Goal: Task Accomplishment & Management: Manage account settings

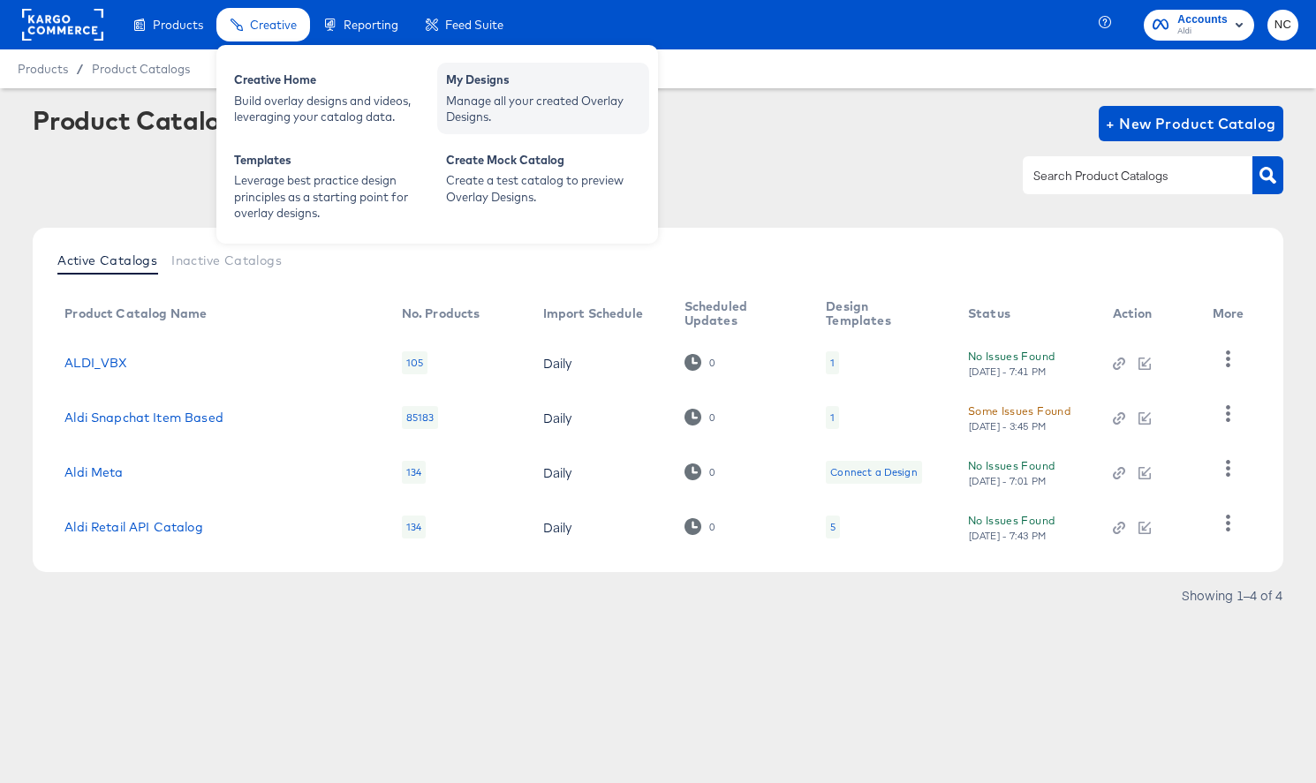
click at [479, 106] on div "Manage all your created Overlay Designs." at bounding box center [543, 109] width 194 height 33
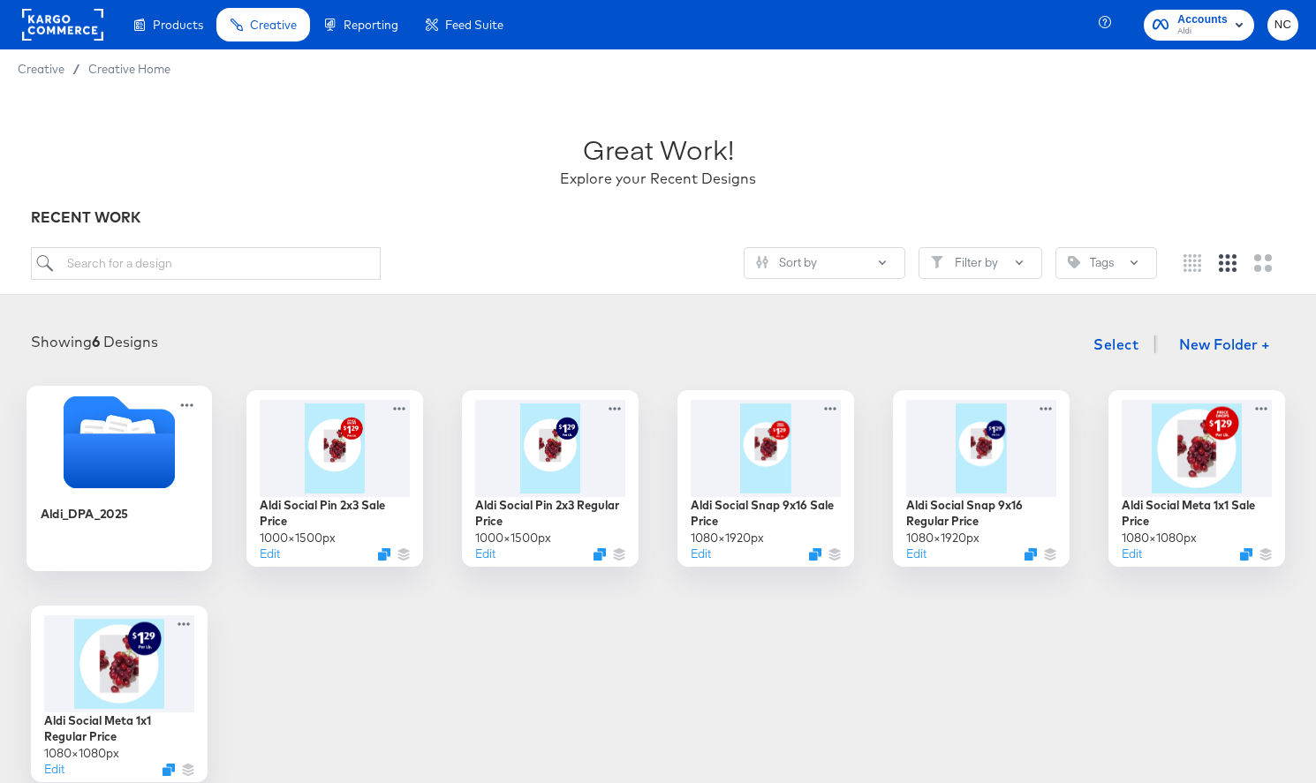
click at [170, 465] on icon "Folder" at bounding box center [119, 461] width 111 height 55
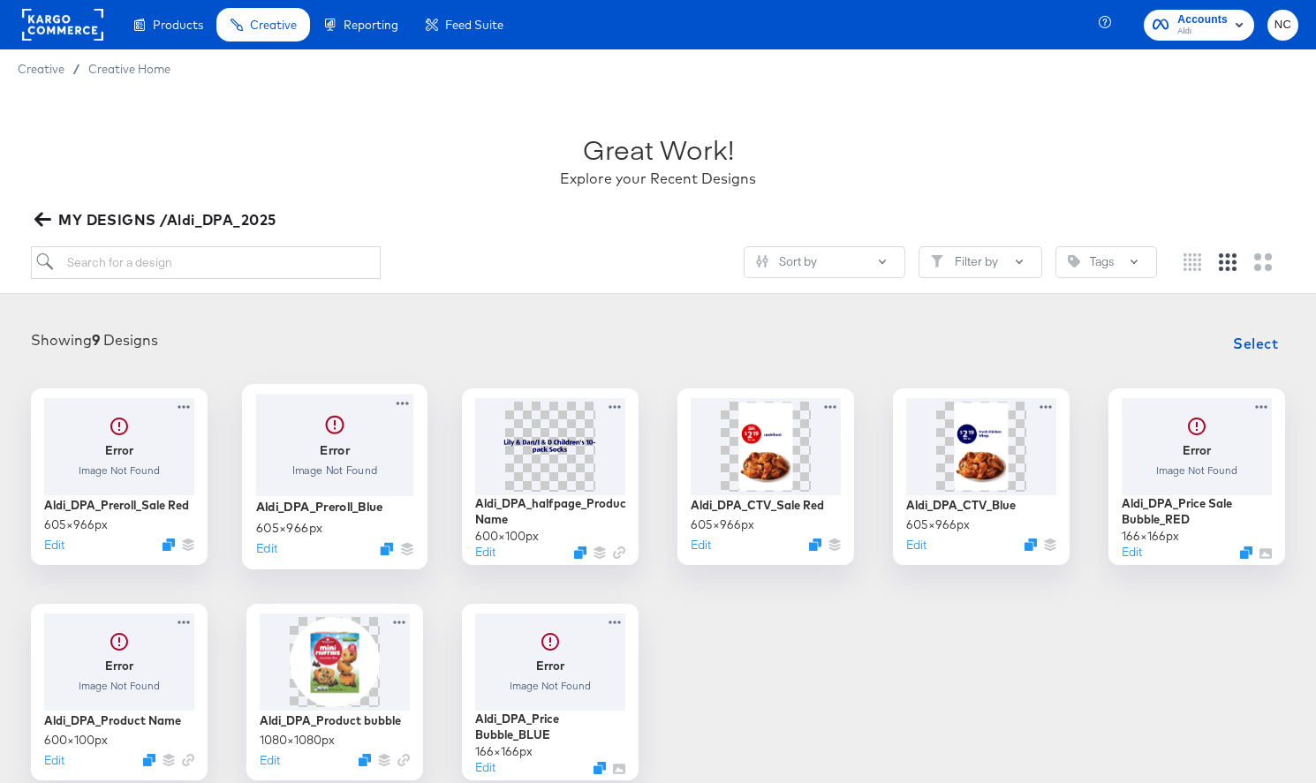
click at [313, 442] on div at bounding box center [335, 445] width 158 height 102
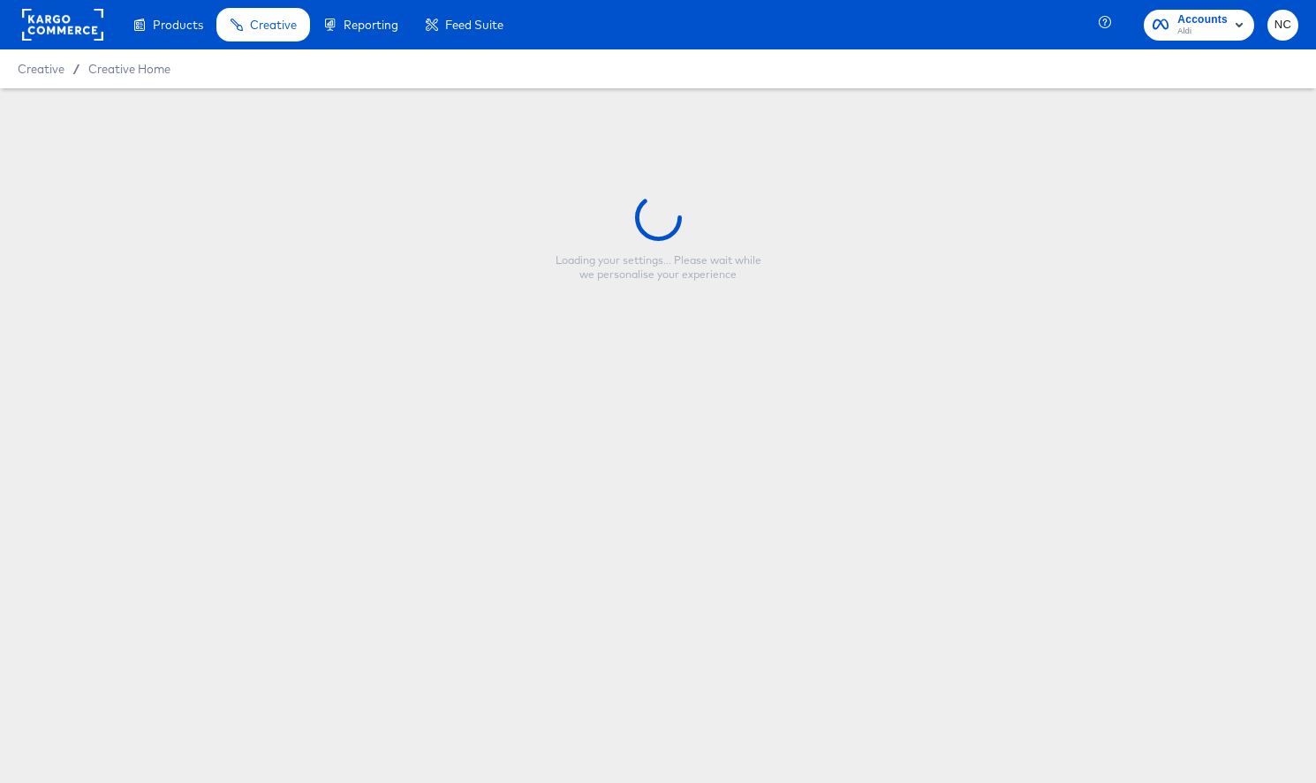
type input "Aldi_DPA_Preroll_Blue"
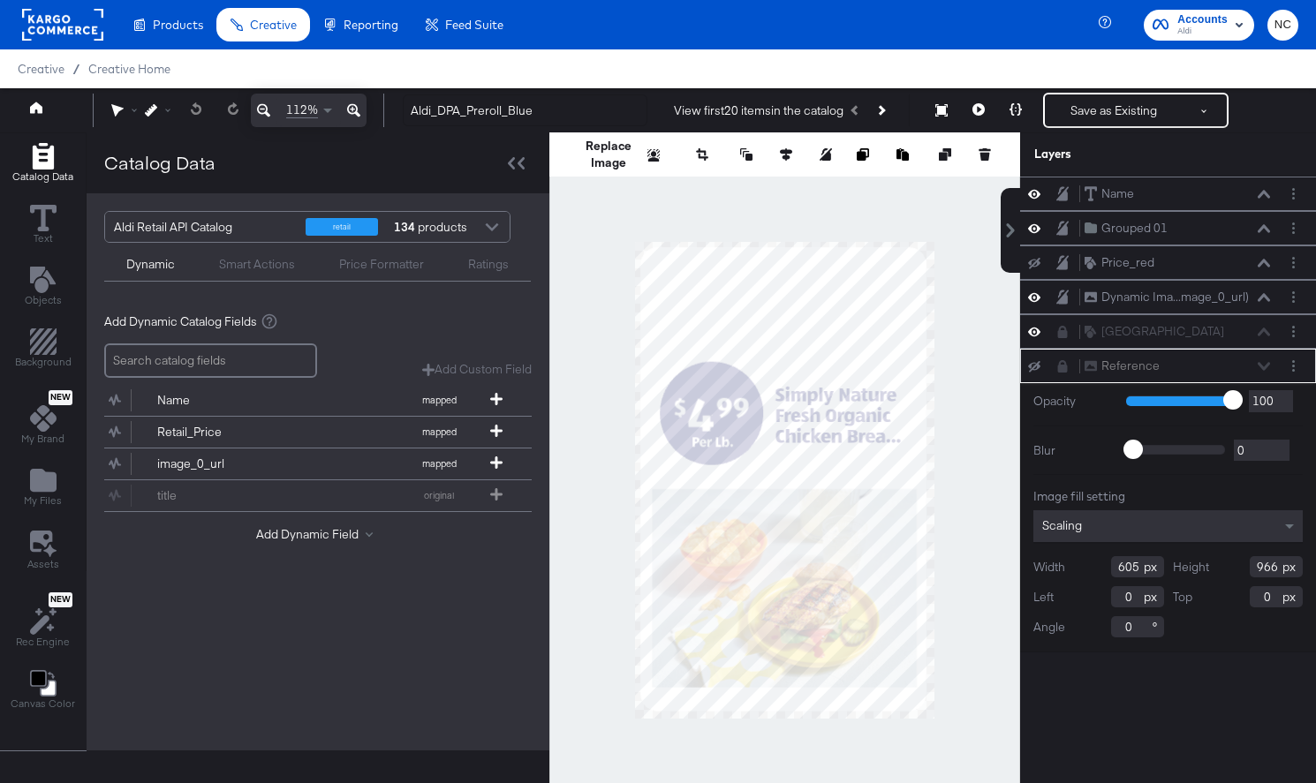
click at [616, 231] on div at bounding box center [784, 480] width 471 height 696
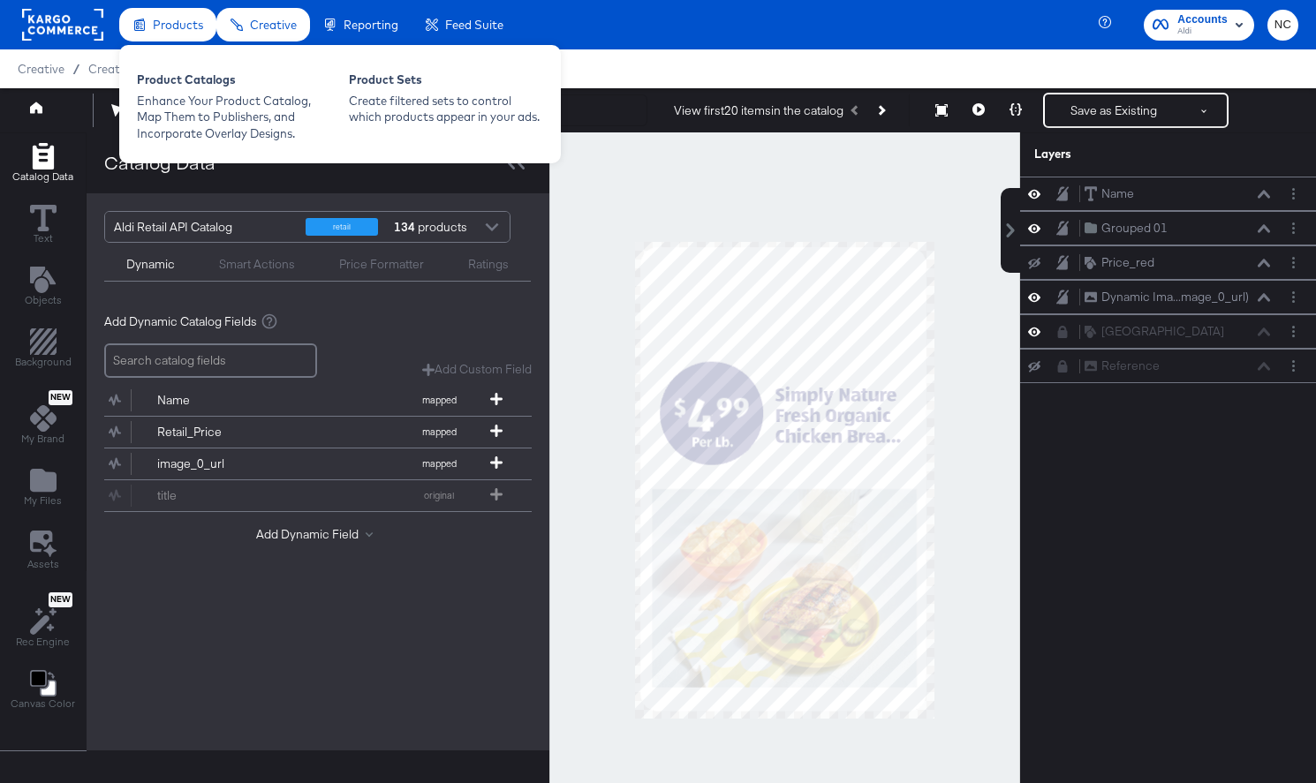
click at [165, 26] on span "Products" at bounding box center [178, 25] width 50 height 14
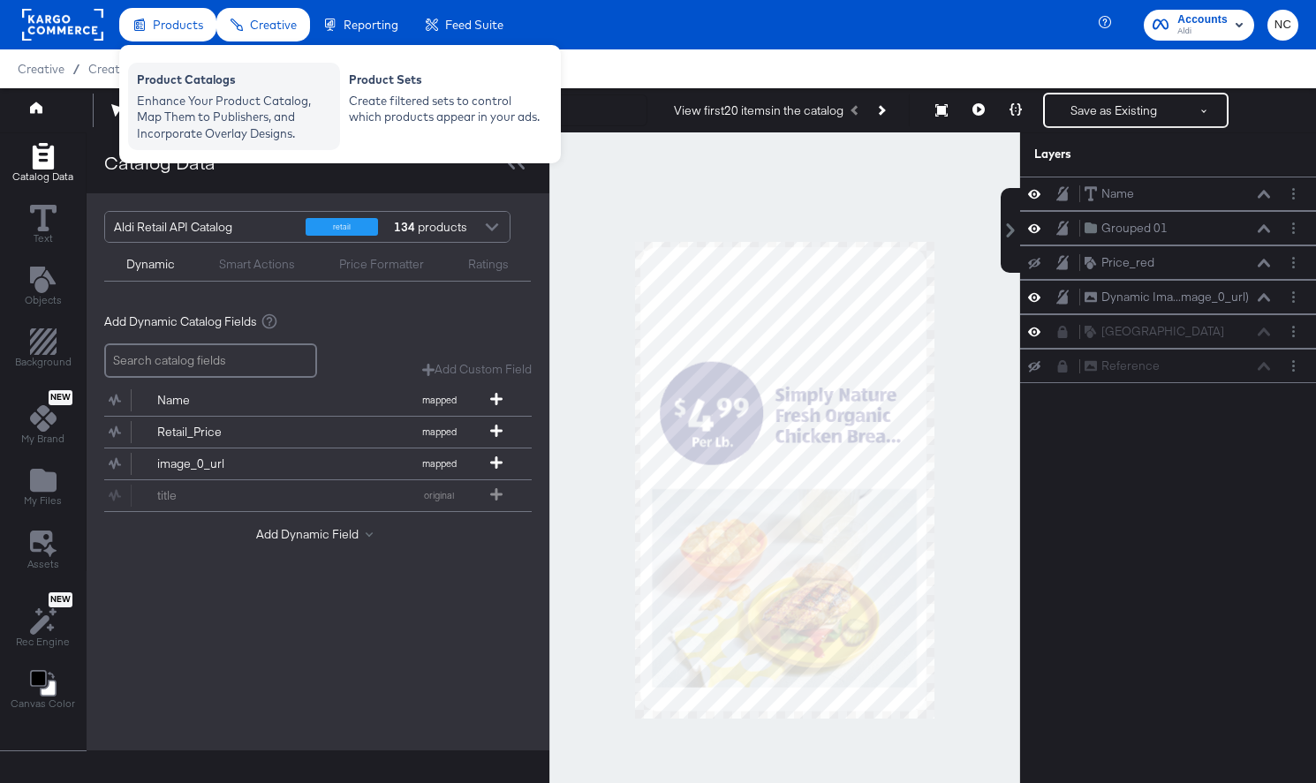
click at [193, 104] on div "Enhance Your Product Catalog, Map Them to Publishers, and Incorporate Overlay D…" at bounding box center [234, 117] width 194 height 49
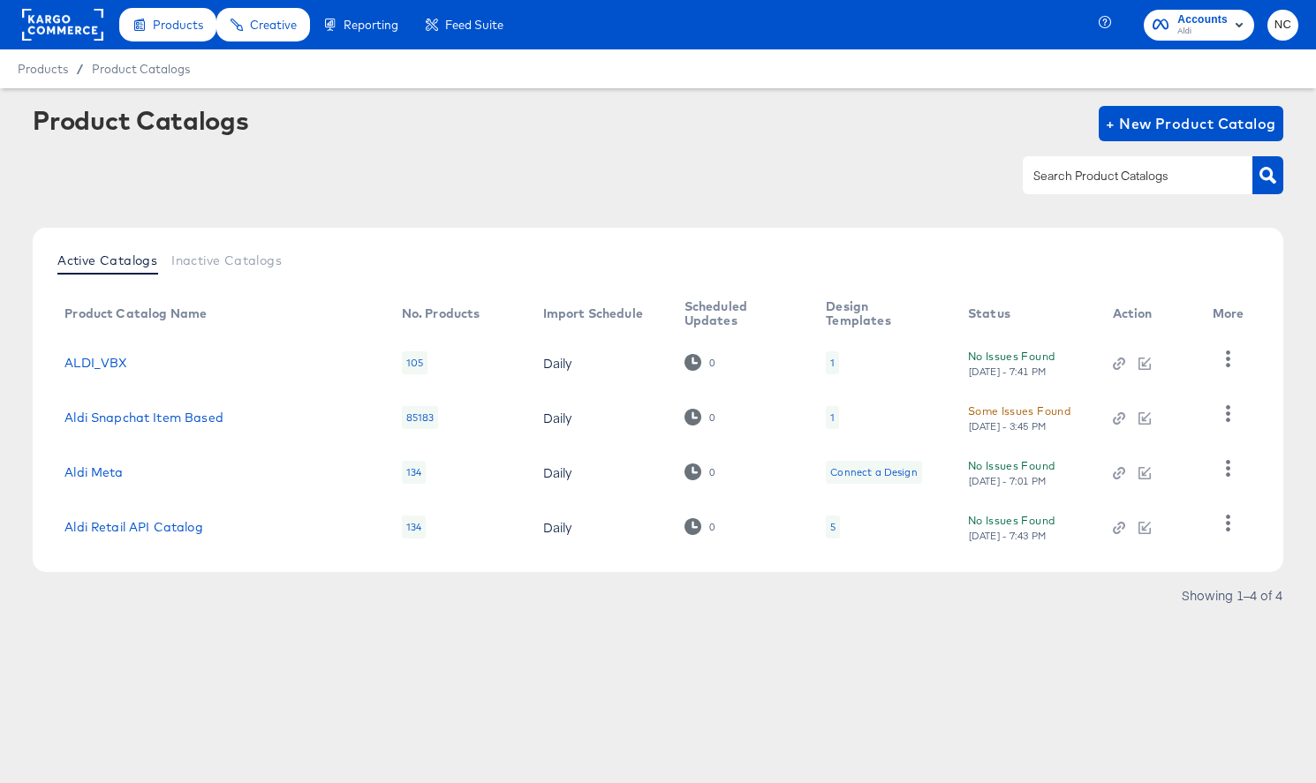
click at [830, 524] on div "5" at bounding box center [832, 527] width 5 height 14
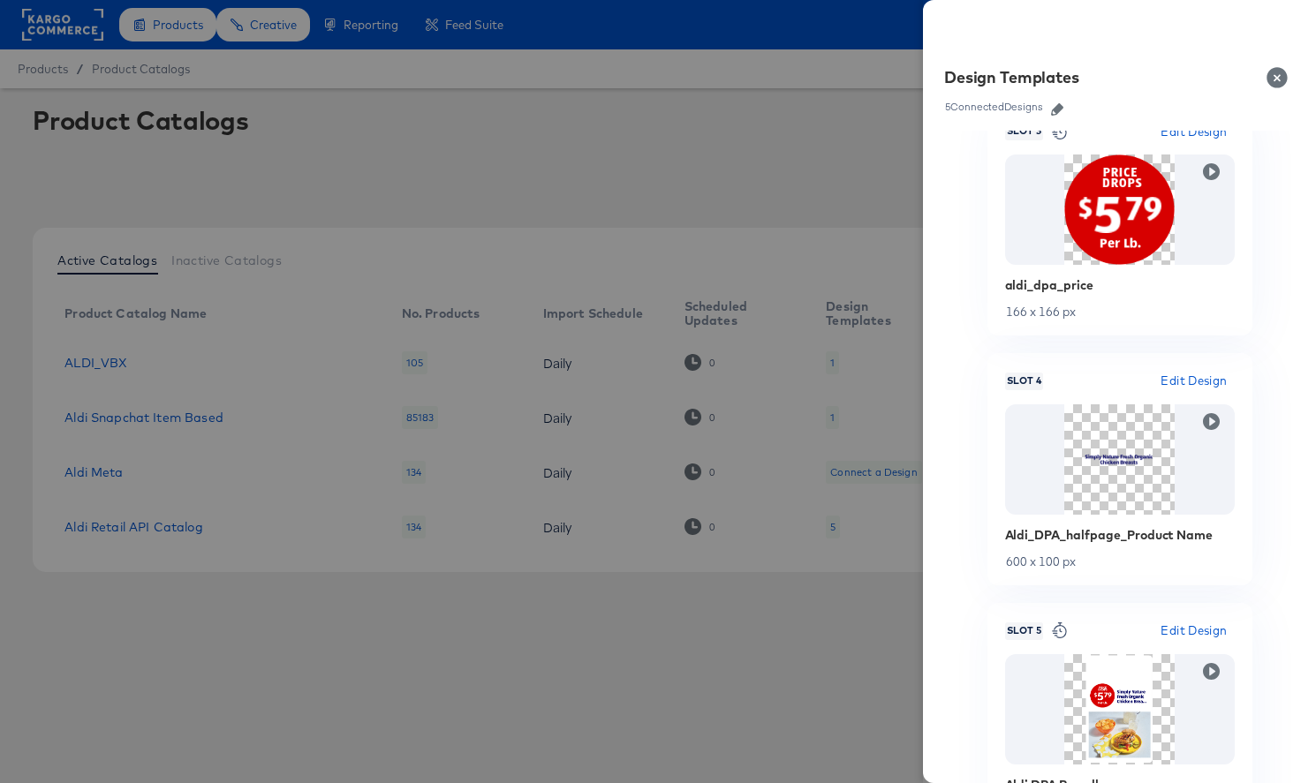
scroll to position [918, 0]
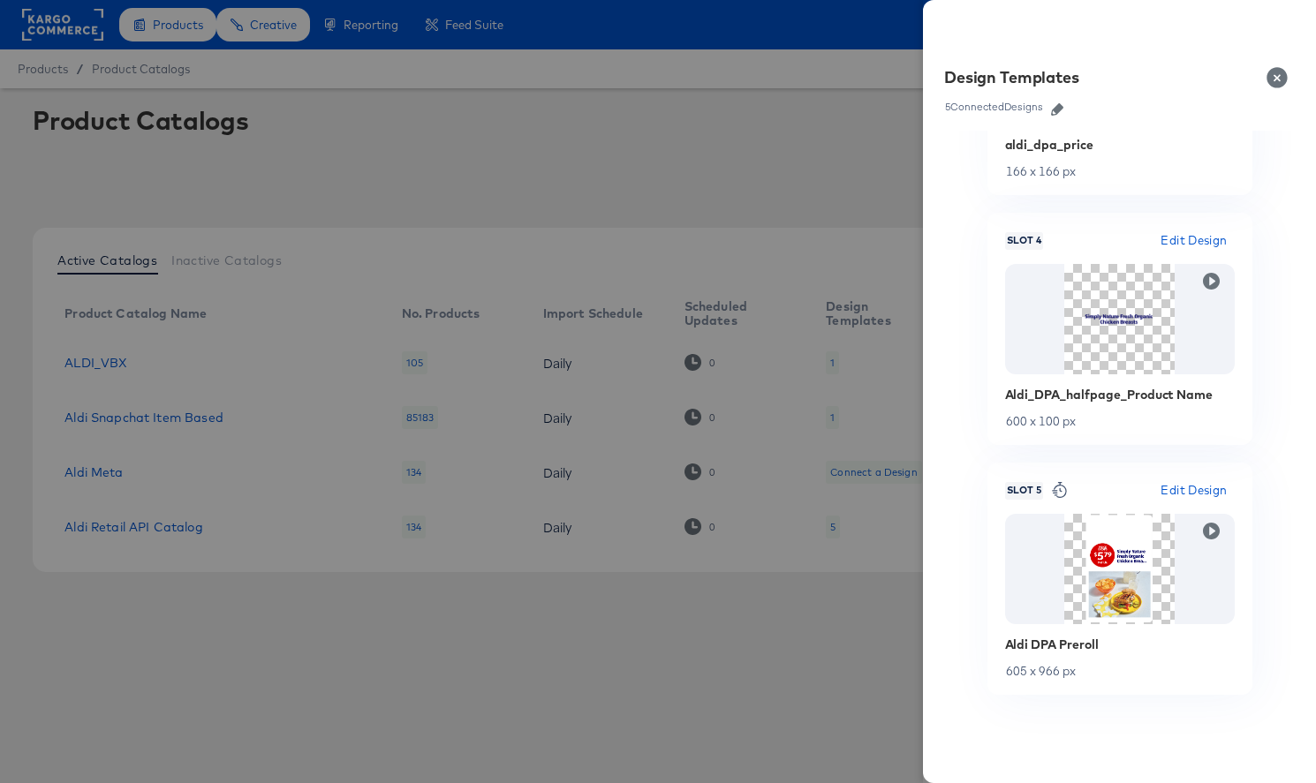
click at [1198, 488] on span "Edit Design" at bounding box center [1193, 490] width 66 height 20
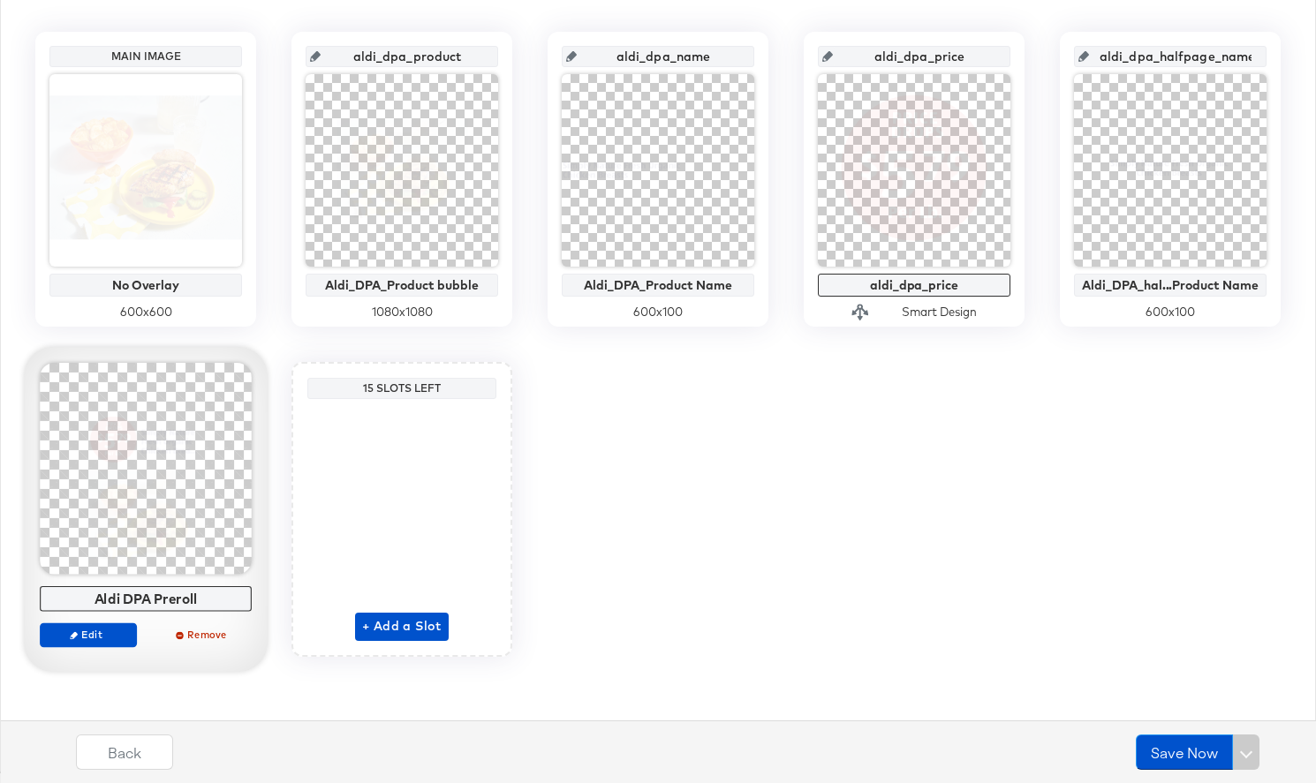
scroll to position [389, 0]
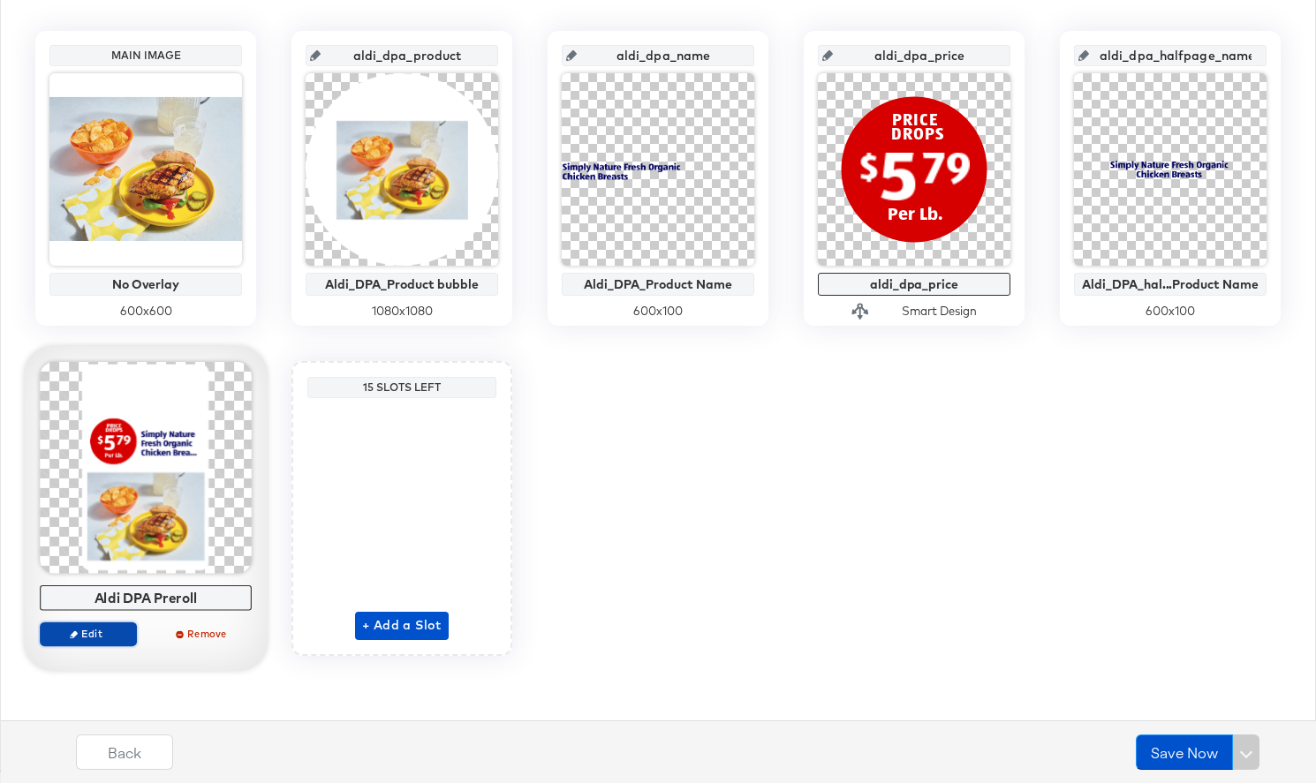
click at [123, 633] on span "Edit" at bounding box center [88, 633] width 81 height 13
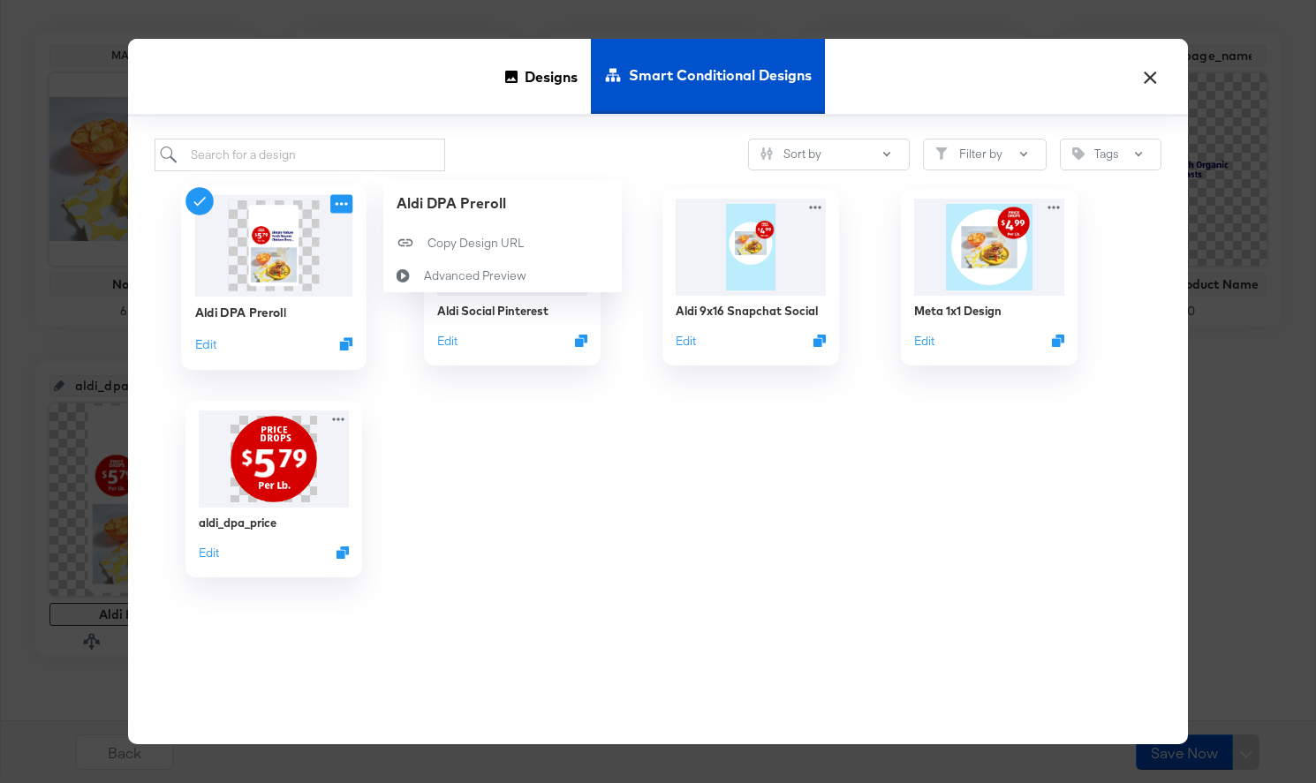
click at [348, 206] on icon at bounding box center [341, 203] width 22 height 19
click at [404, 274] on icon at bounding box center [403, 275] width 41 height 14
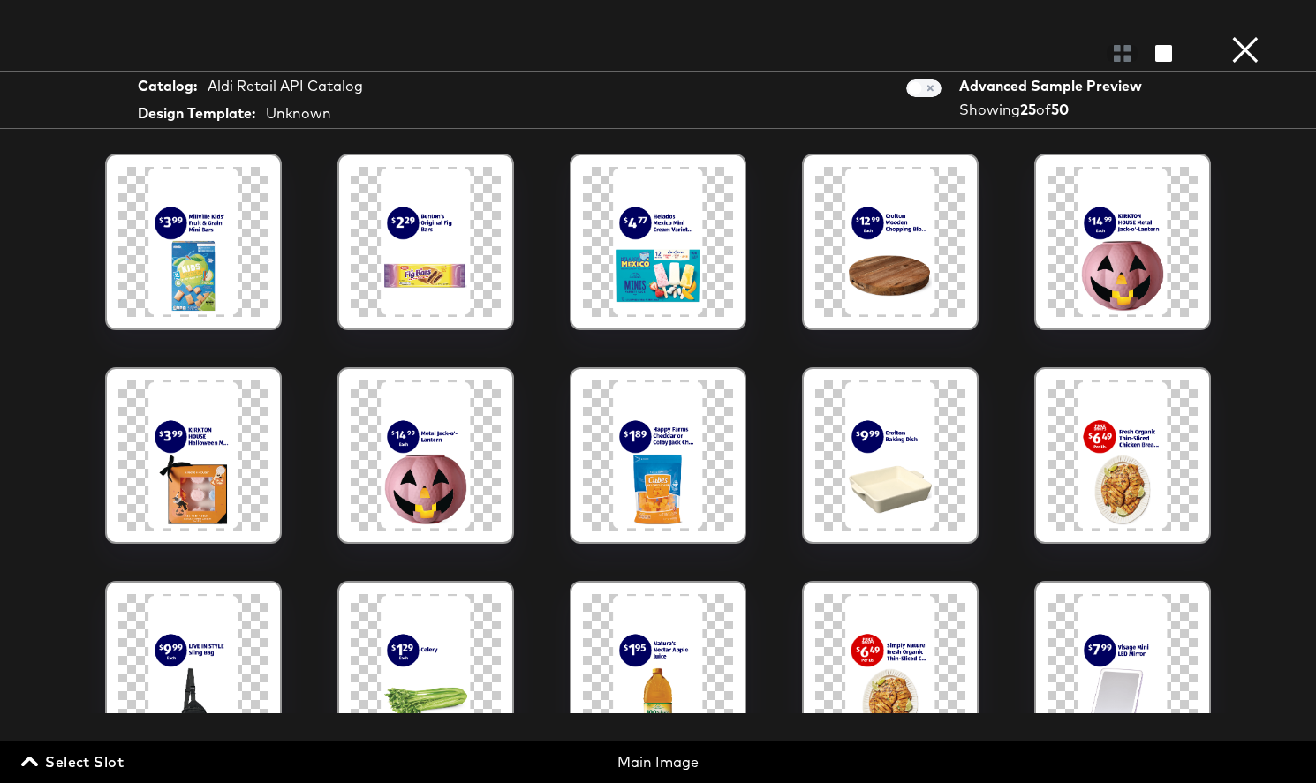
scroll to position [541, 0]
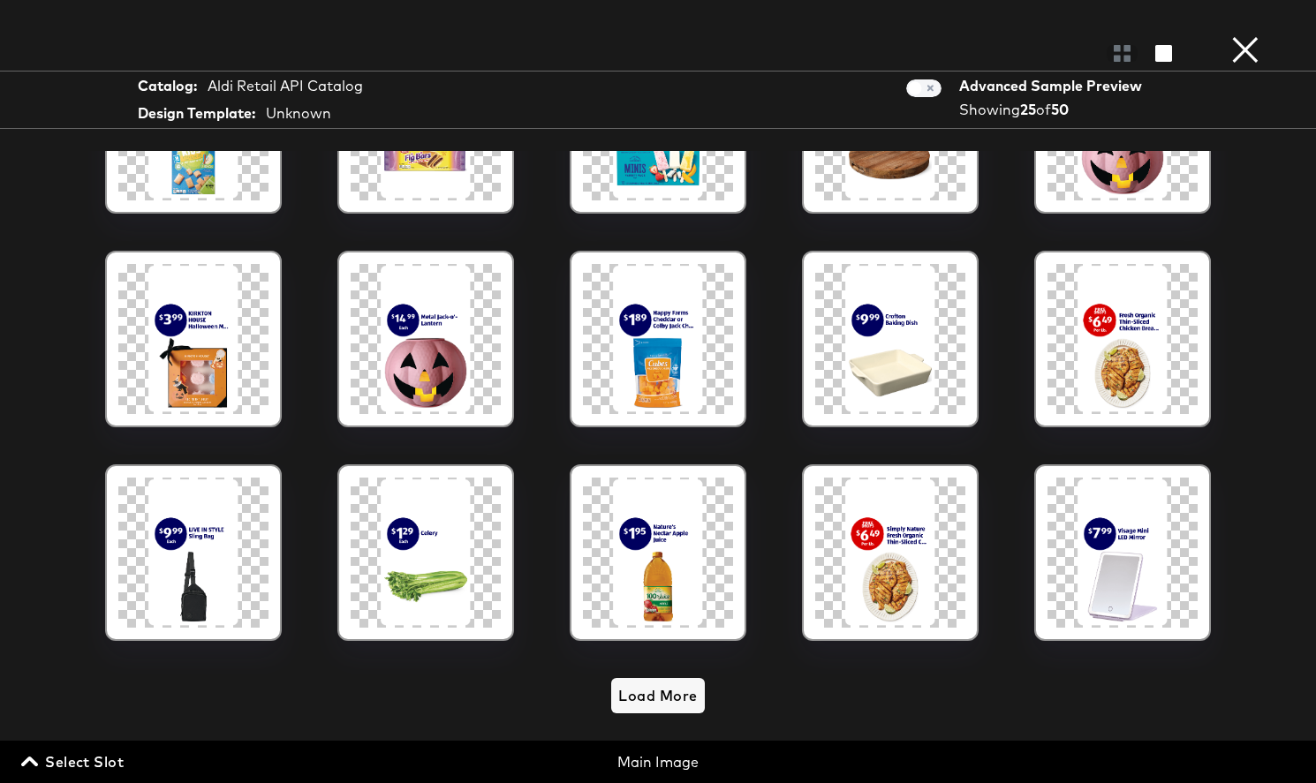
click at [1249, 35] on button "×" at bounding box center [1245, 17] width 35 height 35
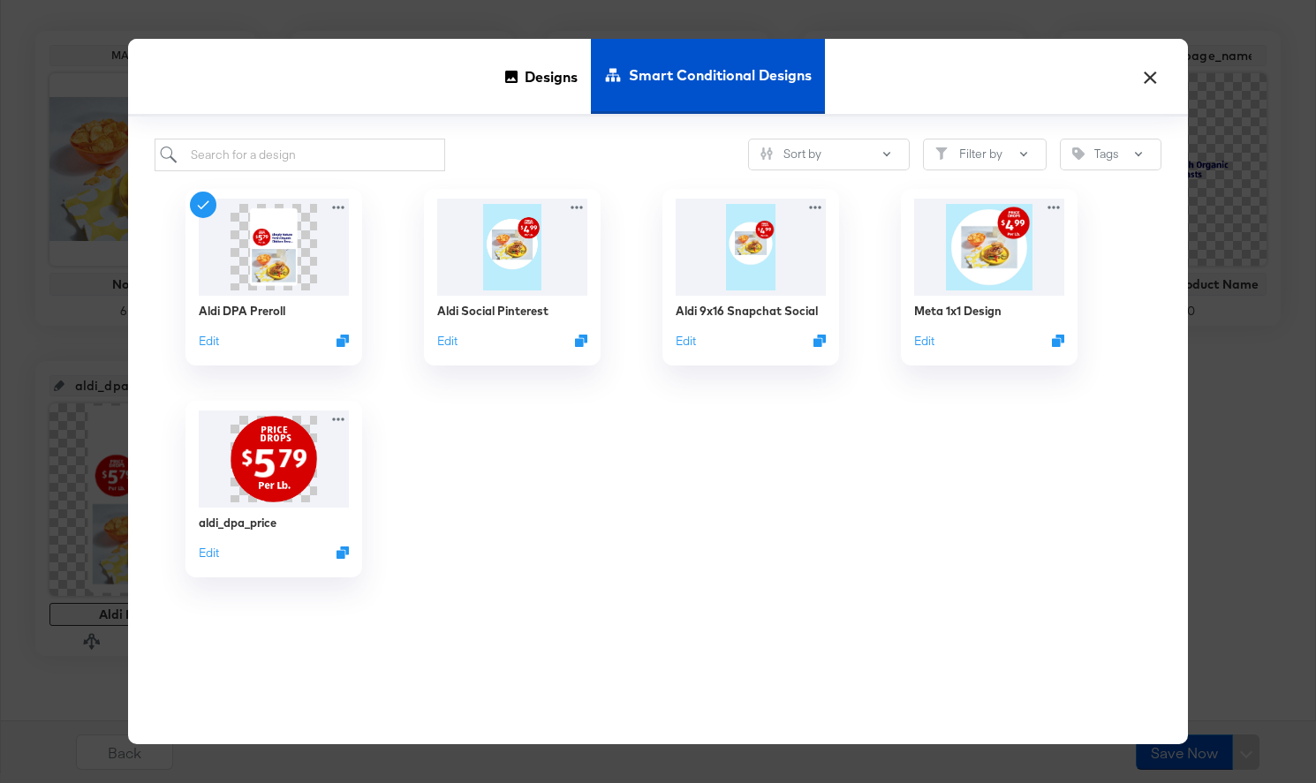
click at [1173, 67] on div "Designs Smart Conditional Designs" at bounding box center [658, 78] width 1060 height 78
click at [1150, 72] on button "×" at bounding box center [1150, 73] width 32 height 32
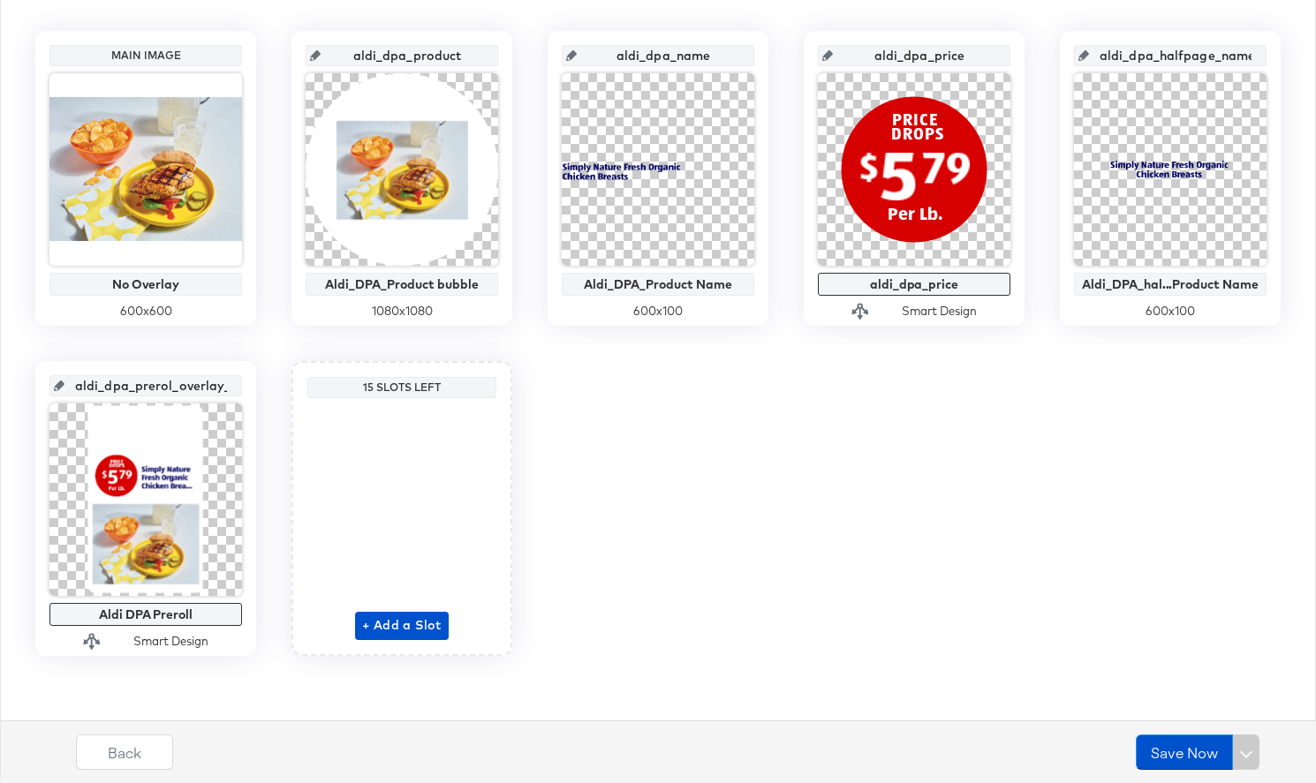
scroll to position [0, 0]
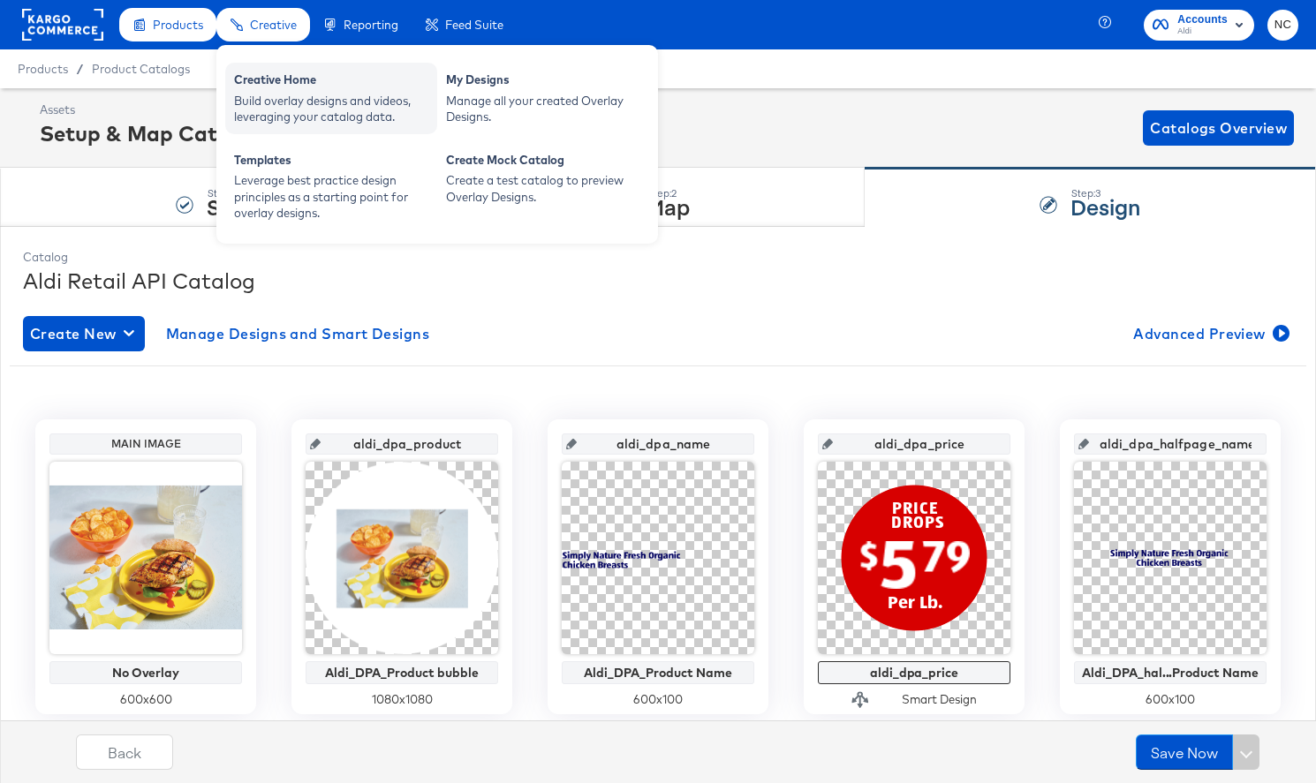
click at [291, 96] on div "Build overlay designs and videos, leveraging your catalog data." at bounding box center [331, 109] width 194 height 33
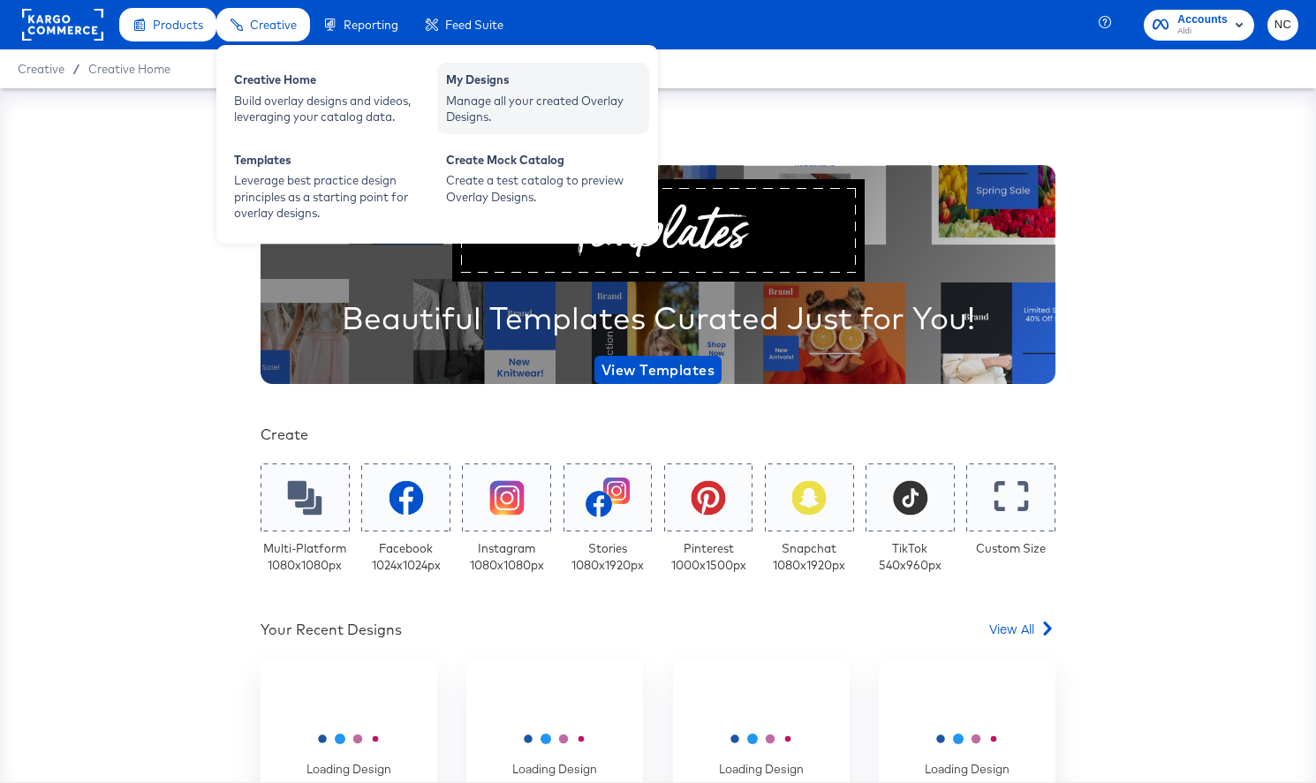
click at [487, 87] on div "My Designs" at bounding box center [543, 82] width 194 height 21
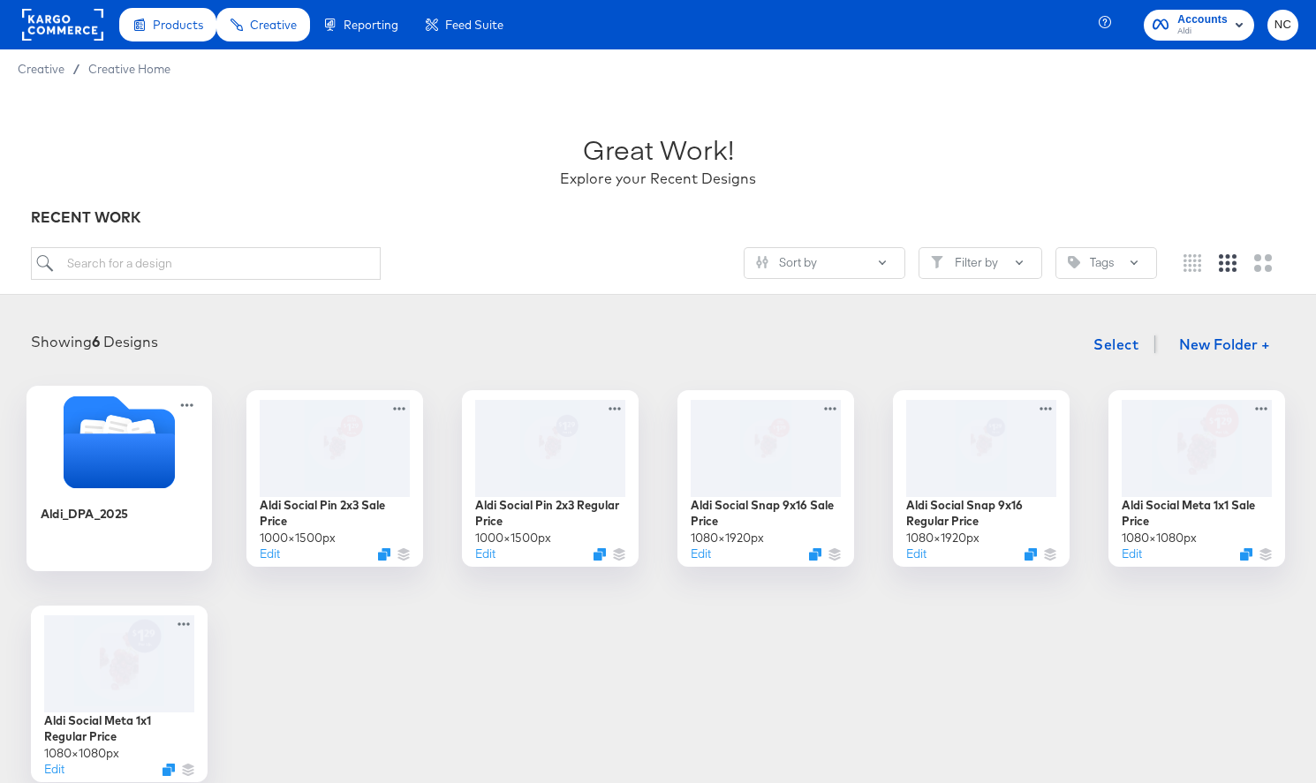
click at [144, 510] on div "Aldi_DPA_2025" at bounding box center [120, 527] width 158 height 68
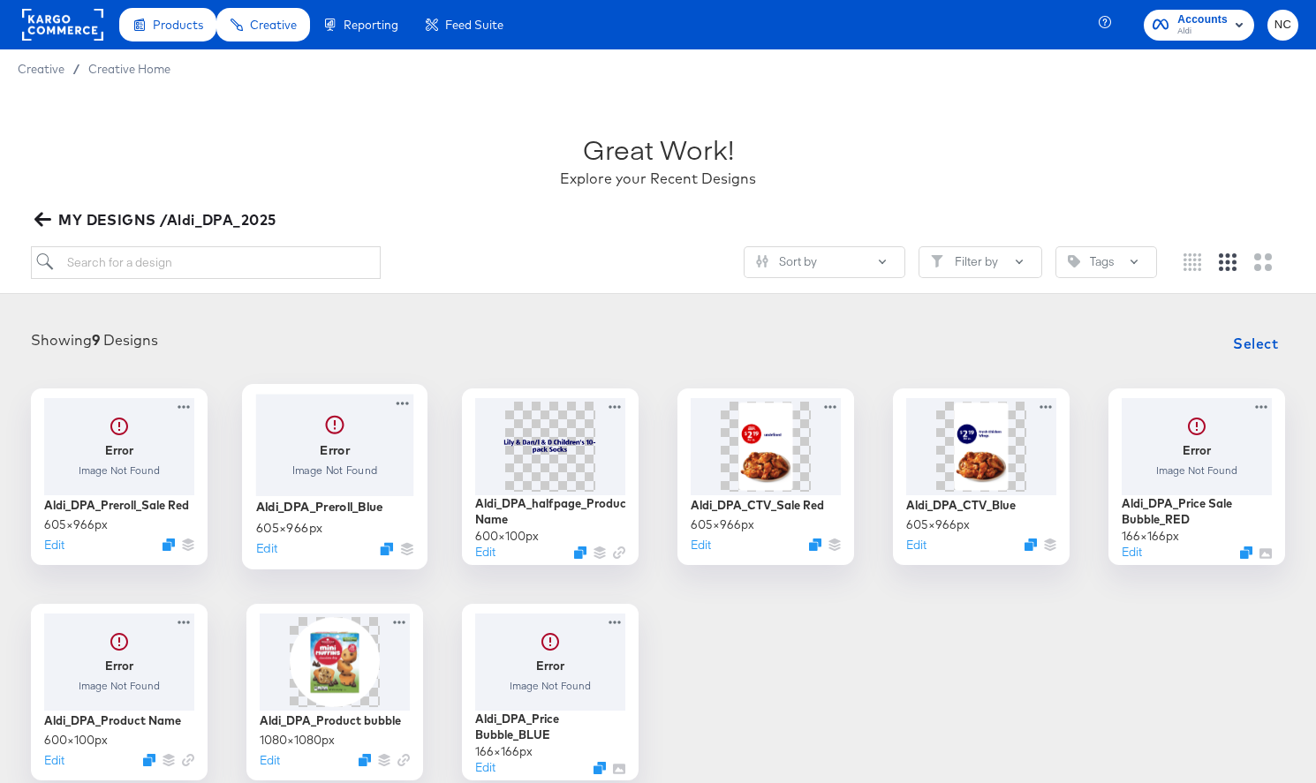
click at [292, 422] on div at bounding box center [335, 445] width 158 height 102
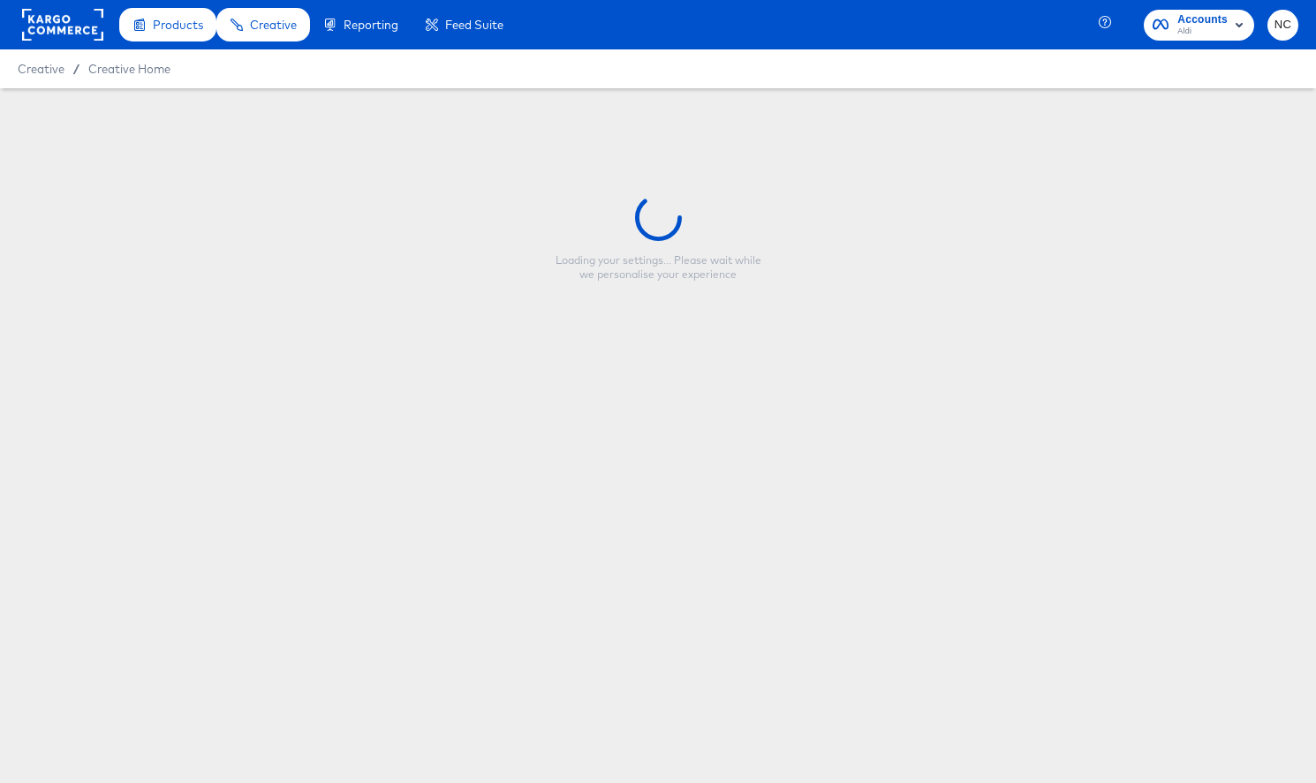
type input "Aldi_DPA_Preroll_Blue"
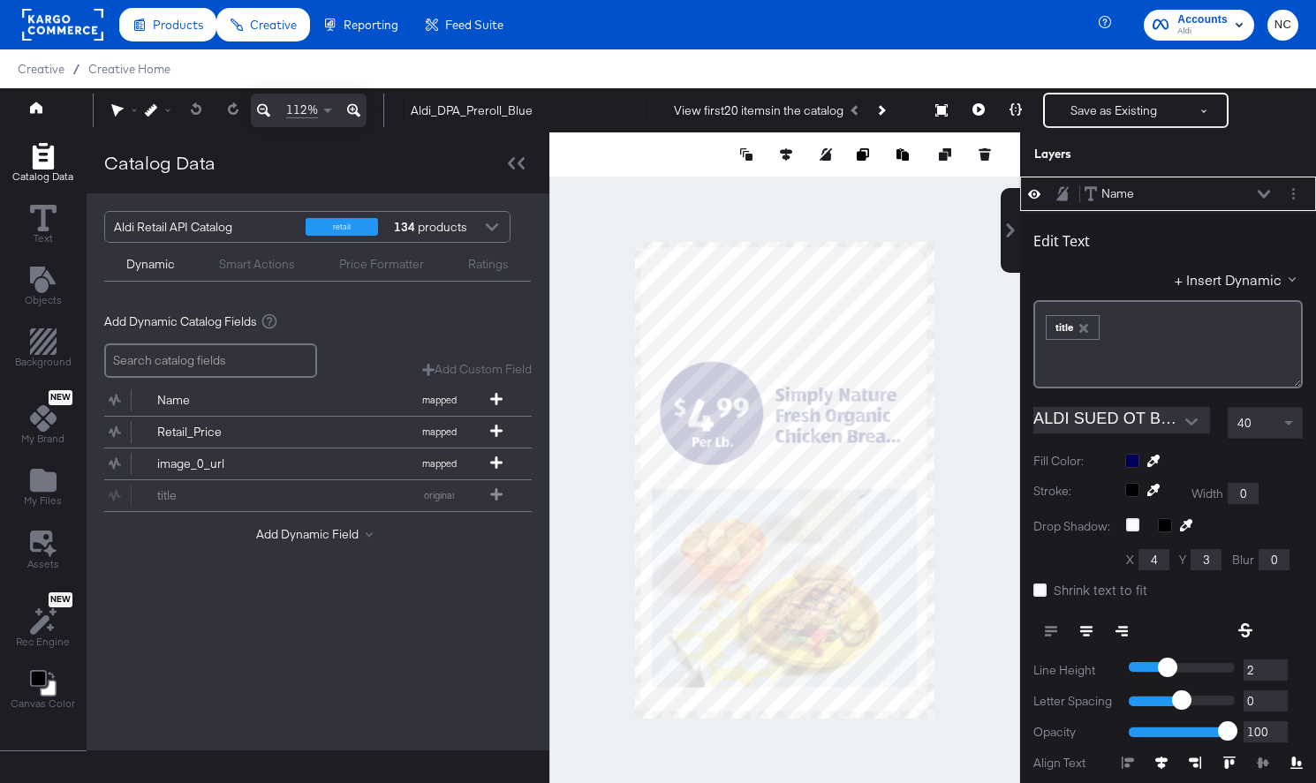
scroll to position [18, 0]
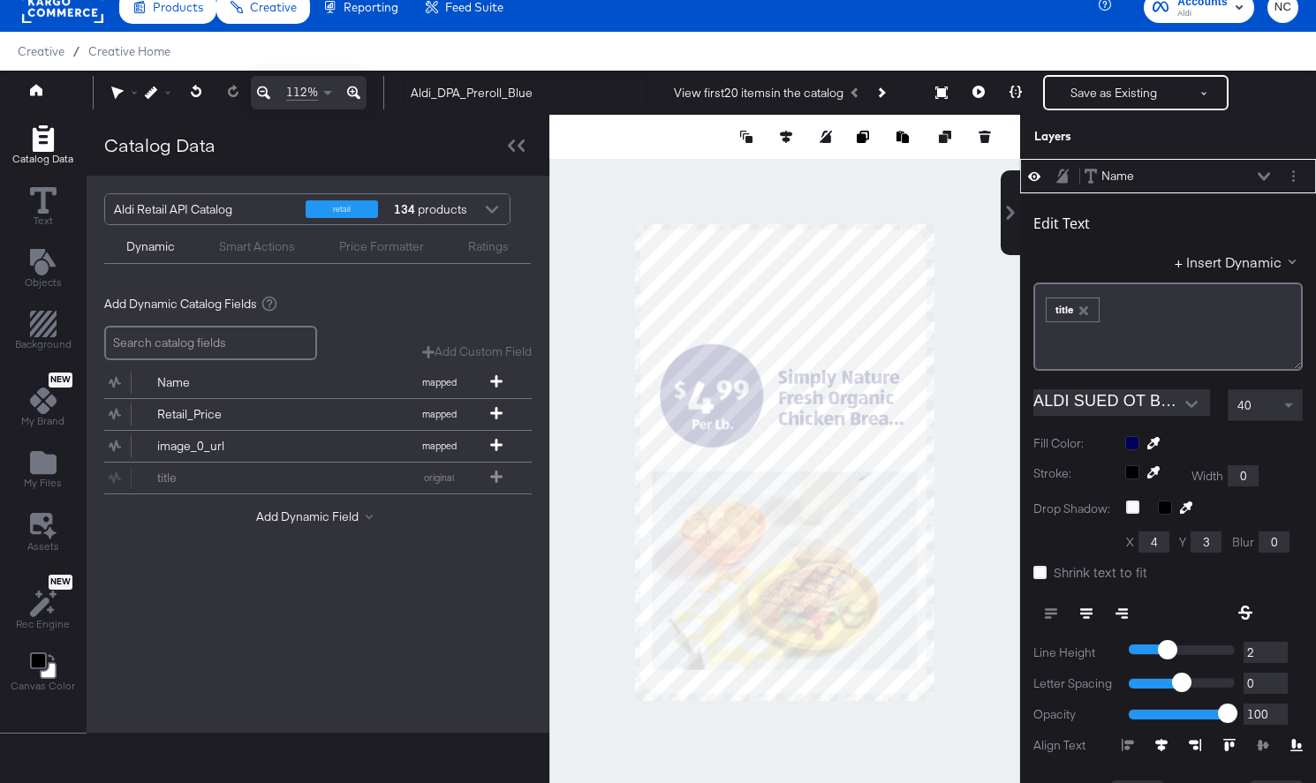
type input "292"
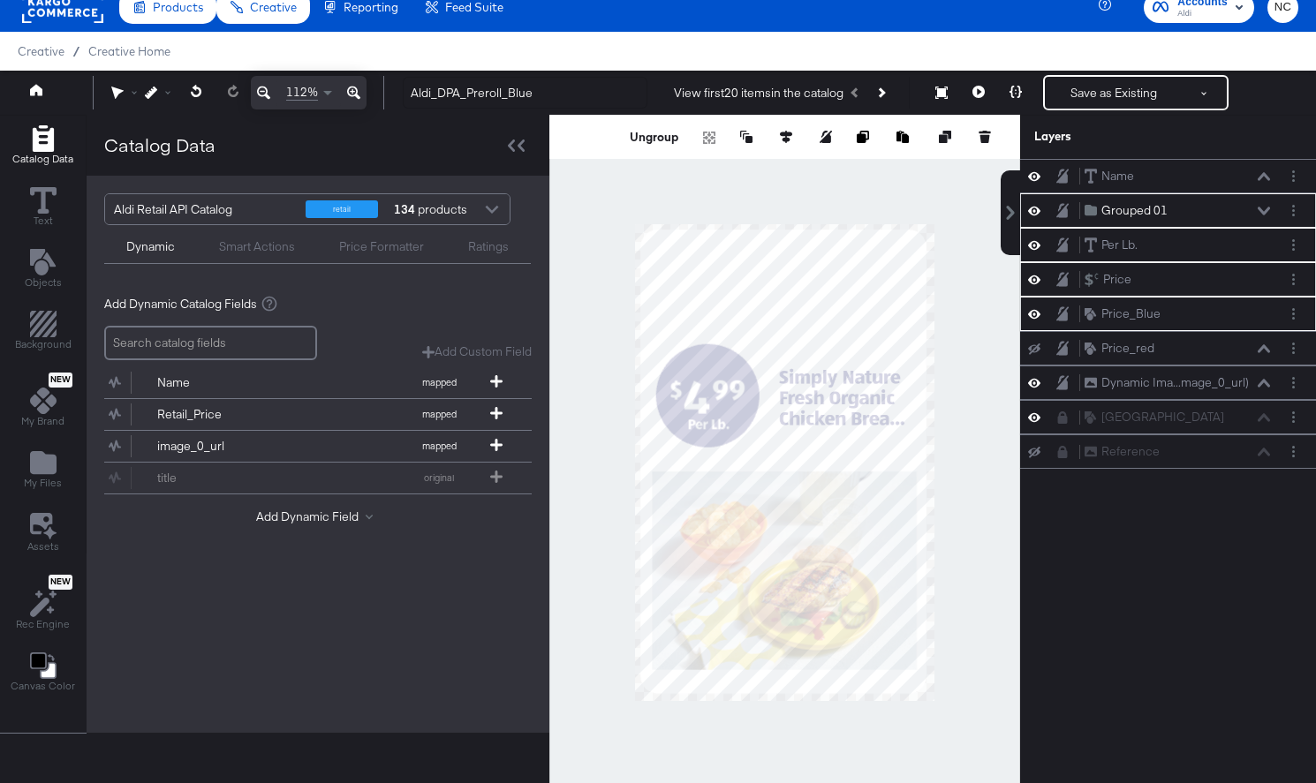
click at [984, 400] on div at bounding box center [784, 463] width 471 height 696
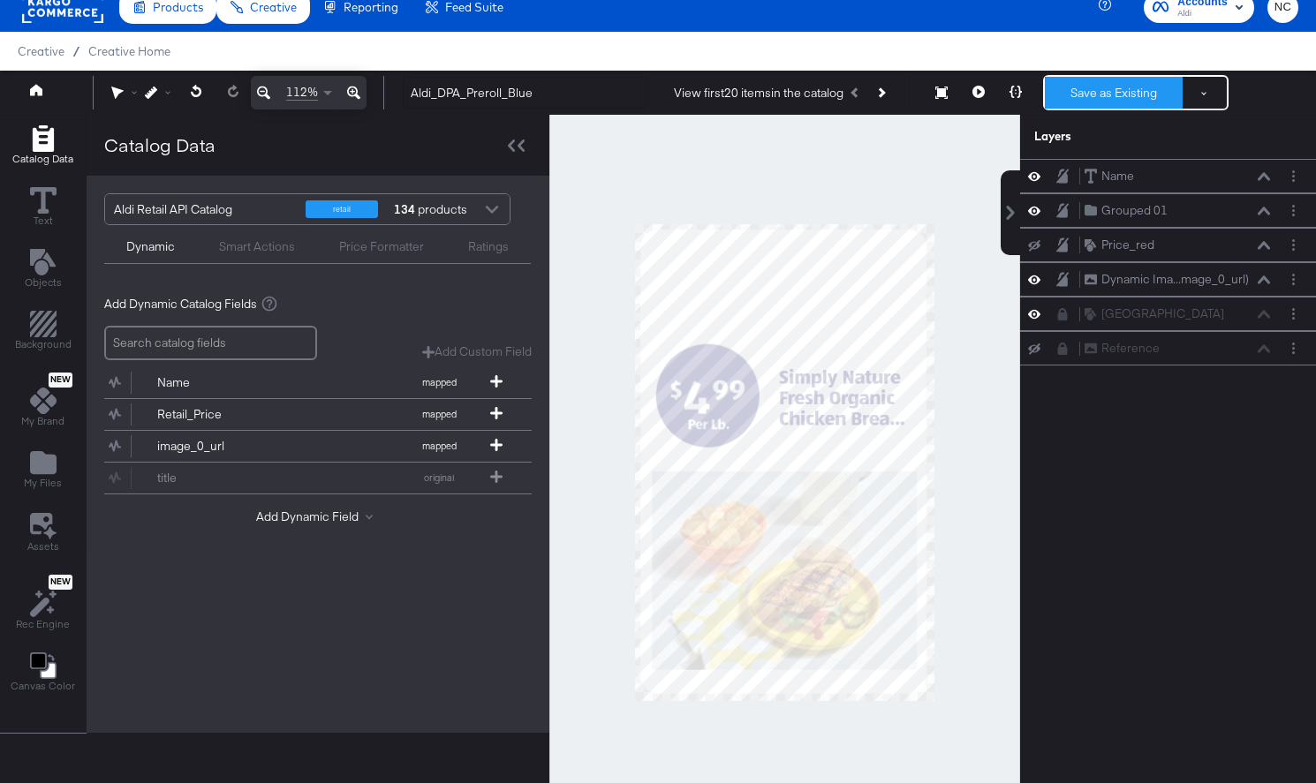
click at [1123, 94] on button "Save as Existing" at bounding box center [1114, 93] width 138 height 32
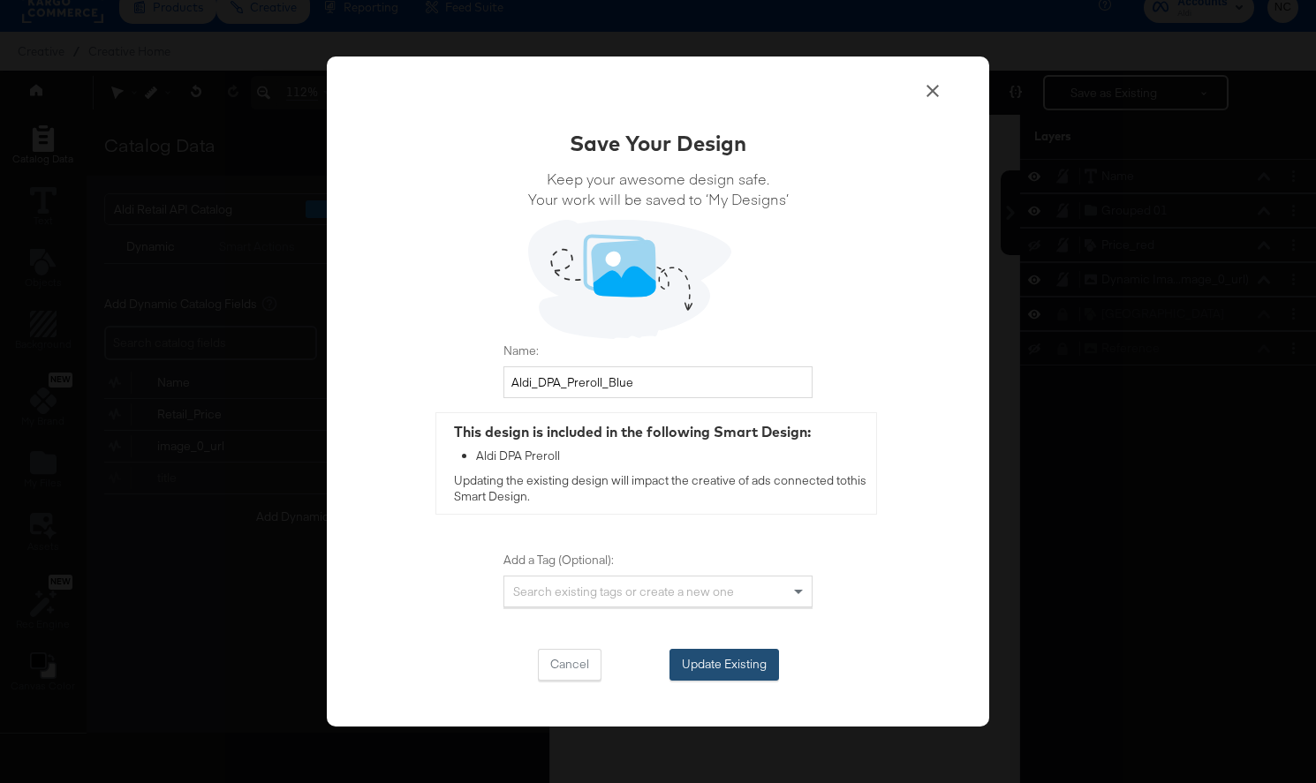
click at [707, 666] on button "Update Existing" at bounding box center [724, 665] width 110 height 32
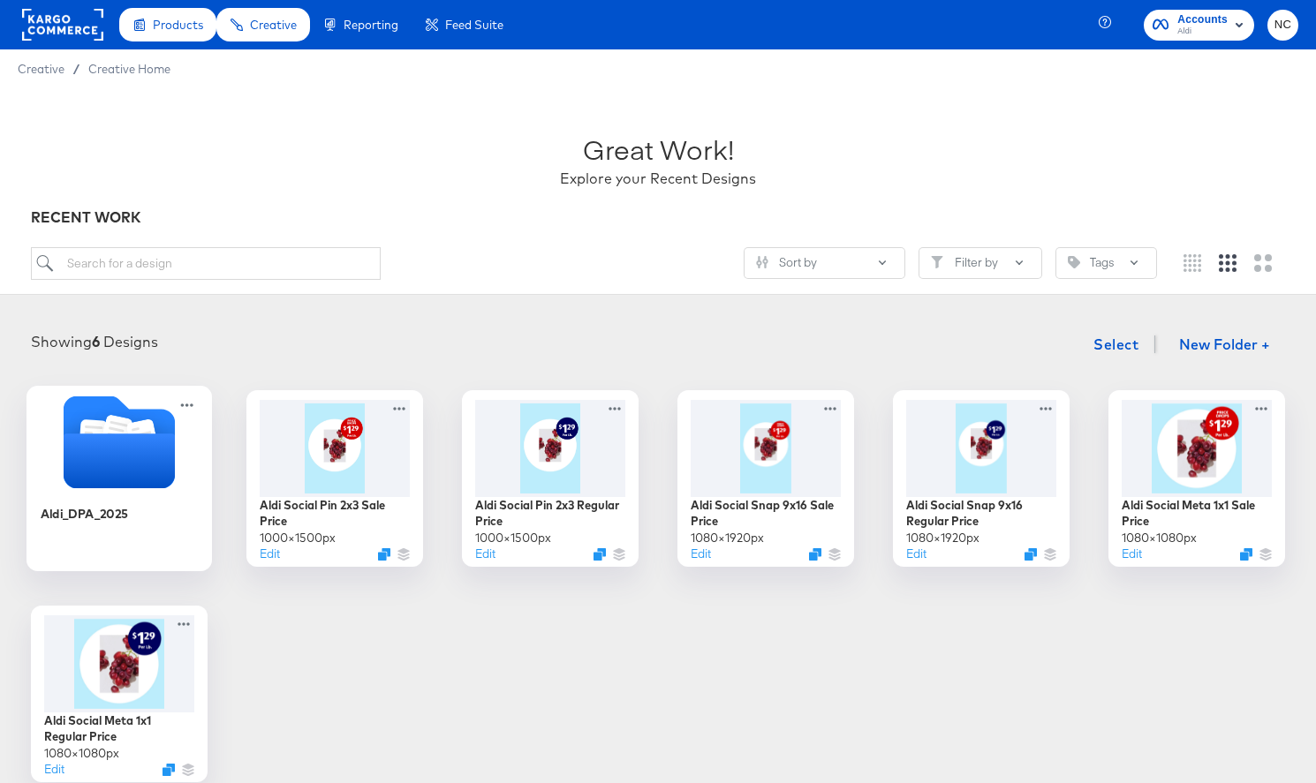
click at [169, 488] on div at bounding box center [118, 444] width 185 height 97
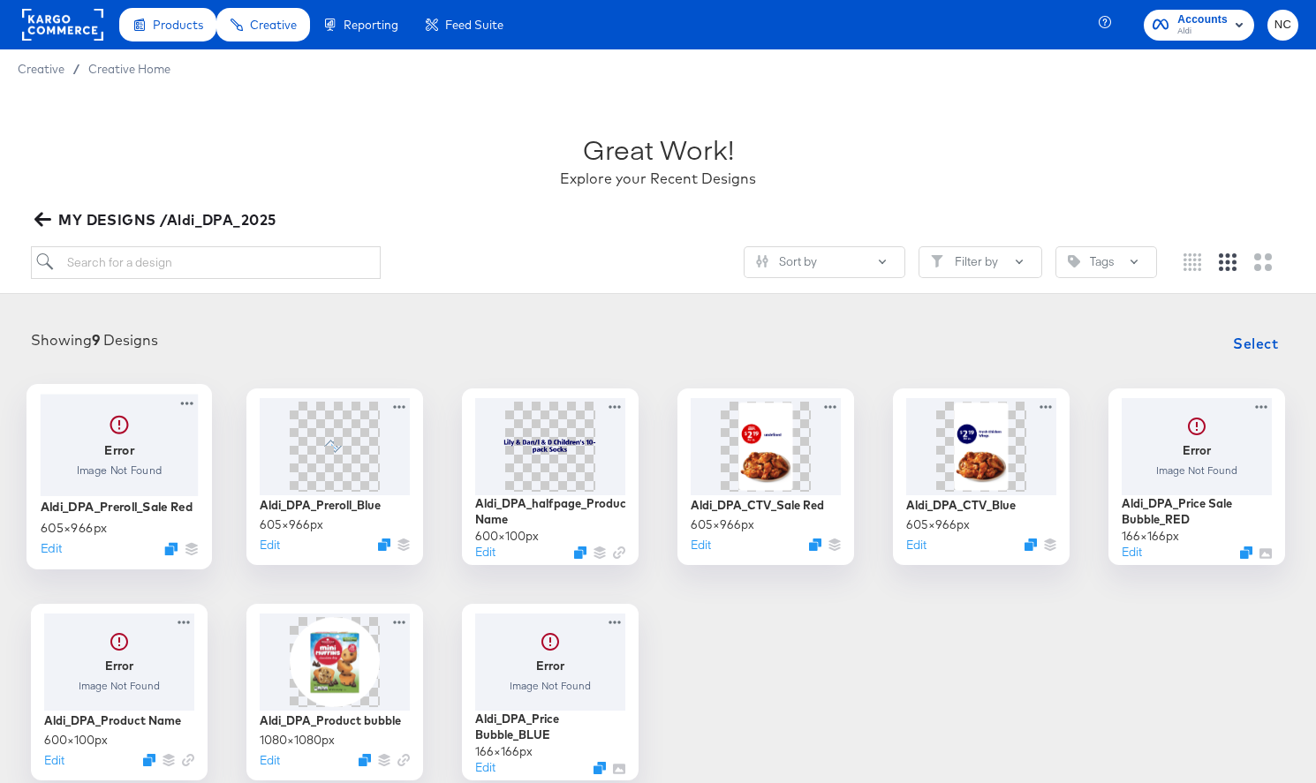
click at [151, 489] on div at bounding box center [120, 445] width 158 height 102
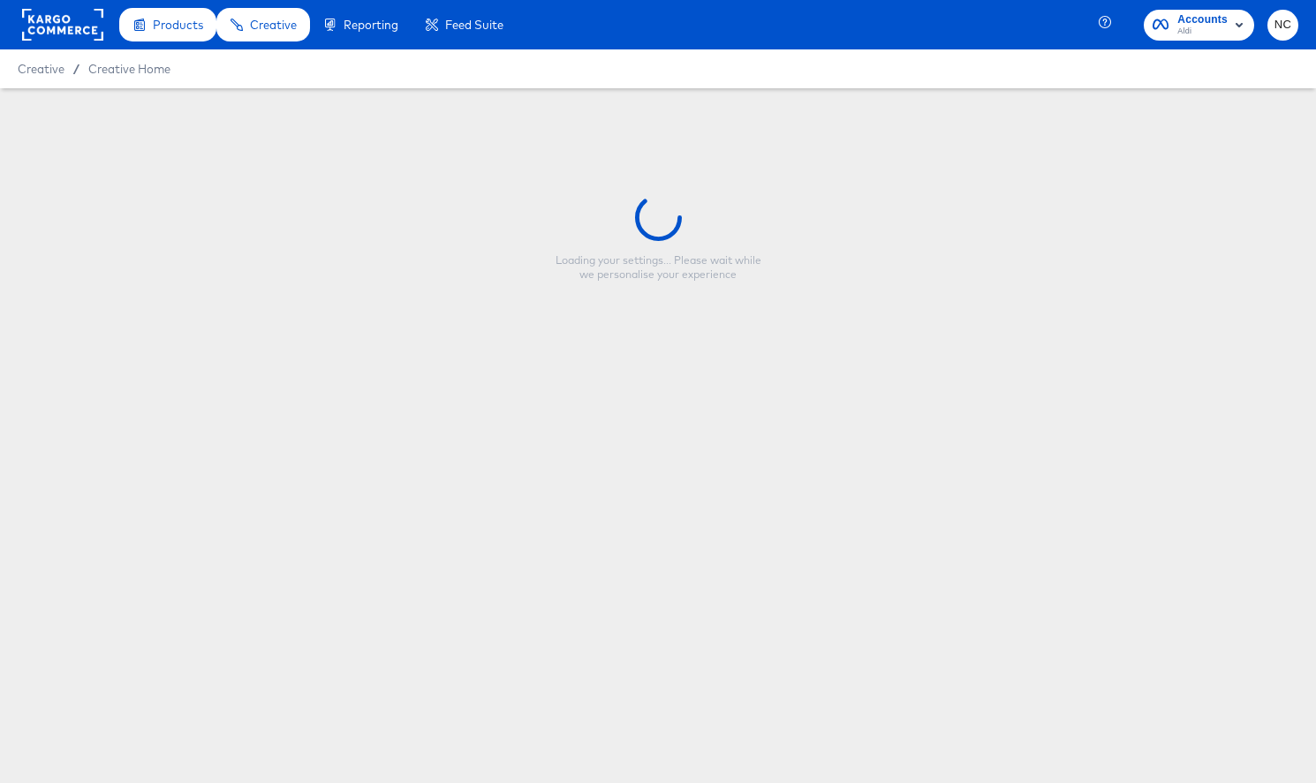
type input "Aldi_DPA_Preroll_Sale Red"
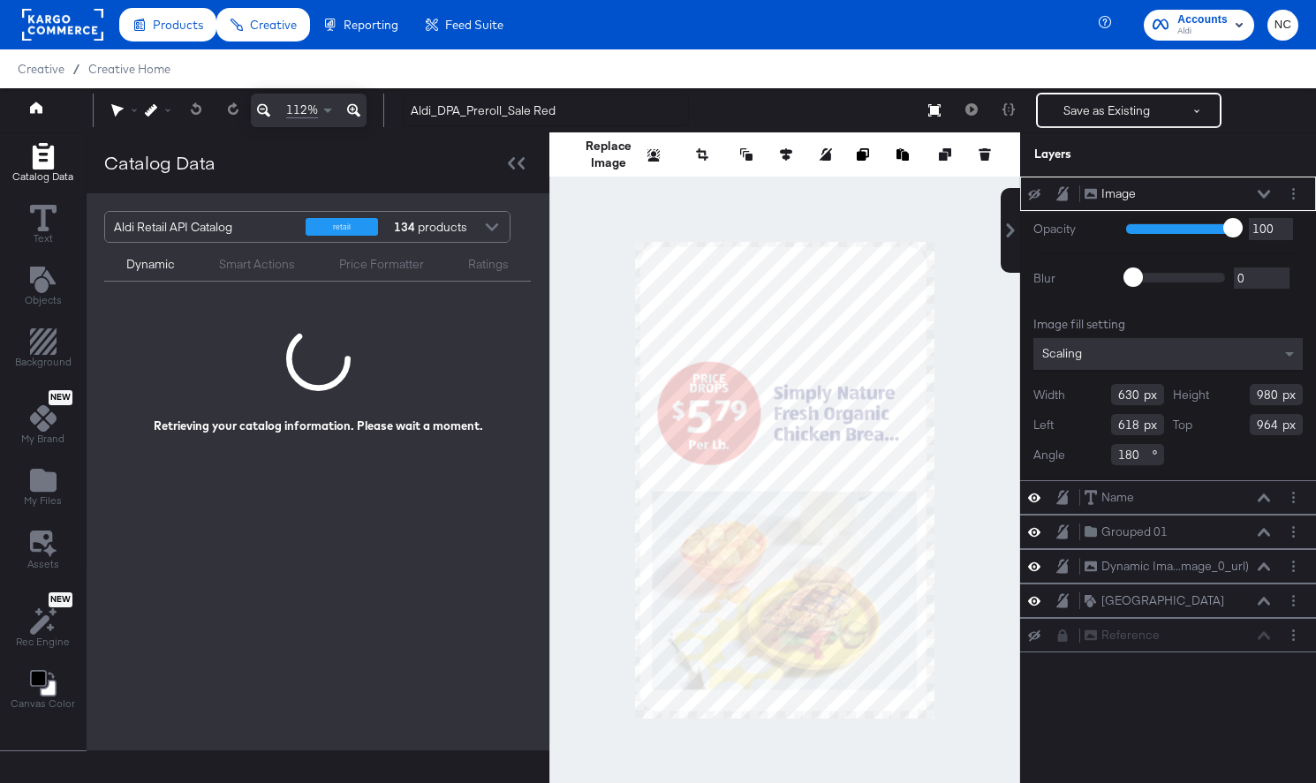
scroll to position [18, 0]
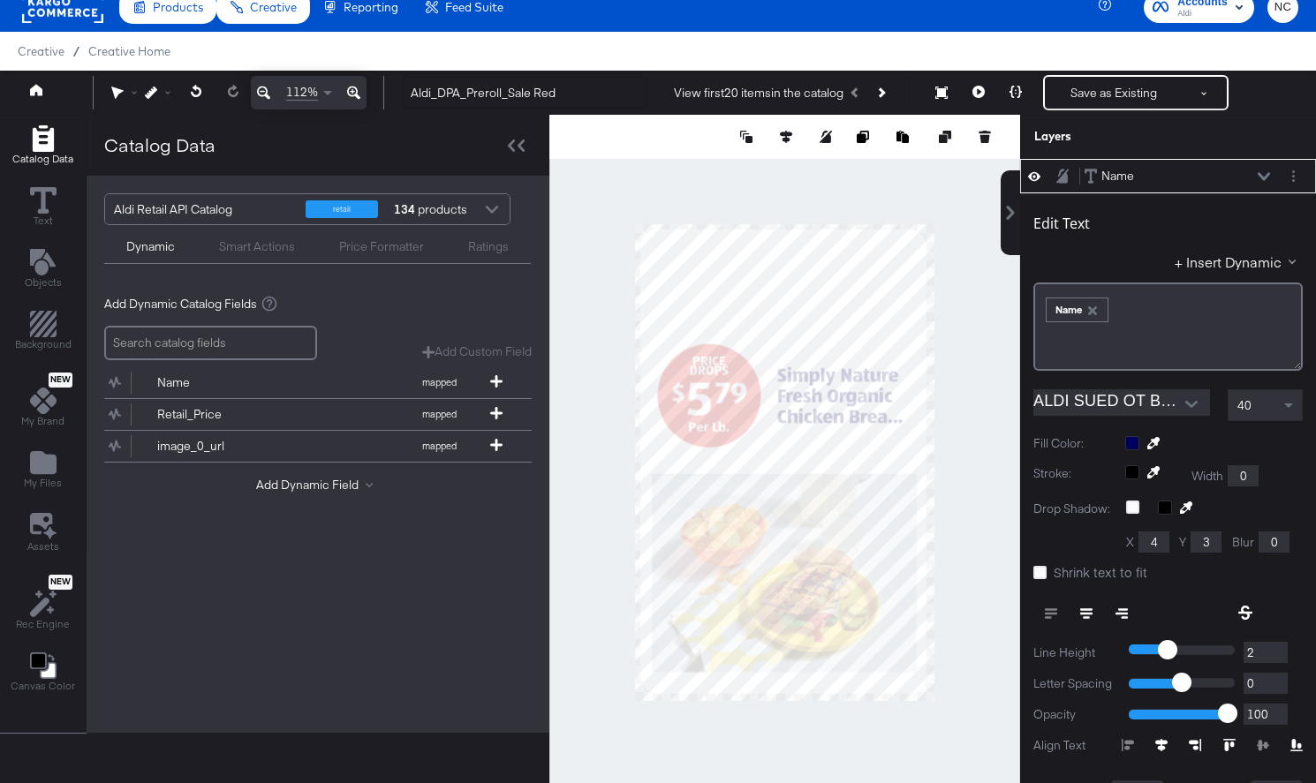
type input "289"
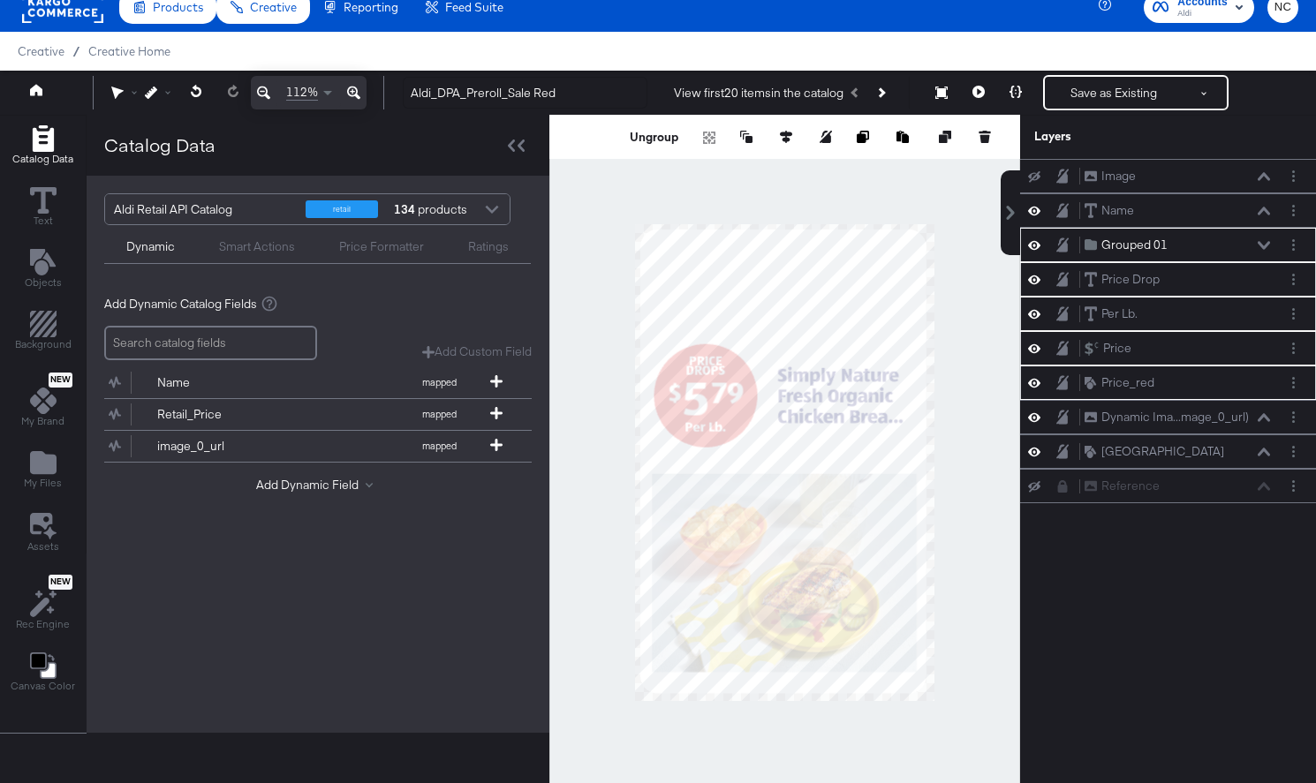
click at [976, 261] on div at bounding box center [784, 463] width 471 height 696
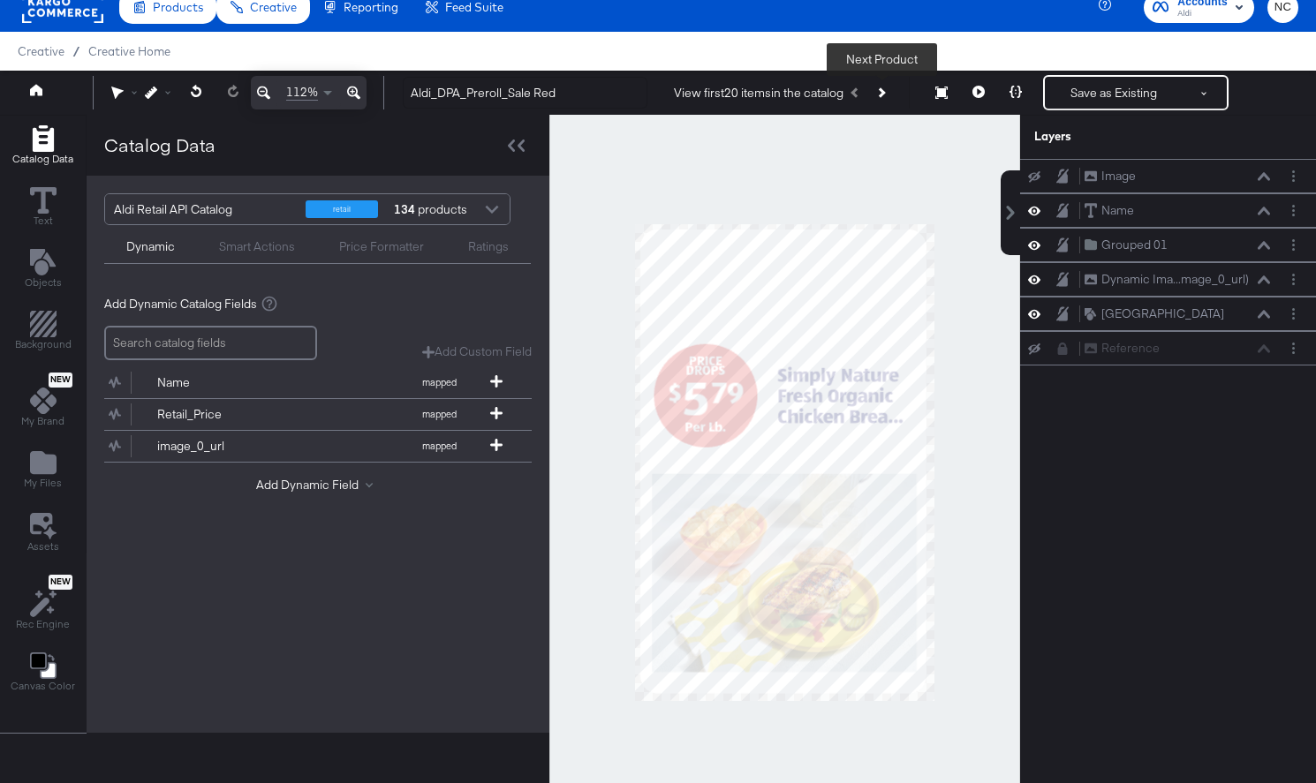
click at [885, 94] on button "Next Product" at bounding box center [880, 93] width 25 height 32
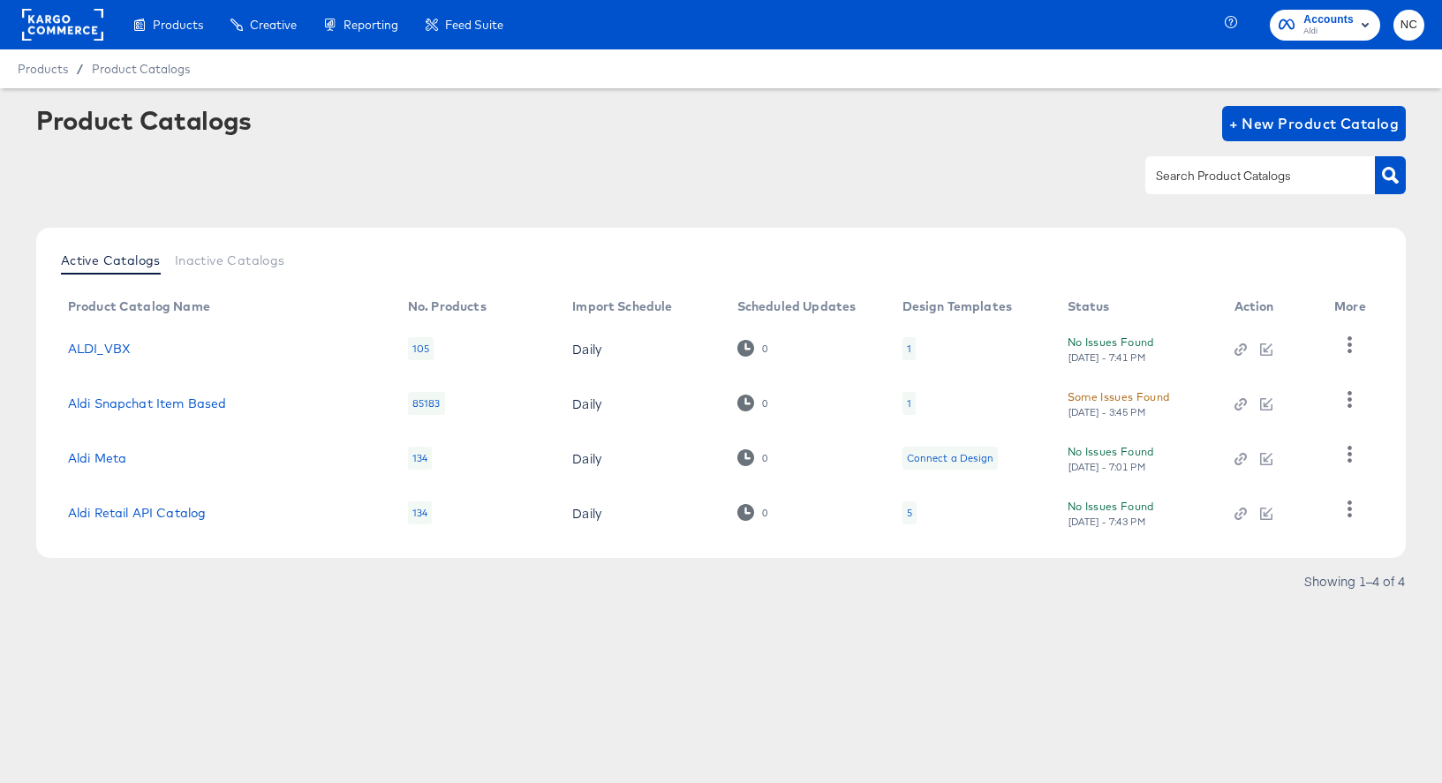
click at [912, 512] on div "5" at bounding box center [910, 513] width 14 height 23
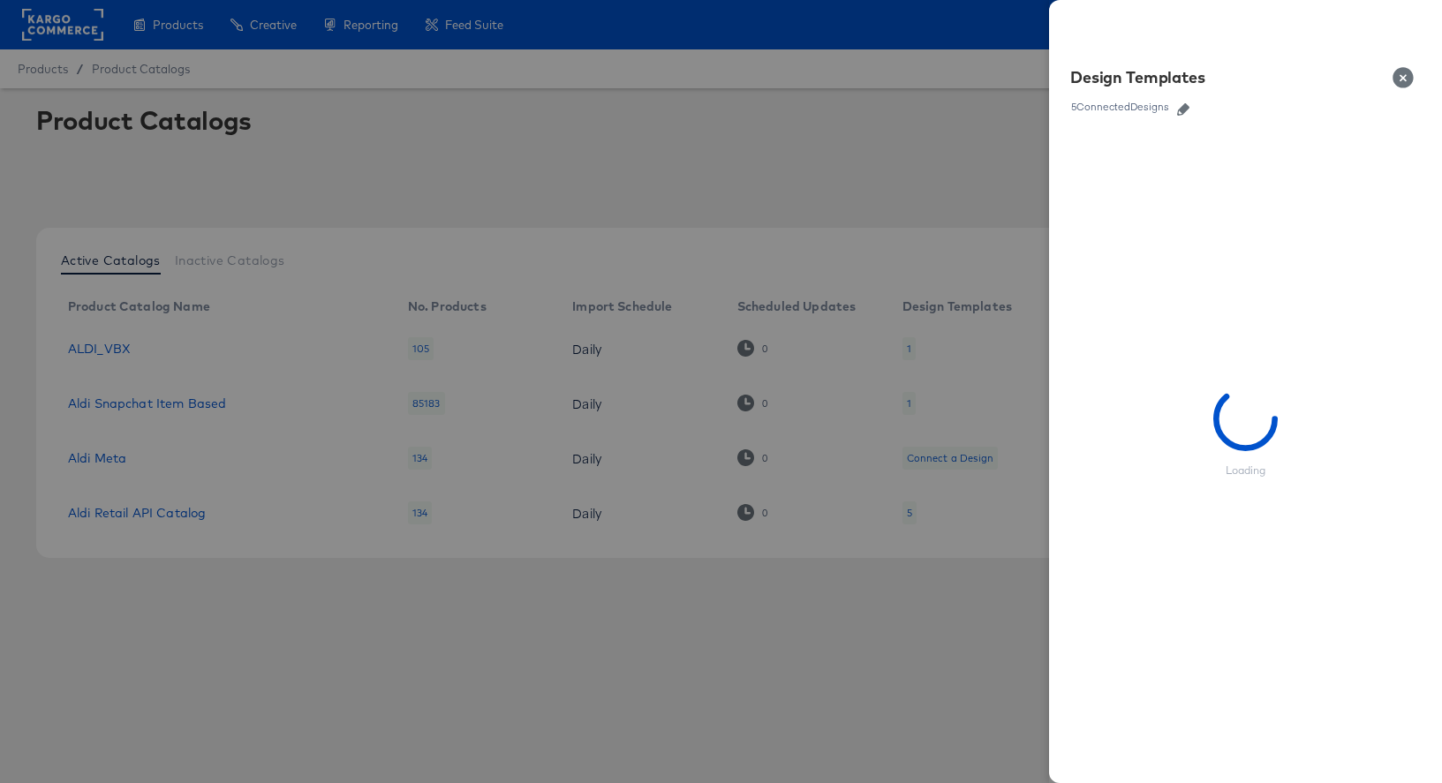
click at [1184, 111] on icon "button" at bounding box center [1183, 109] width 12 height 12
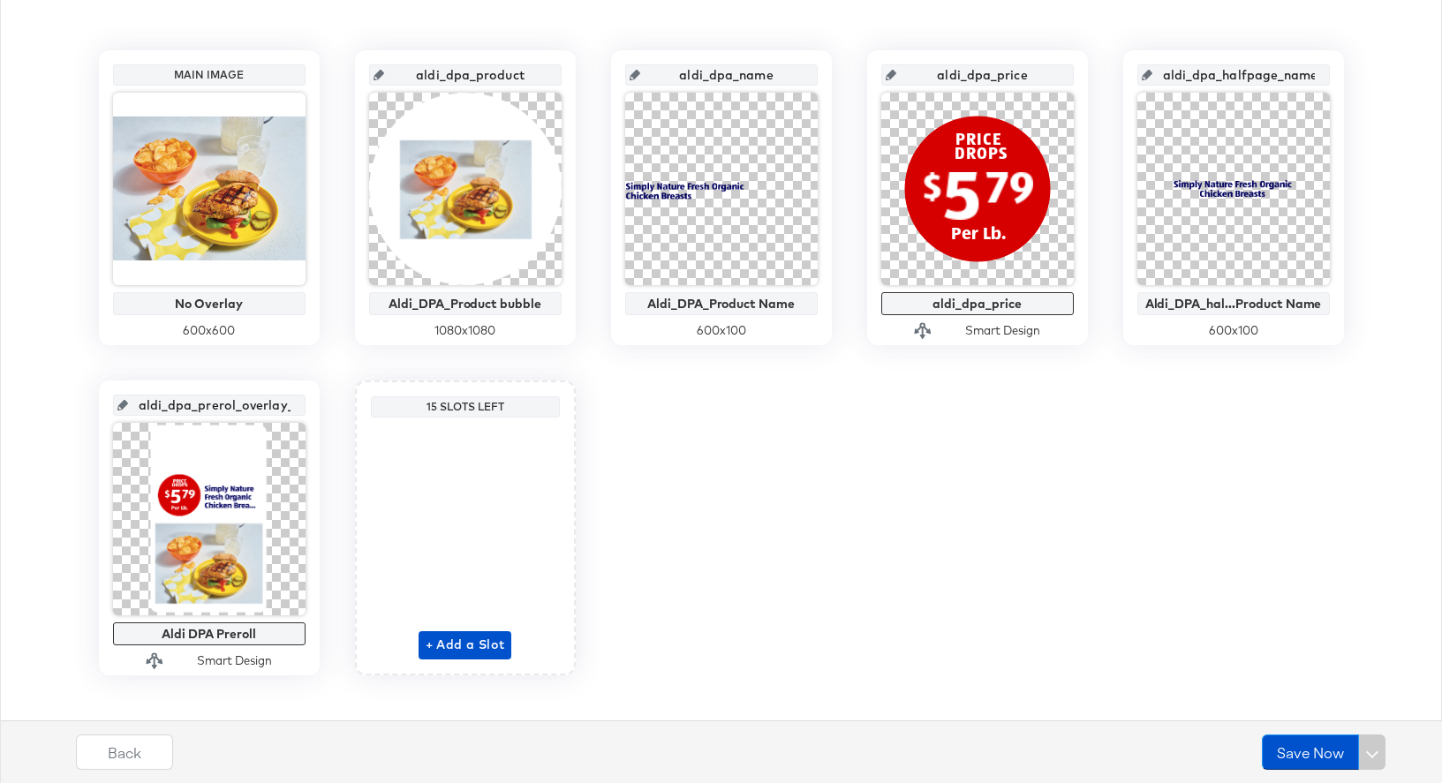
scroll to position [389, 0]
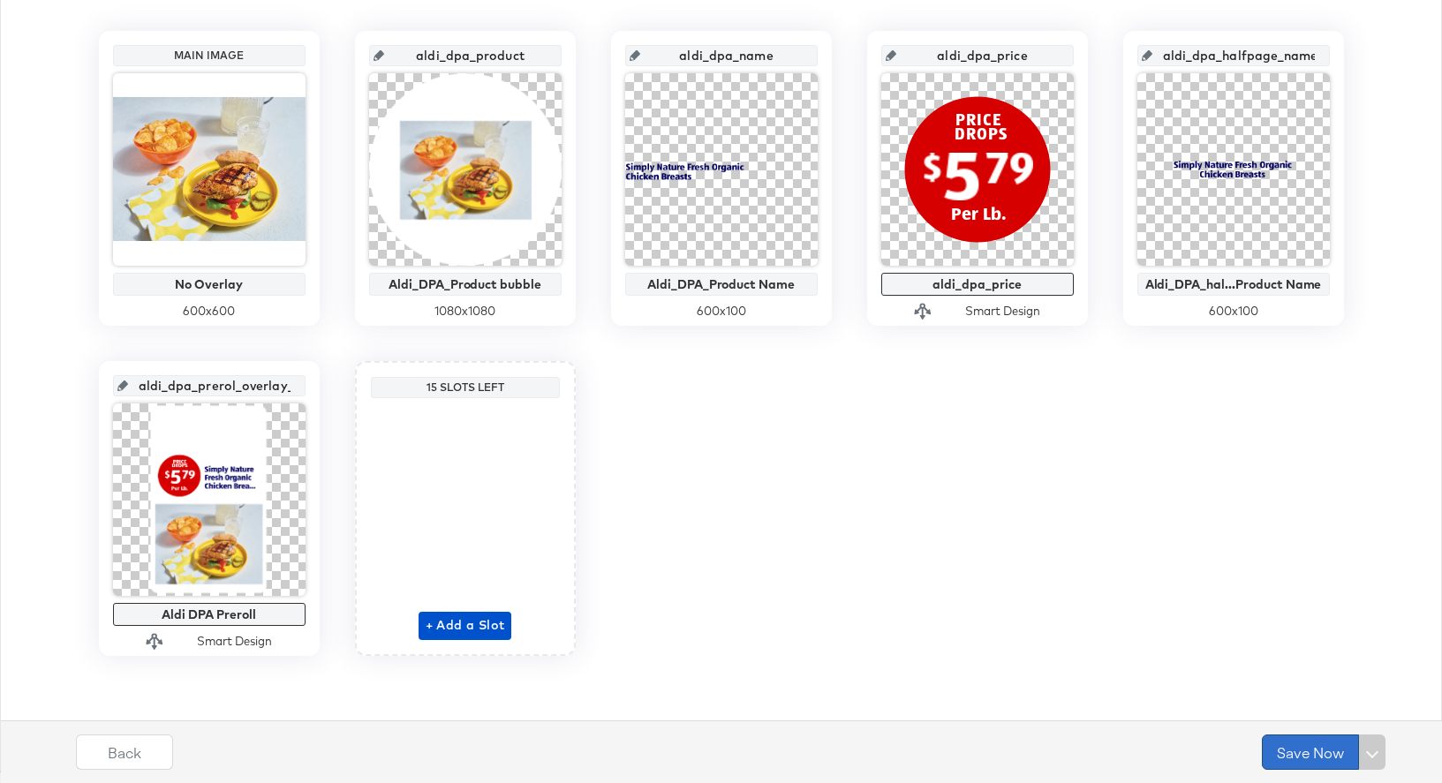
click at [1284, 749] on button "Save Now" at bounding box center [1310, 752] width 97 height 35
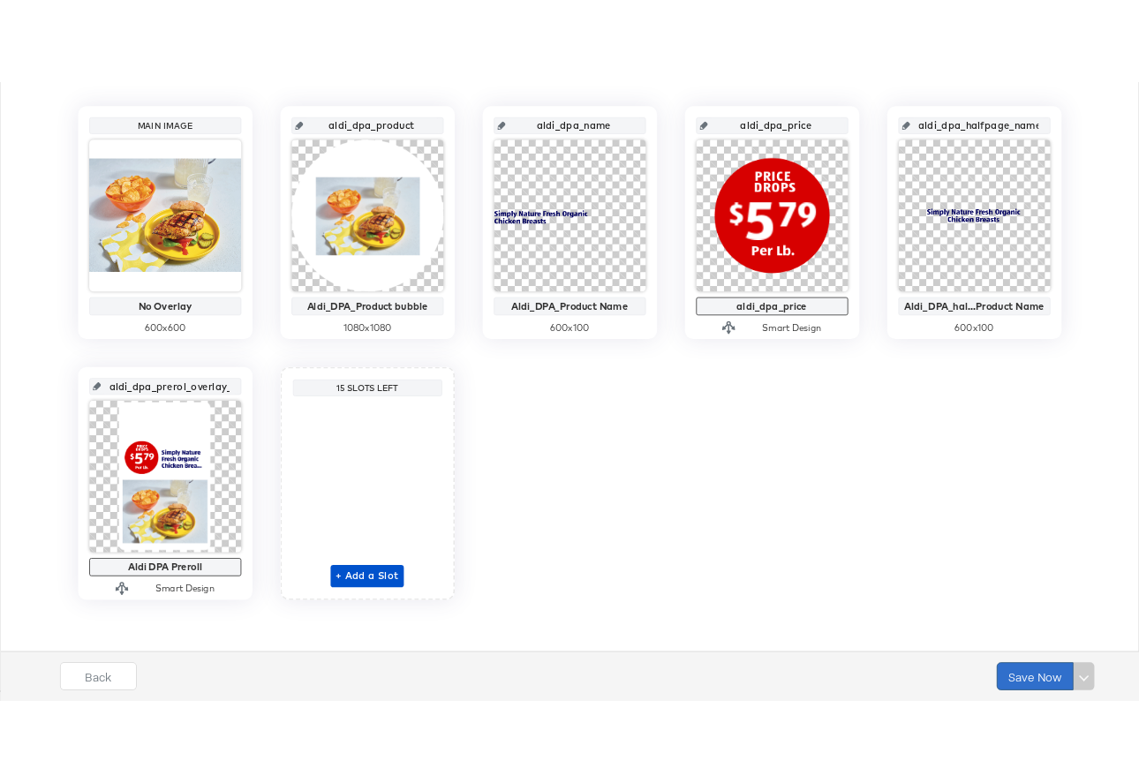
scroll to position [0, 0]
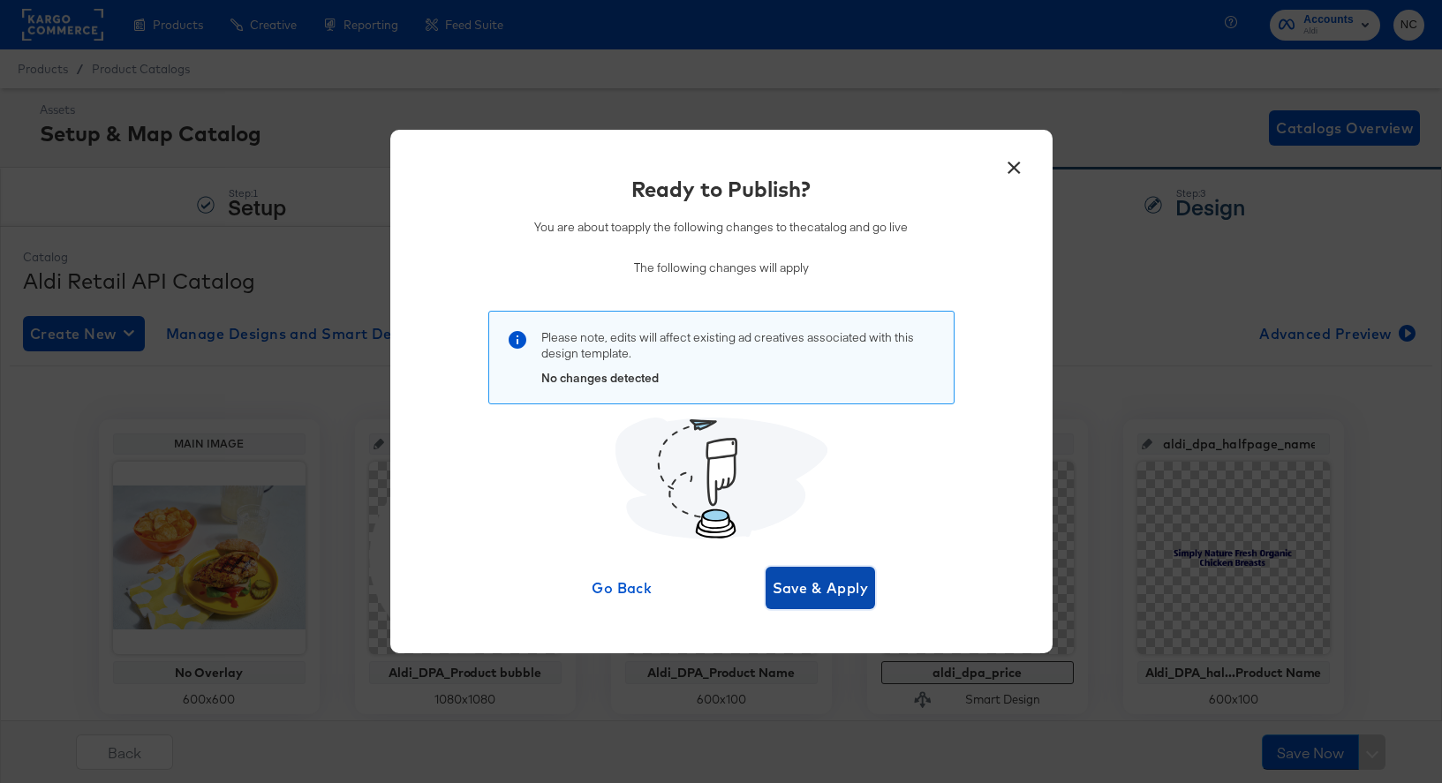
click at [820, 579] on span "Save & Apply" at bounding box center [821, 588] width 96 height 25
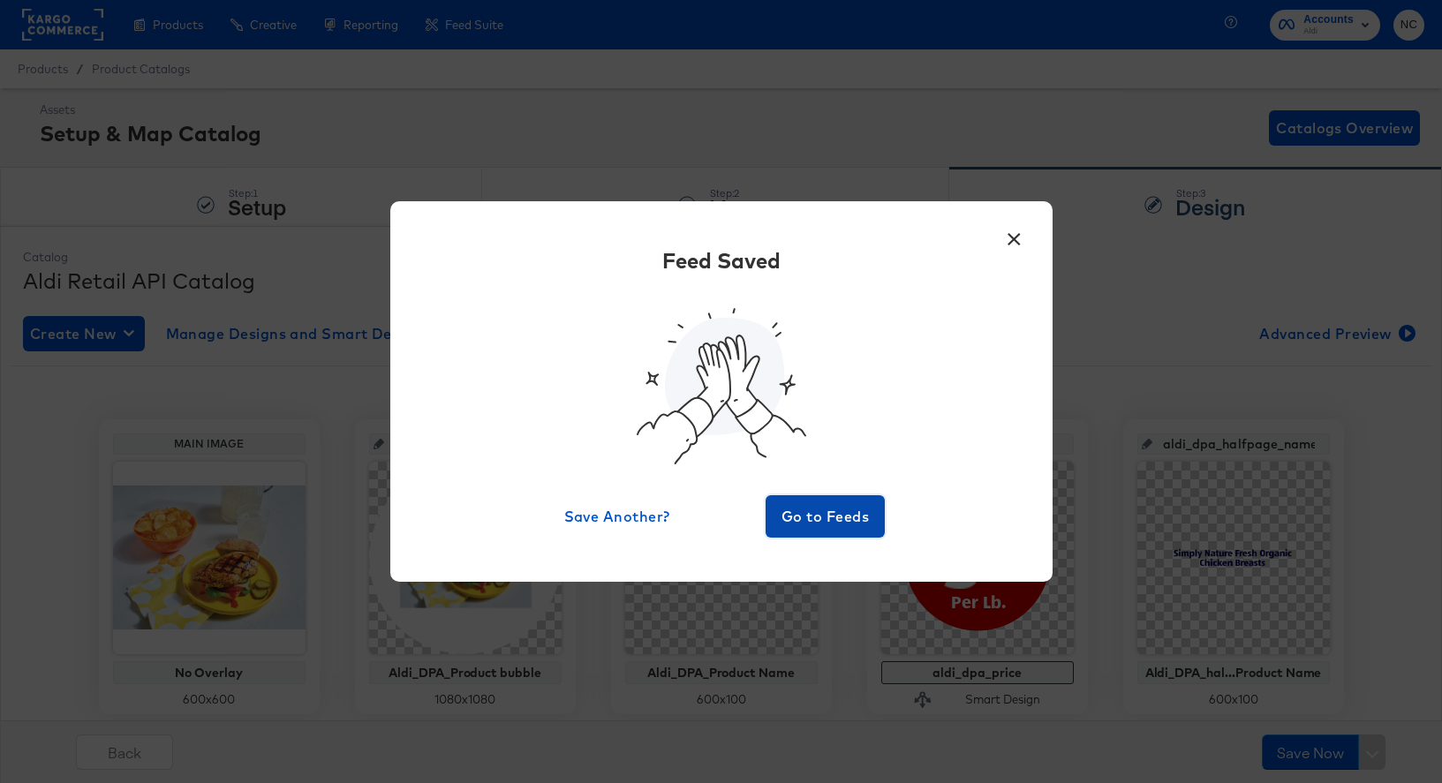
click at [837, 525] on span "Go to Feeds" at bounding box center [826, 516] width 106 height 25
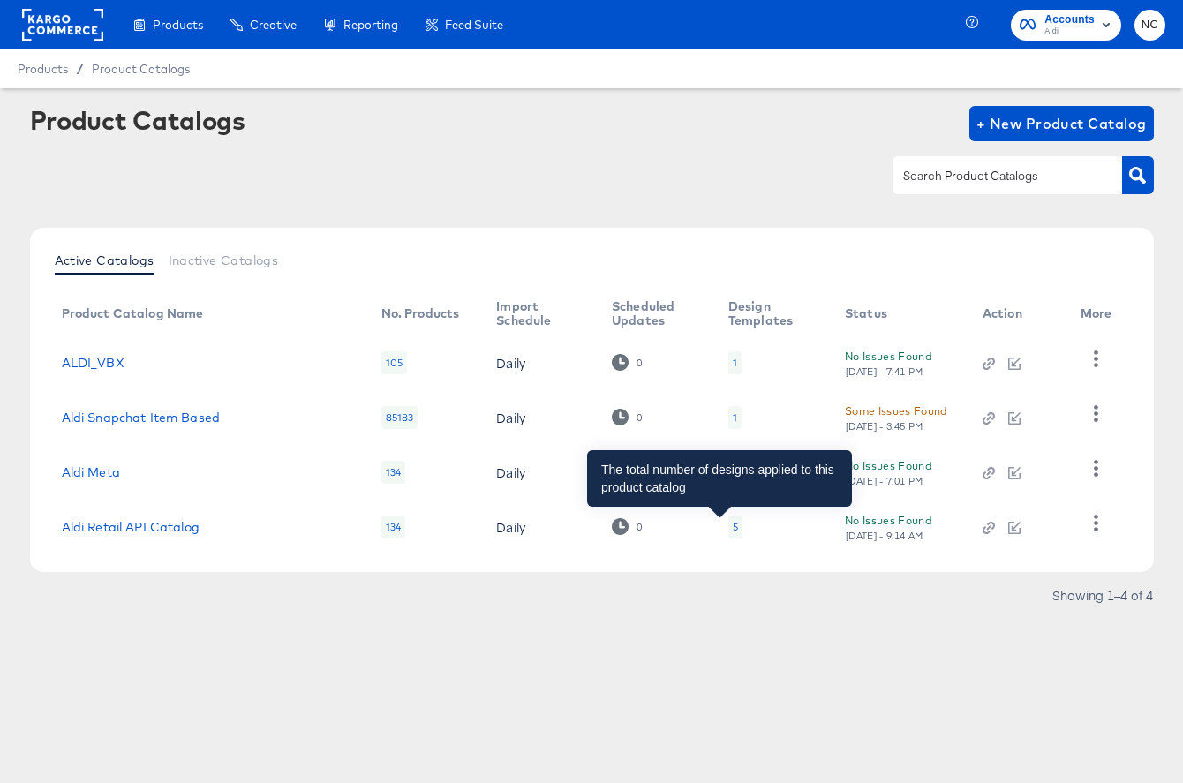
click at [733, 530] on div "5" at bounding box center [735, 527] width 5 height 14
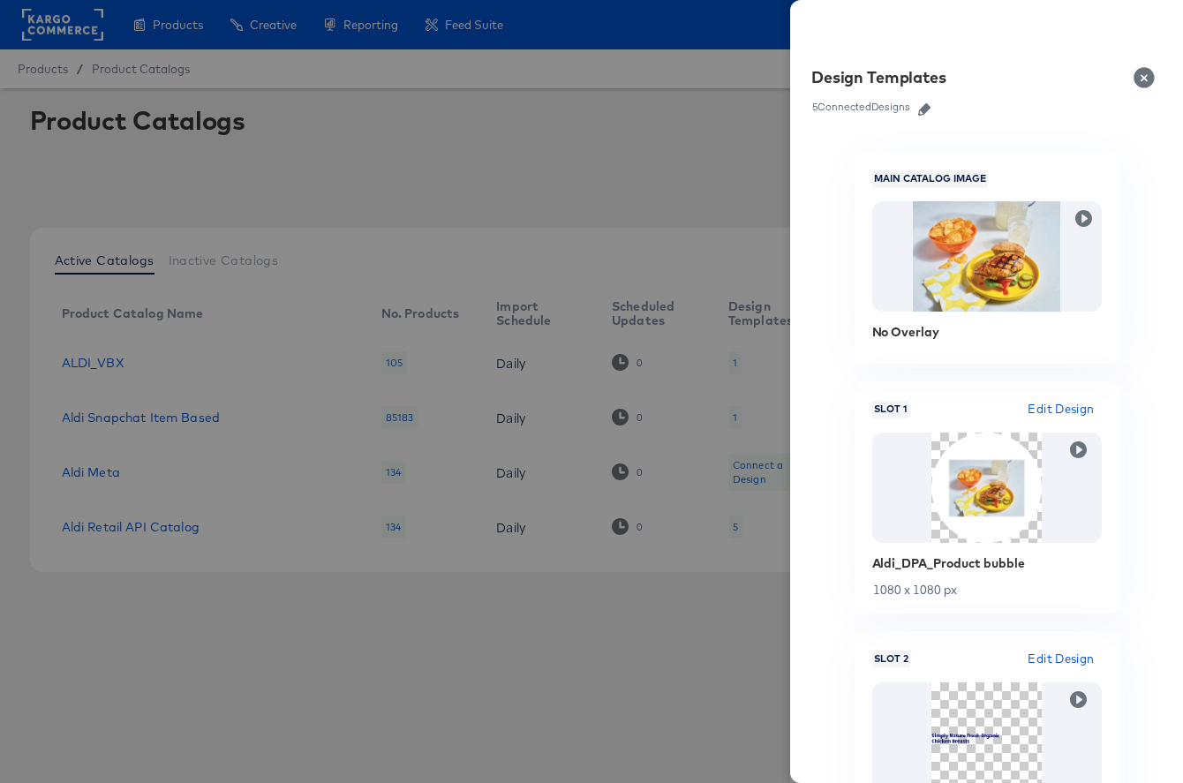
click at [926, 110] on icon "button" at bounding box center [924, 109] width 12 height 12
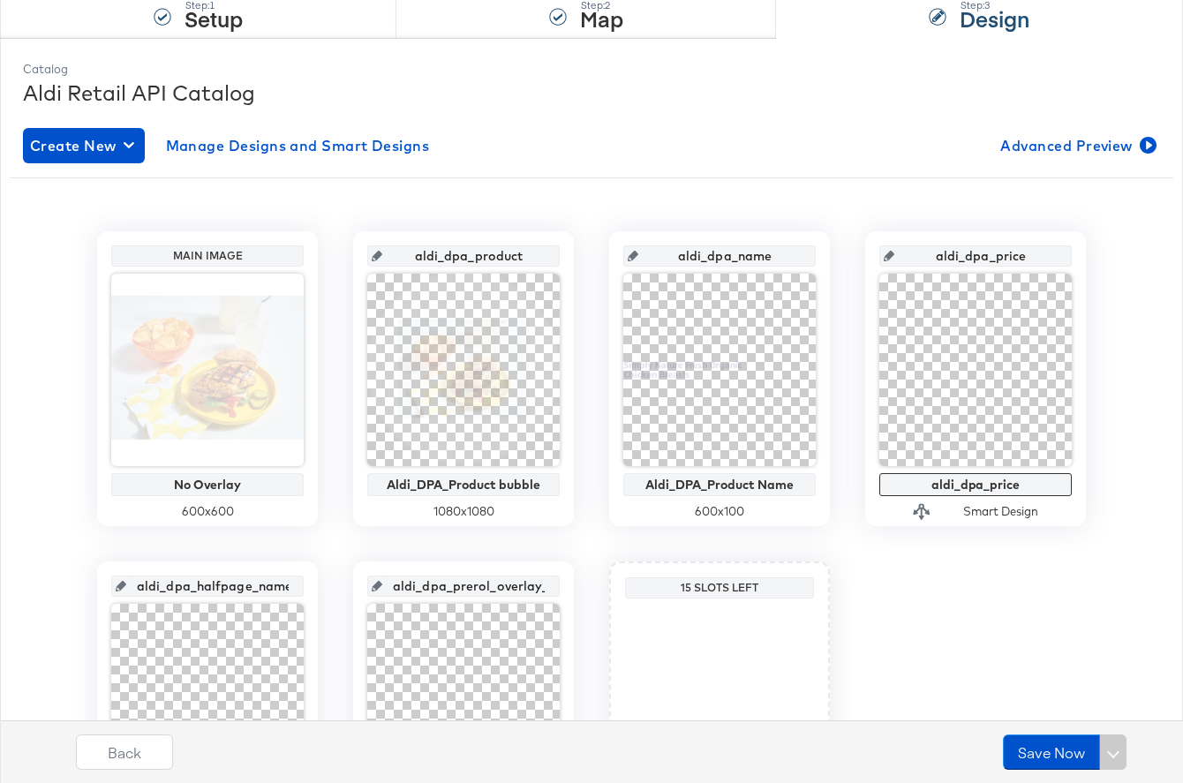
scroll to position [389, 0]
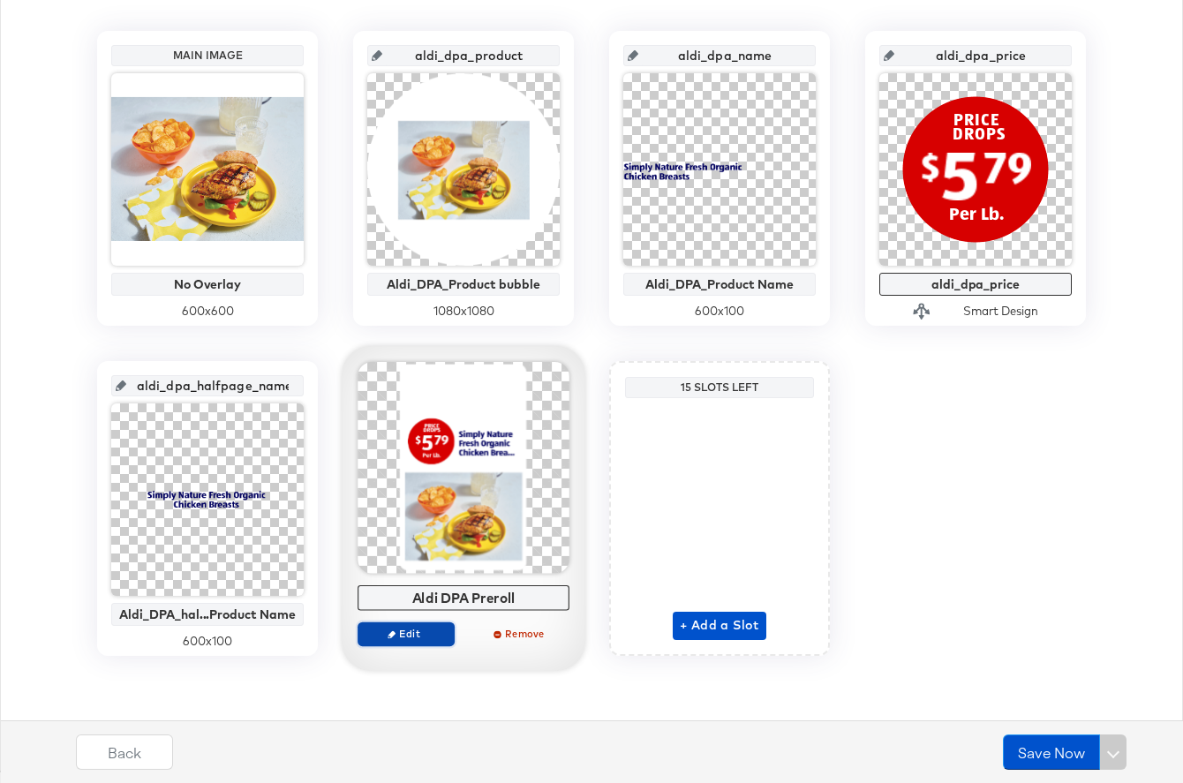
click at [404, 645] on button "Edit" at bounding box center [406, 634] width 97 height 25
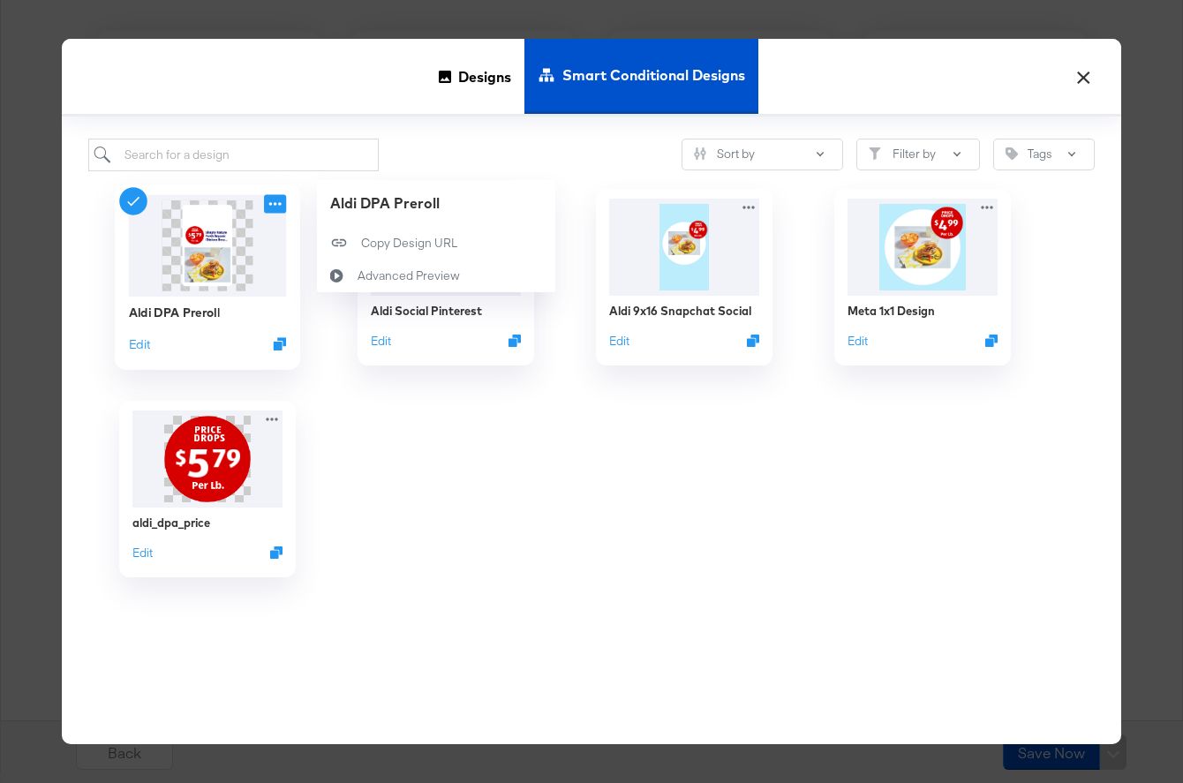
click at [275, 208] on icon at bounding box center [275, 203] width 22 height 19
click at [354, 276] on icon at bounding box center [337, 275] width 41 height 14
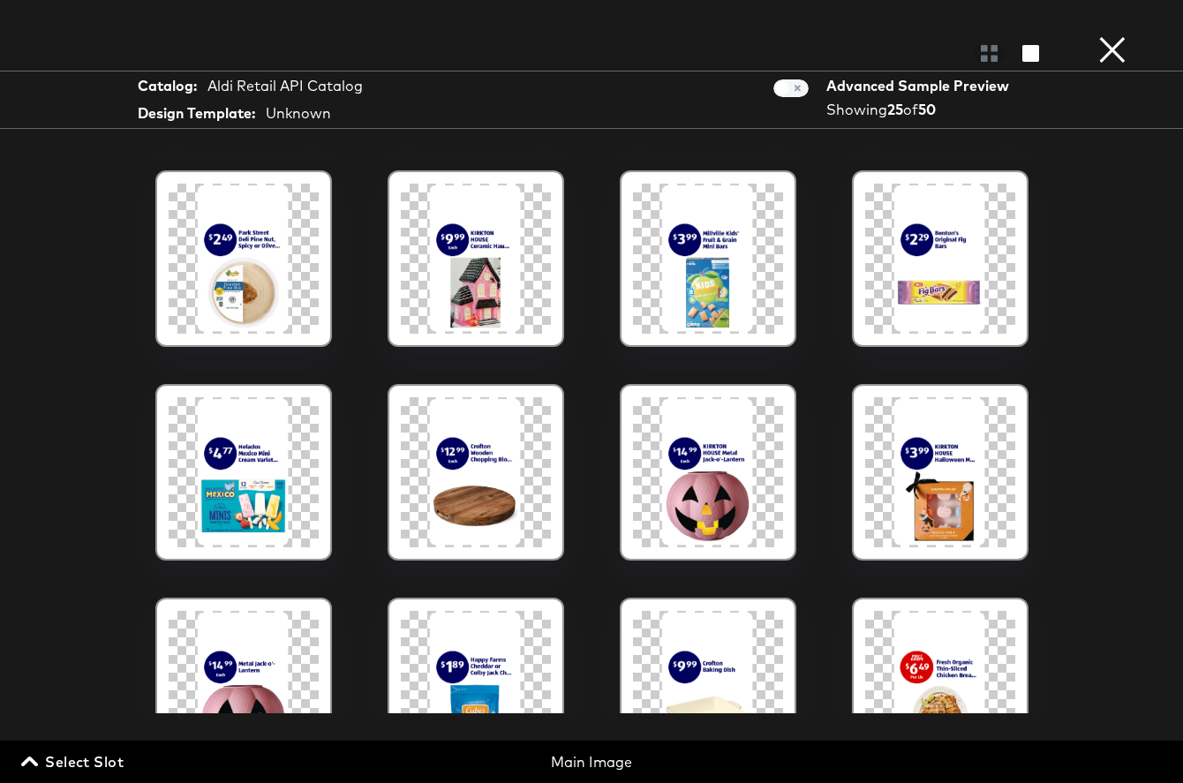
scroll to position [0, 0]
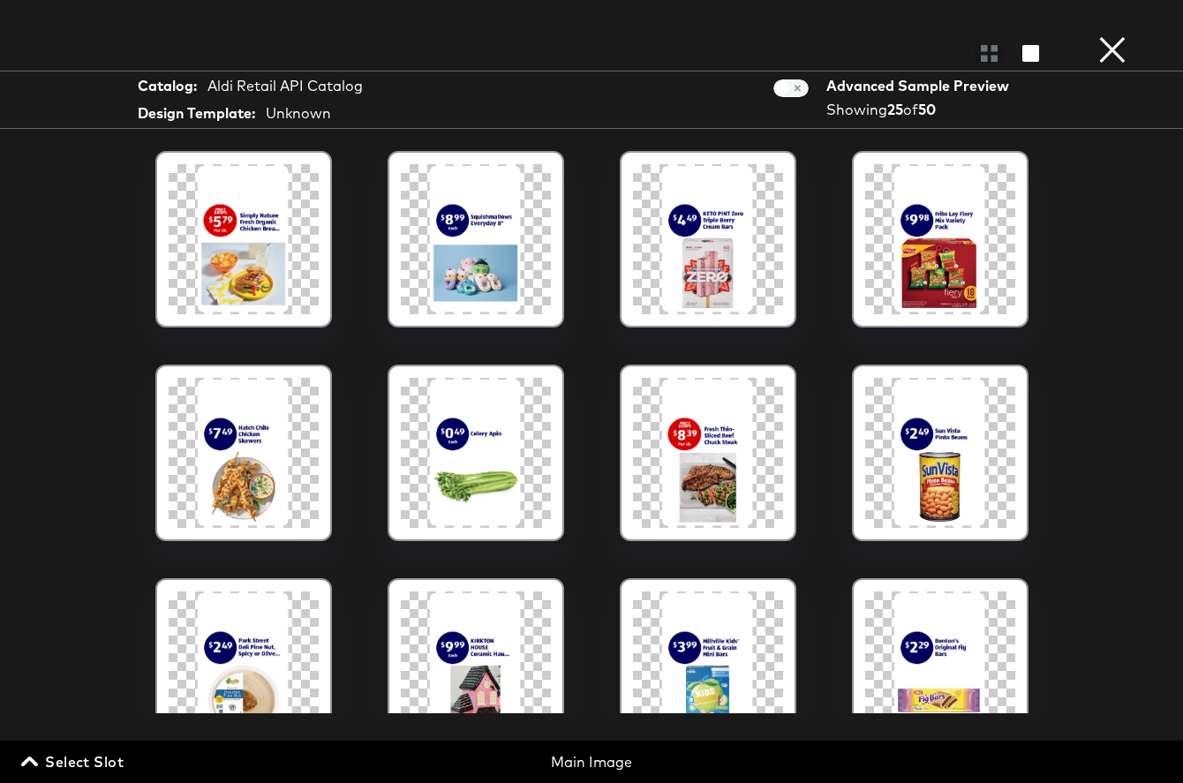
click at [1128, 35] on button "×" at bounding box center [1112, 17] width 35 height 35
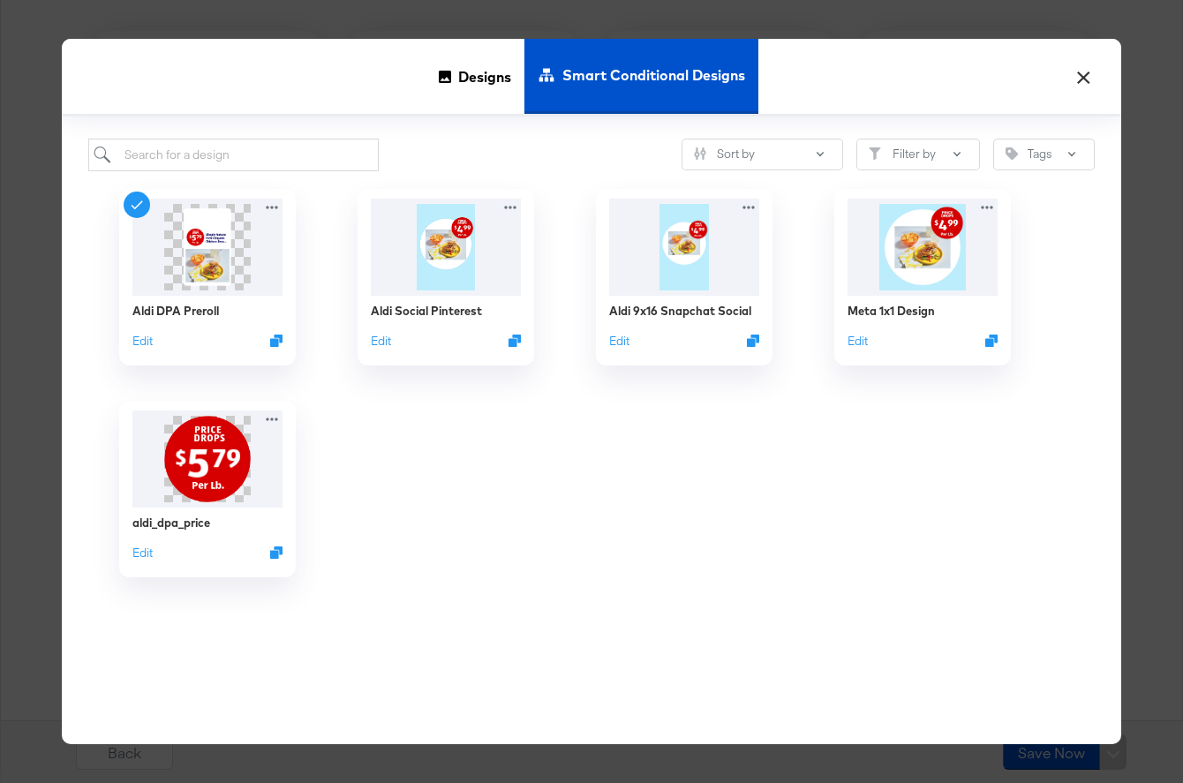
click at [1092, 73] on button "×" at bounding box center [1084, 73] width 32 height 32
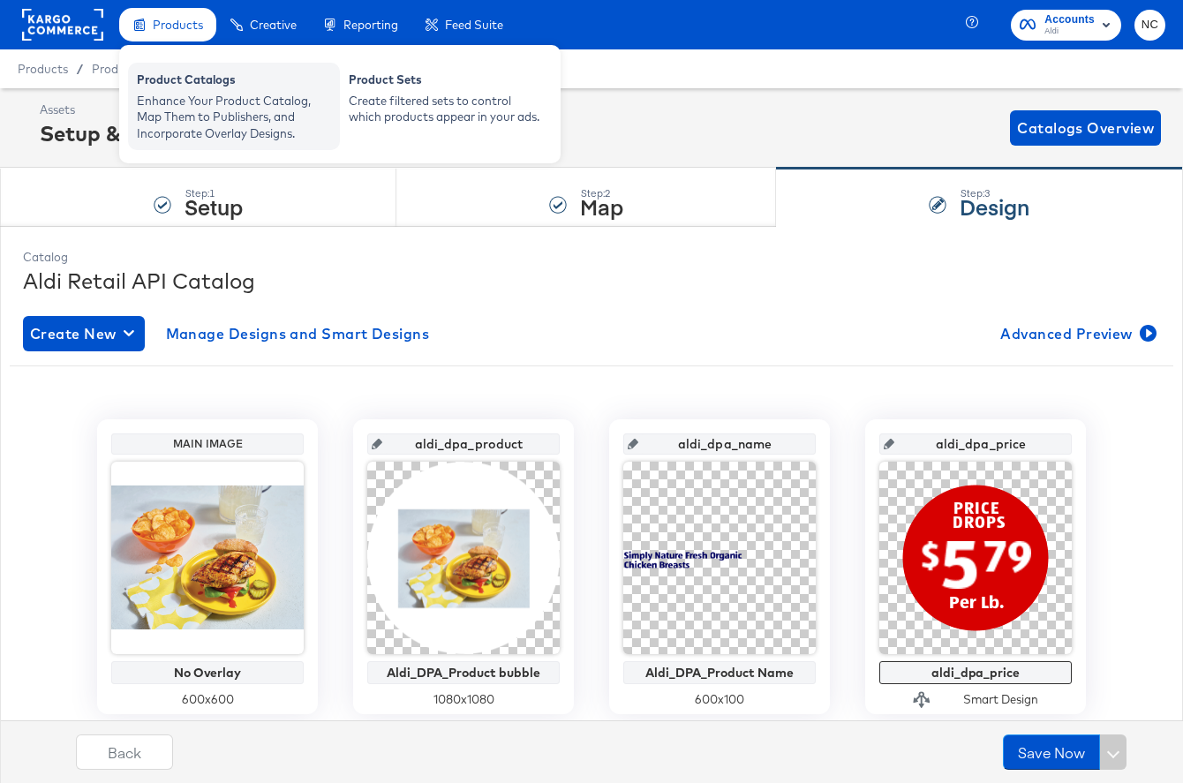
click at [188, 85] on div "Product Catalogs" at bounding box center [234, 82] width 194 height 21
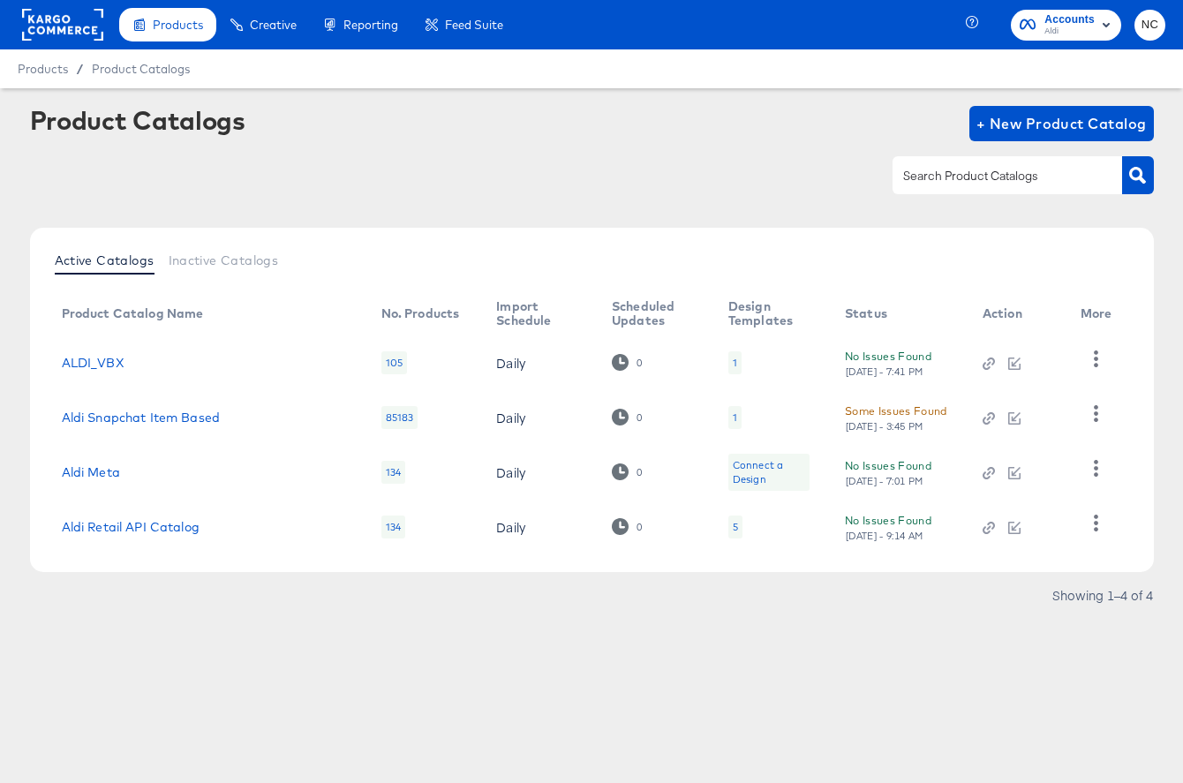
click at [733, 525] on div "5" at bounding box center [735, 527] width 5 height 14
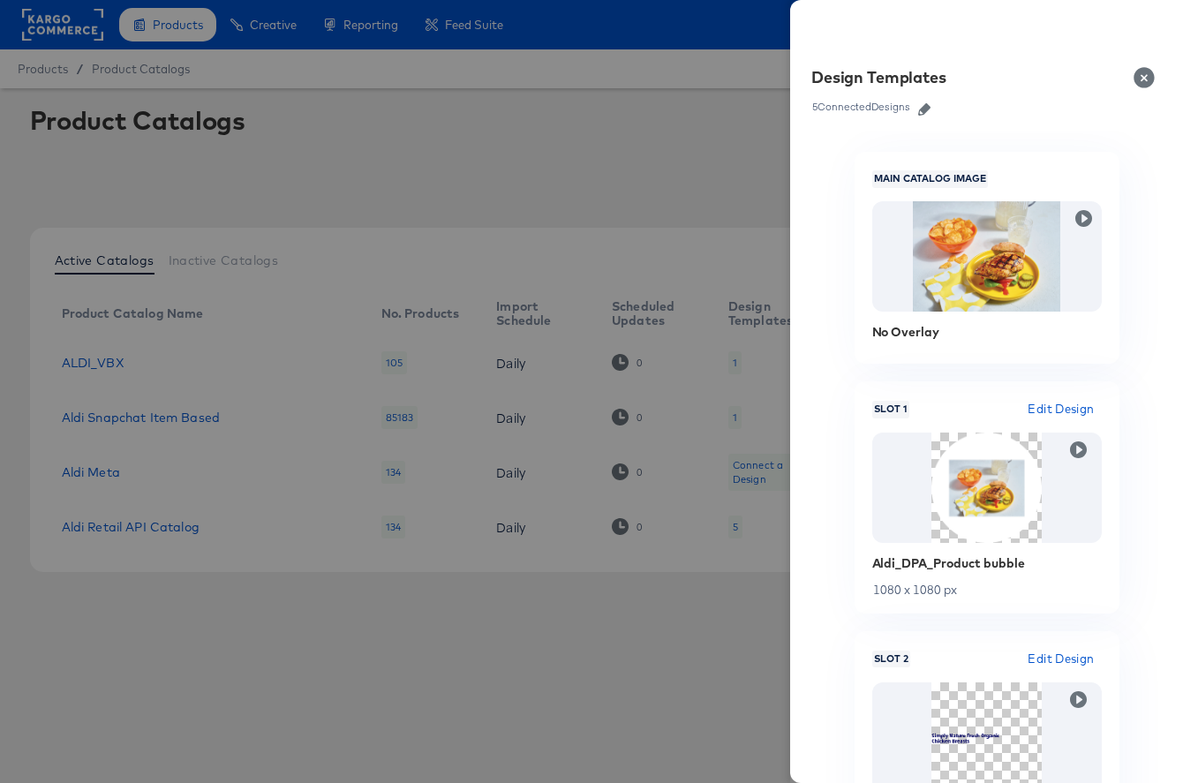
click at [926, 113] on icon "button" at bounding box center [924, 109] width 12 height 12
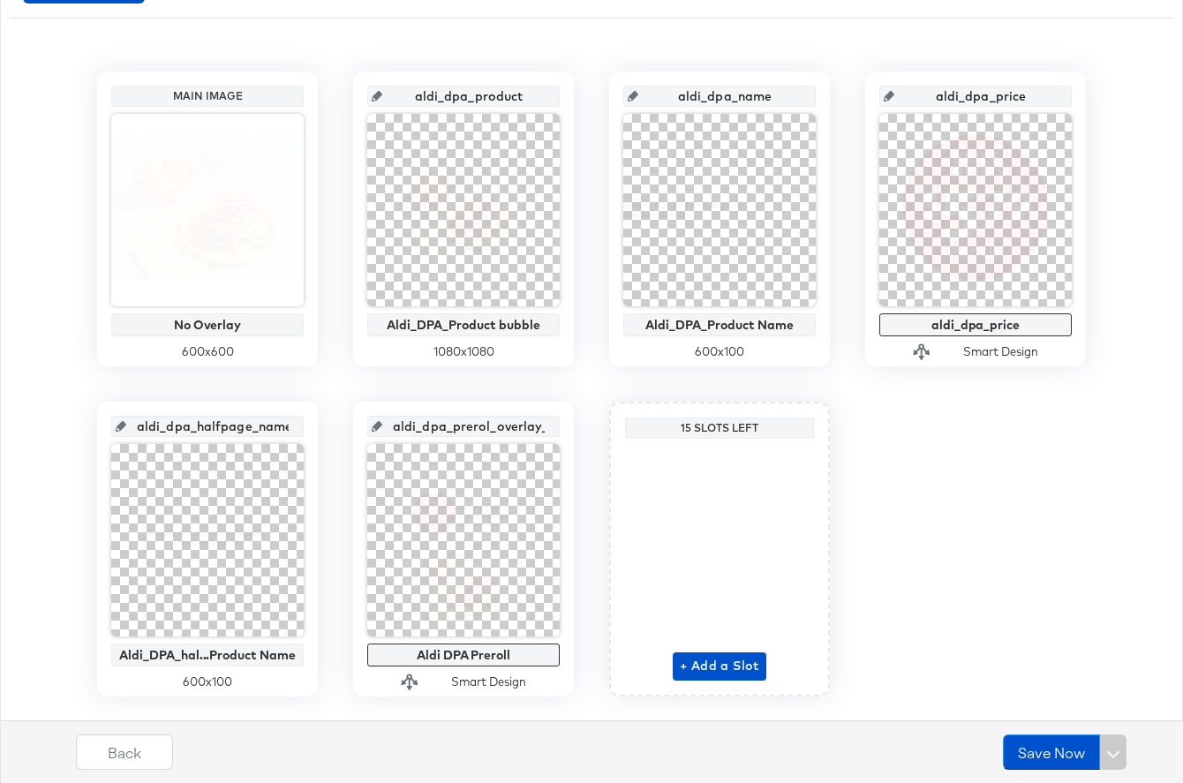
scroll to position [389, 0]
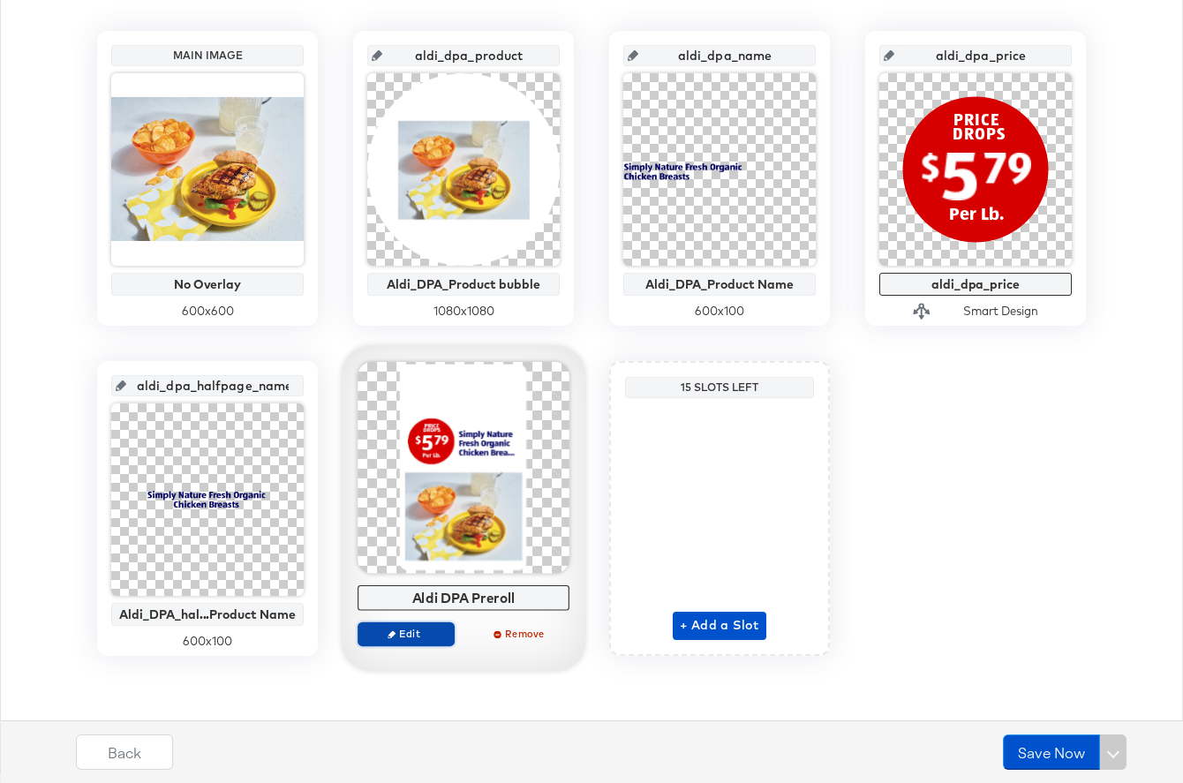
click at [410, 638] on span "Edit" at bounding box center [406, 633] width 81 height 13
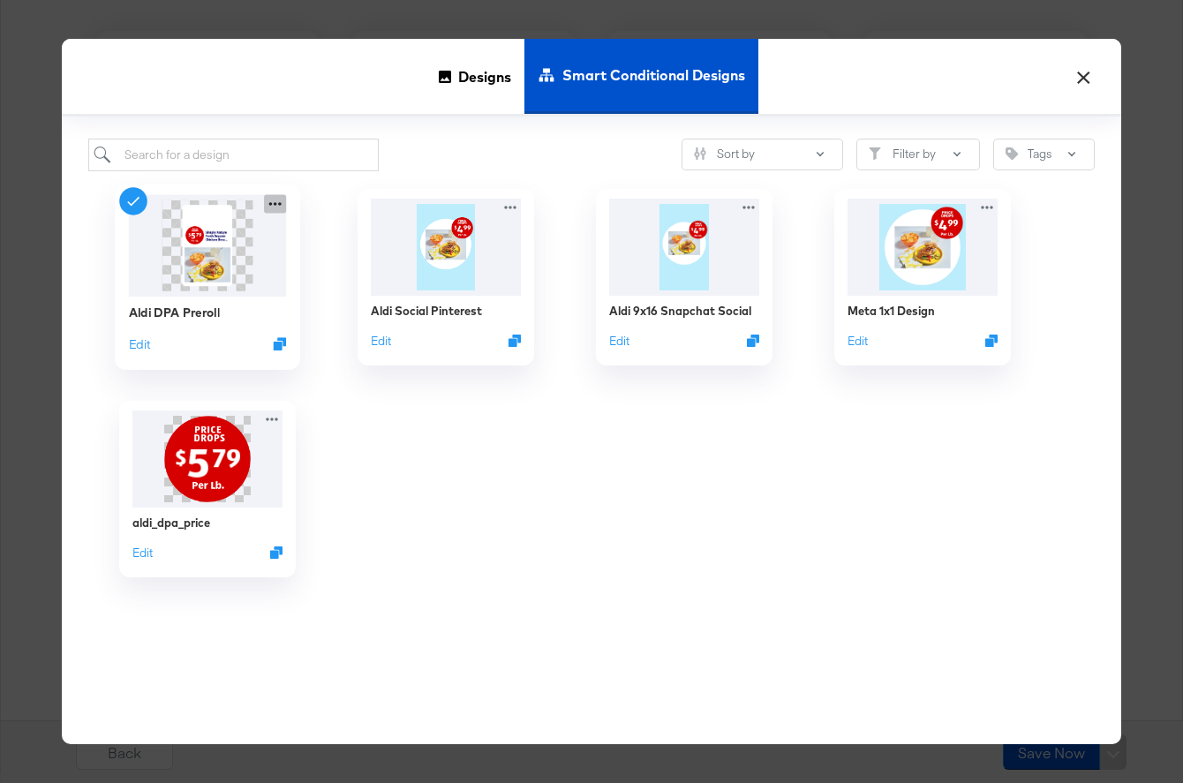
click at [273, 203] on icon at bounding box center [275, 203] width 22 height 19
click at [149, 339] on button "Edit" at bounding box center [139, 344] width 21 height 17
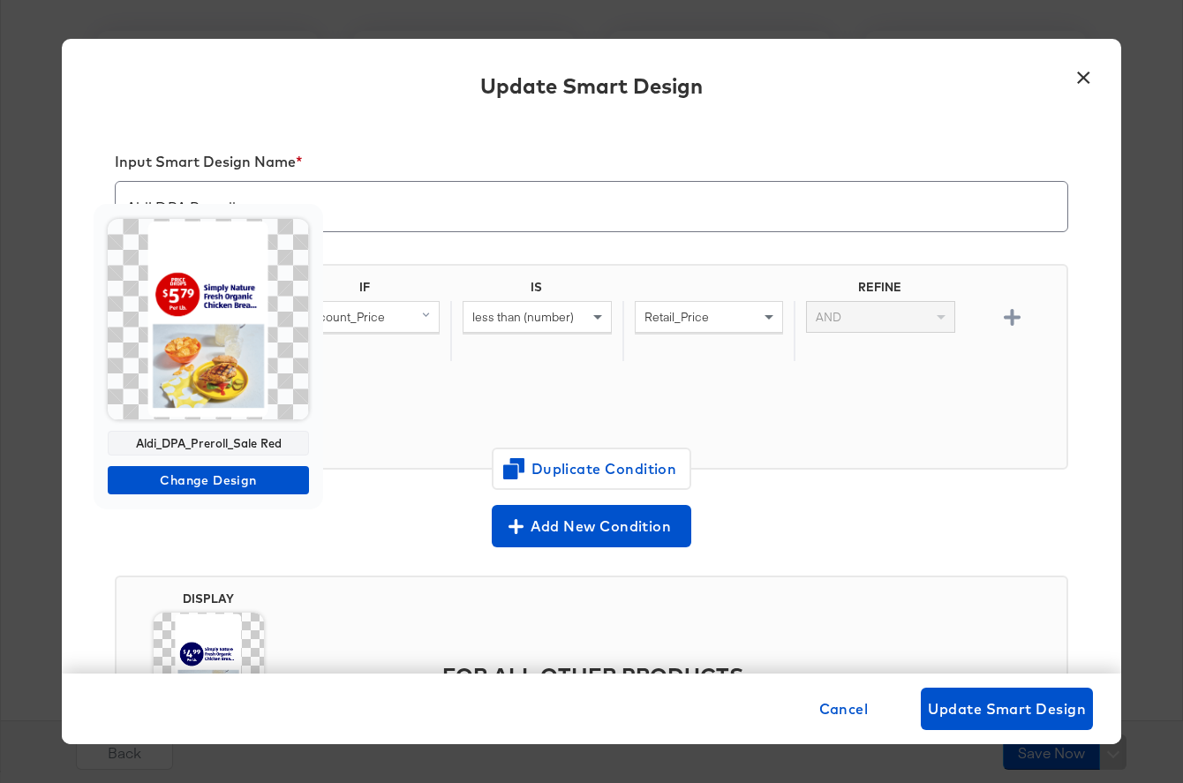
click at [213, 329] on img at bounding box center [208, 319] width 201 height 201
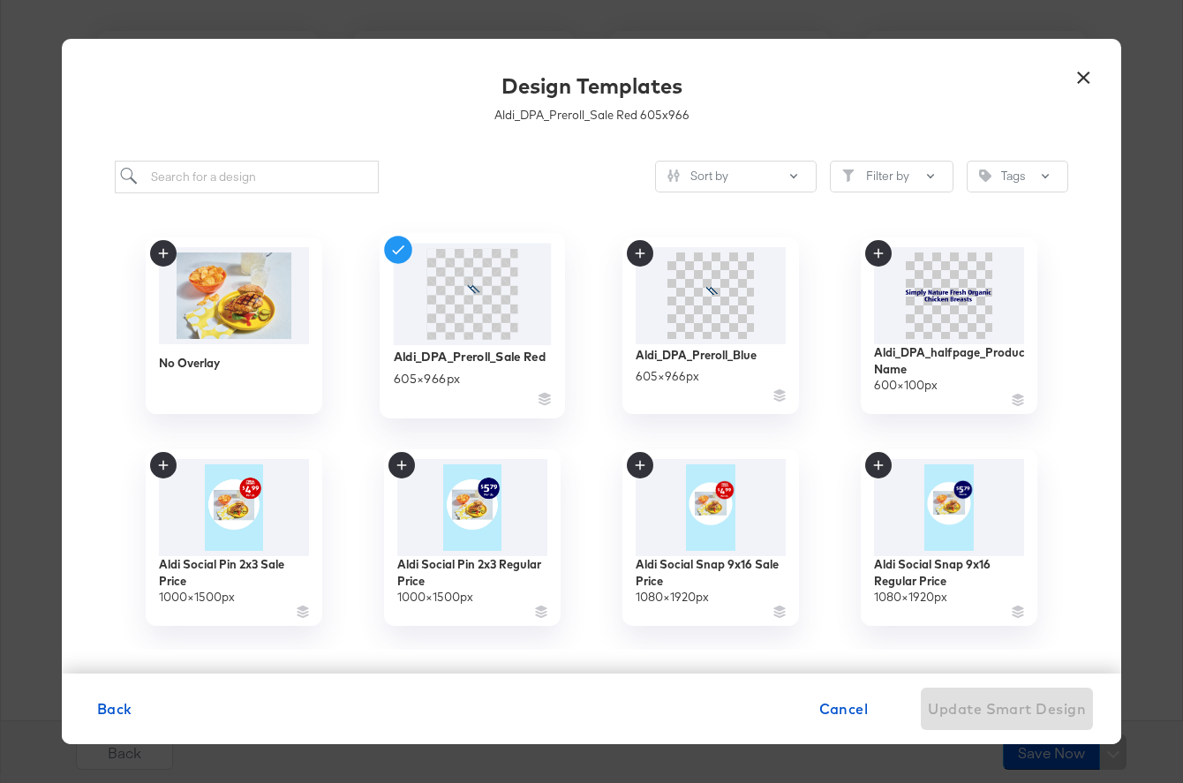
click at [489, 312] on span at bounding box center [472, 294] width 91 height 91
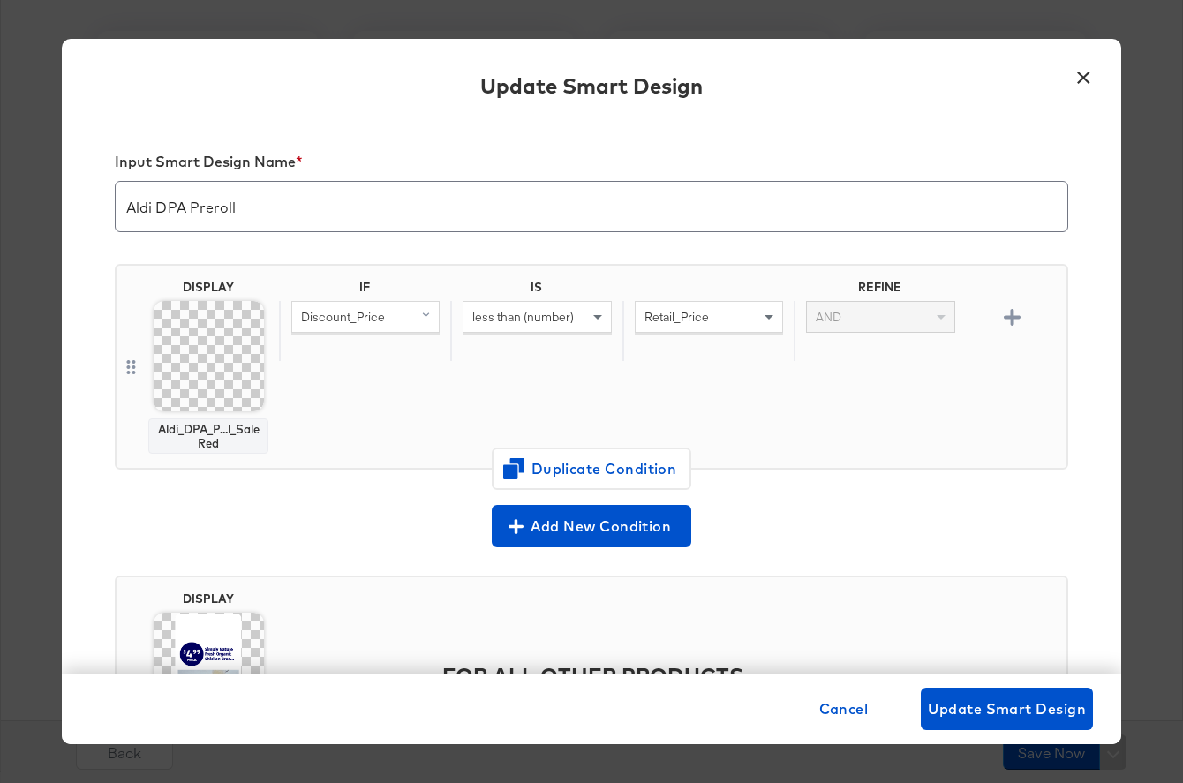
click at [1087, 75] on button "×" at bounding box center [1084, 73] width 32 height 32
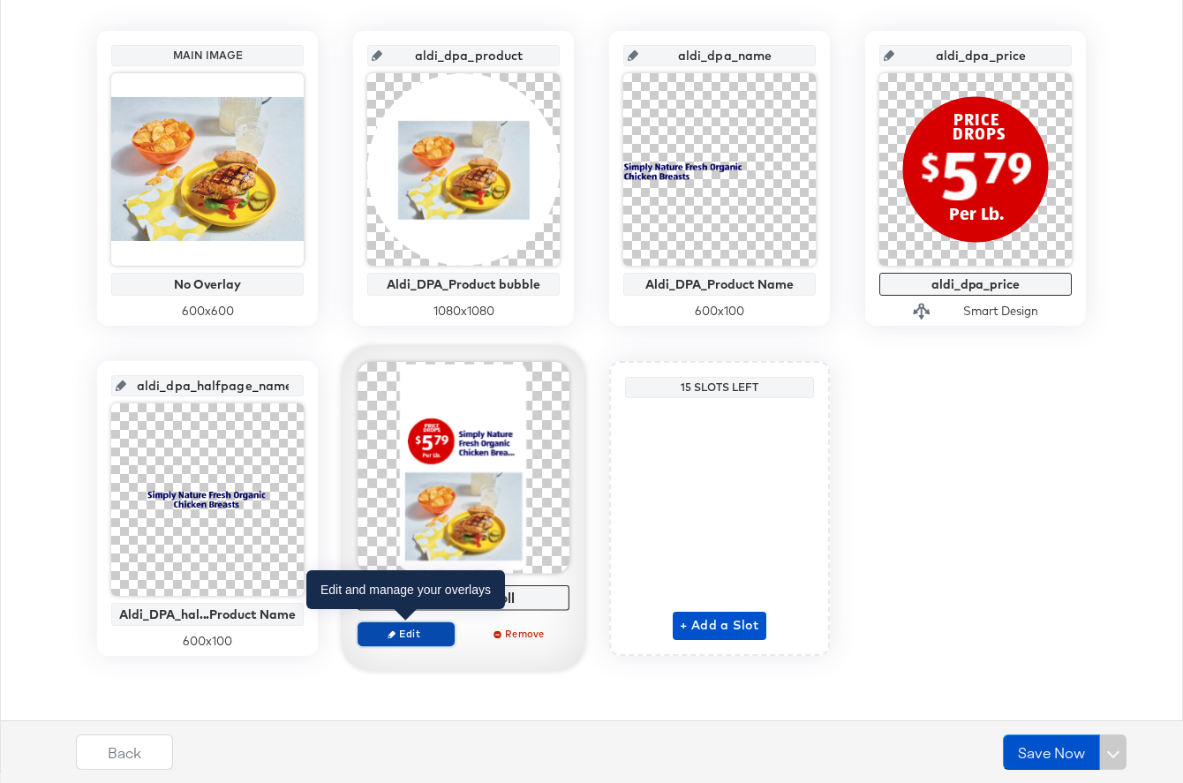
click at [401, 628] on span "Edit" at bounding box center [406, 633] width 81 height 13
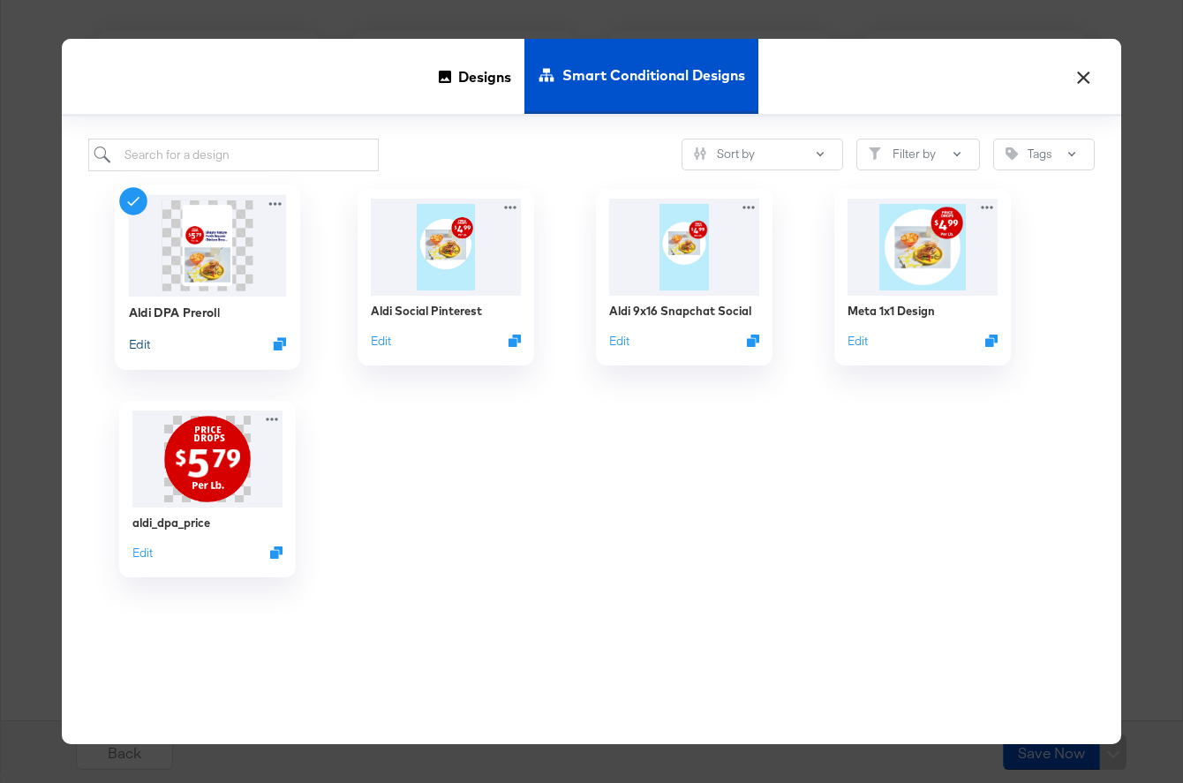
click at [147, 336] on button "Edit" at bounding box center [139, 344] width 21 height 17
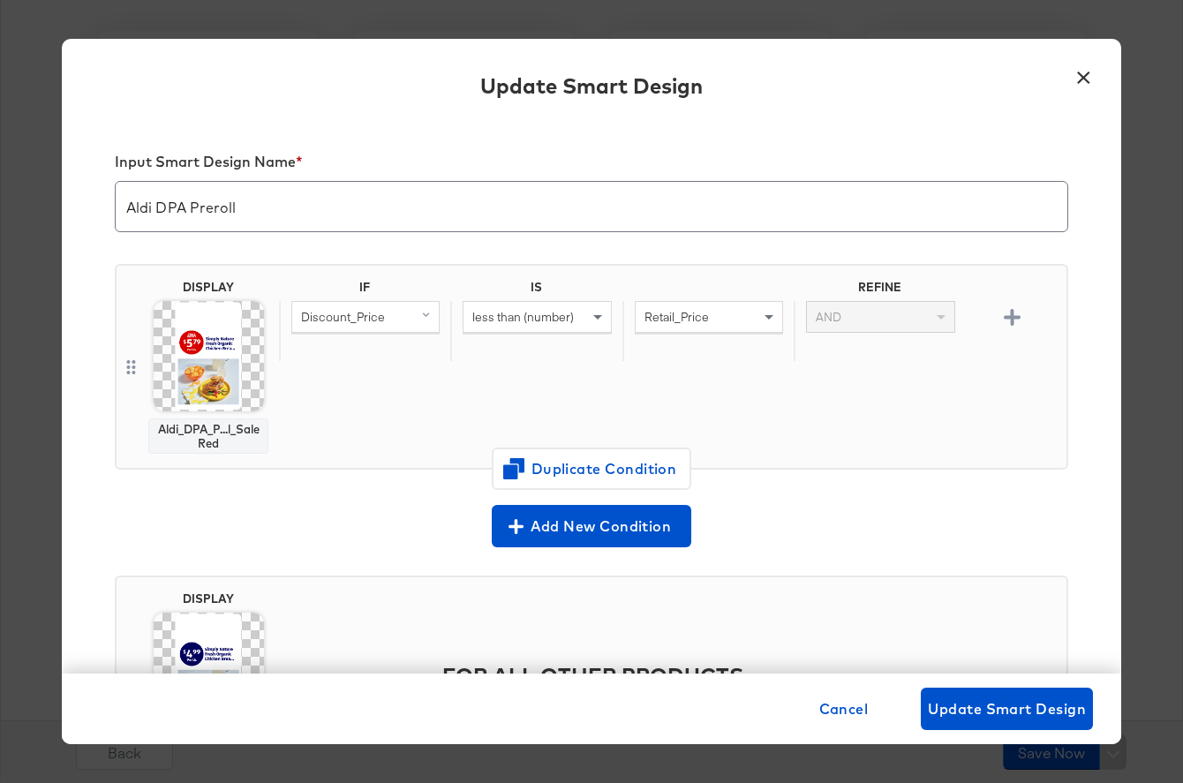
scroll to position [154, 0]
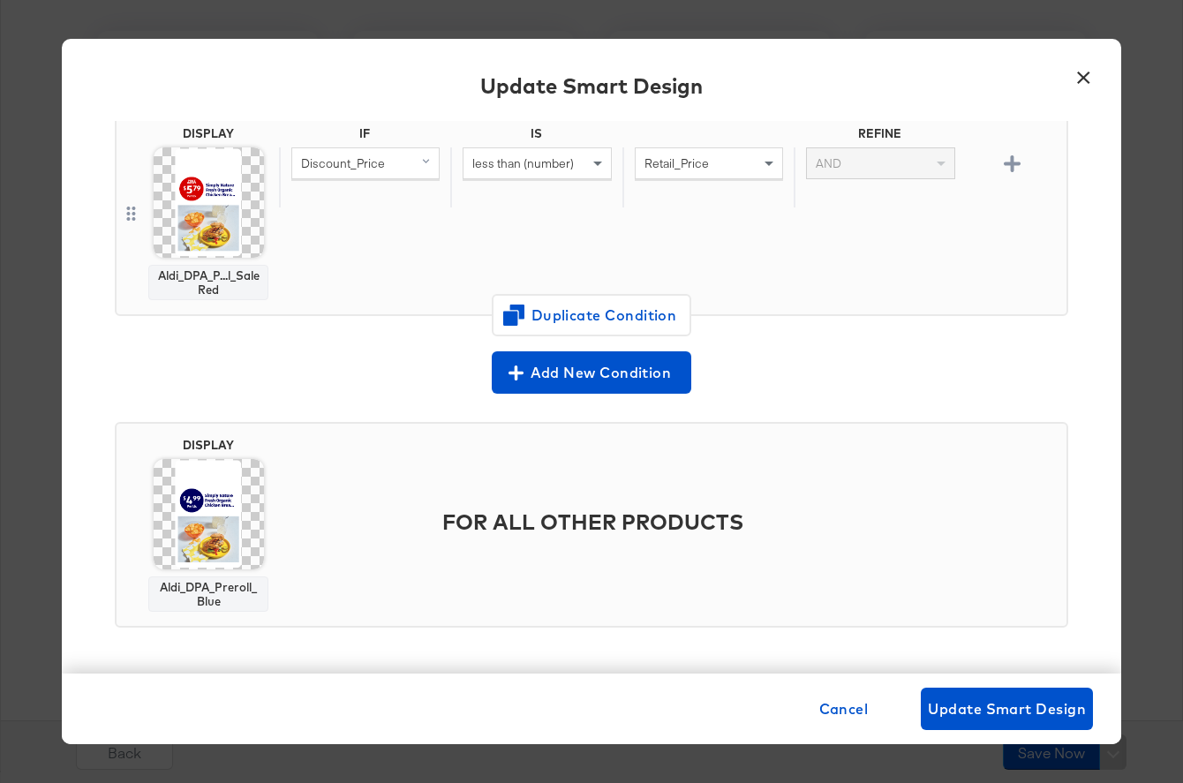
click at [204, 513] on img at bounding box center [209, 514] width 110 height 110
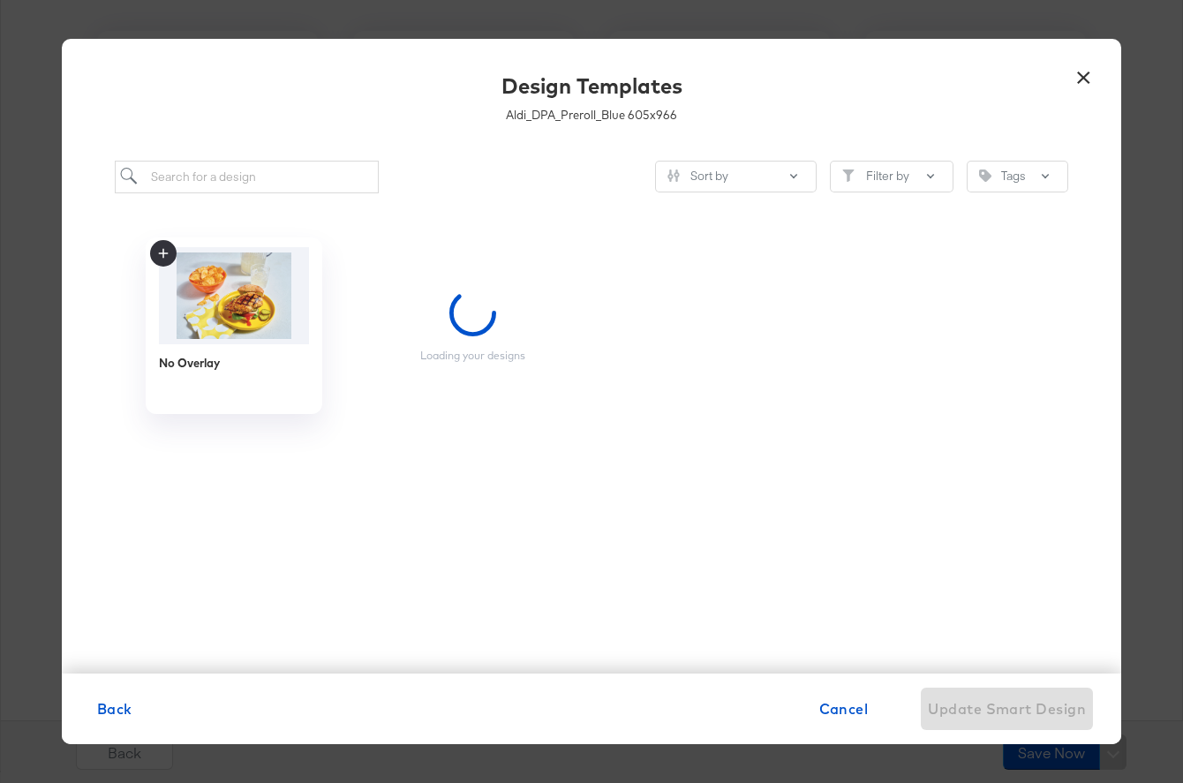
scroll to position [0, 0]
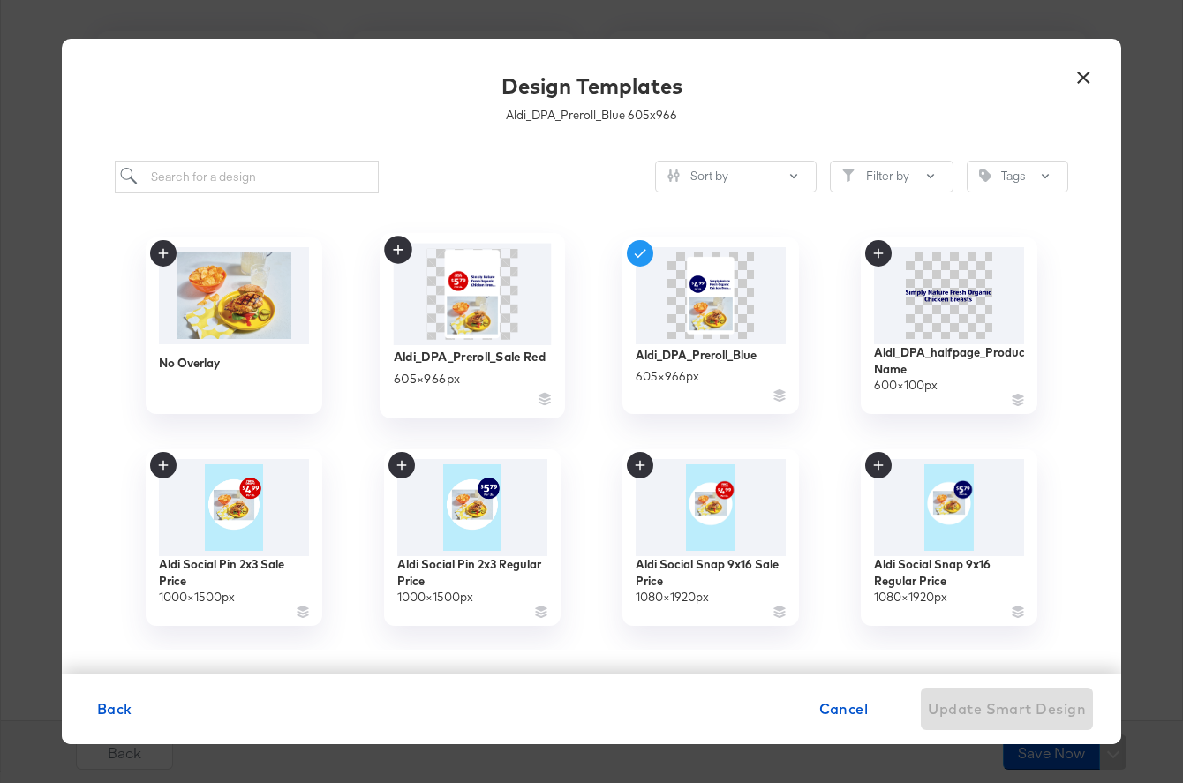
click at [458, 374] on div "605 × 966 px" at bounding box center [427, 378] width 67 height 17
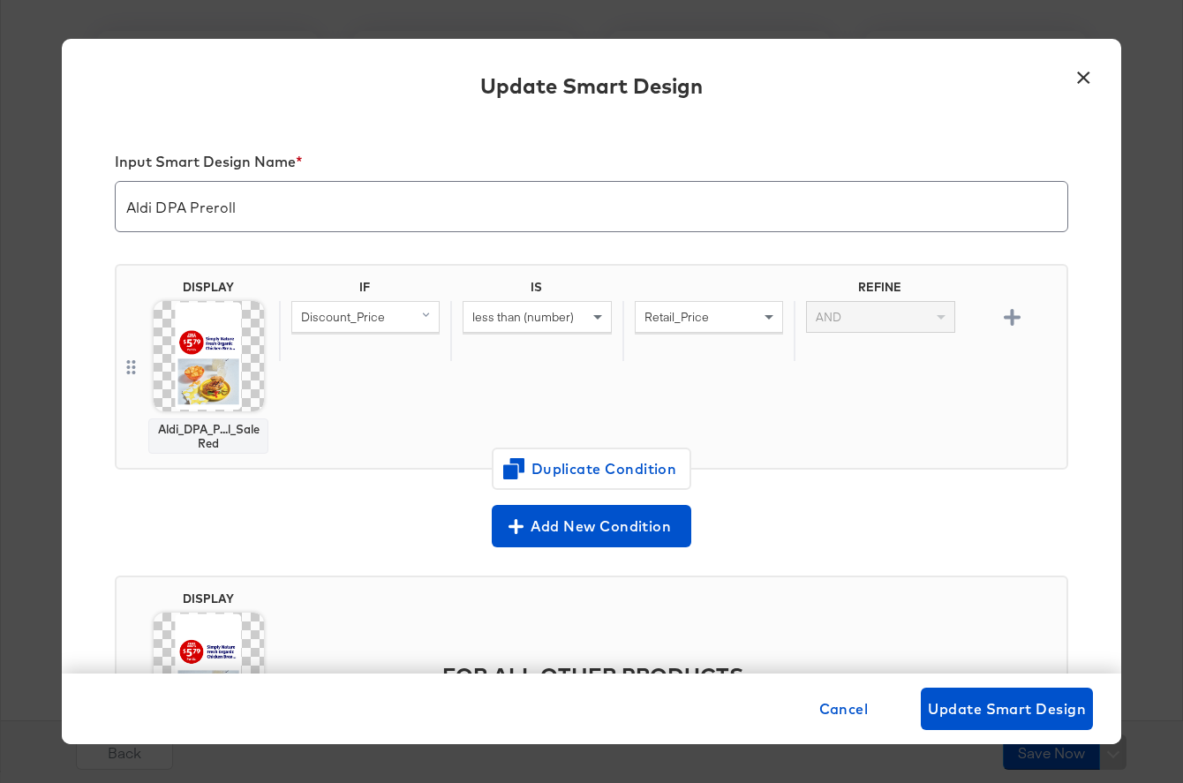
scroll to position [154, 0]
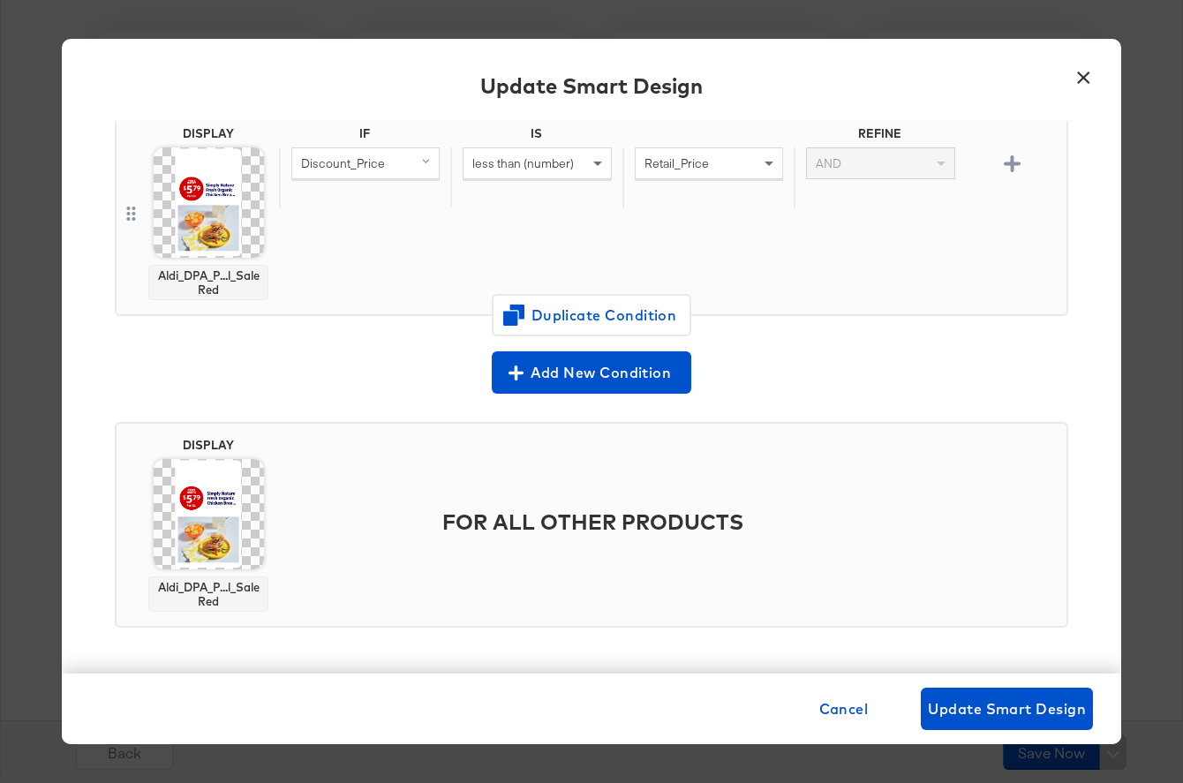
click at [194, 541] on img at bounding box center [209, 514] width 110 height 110
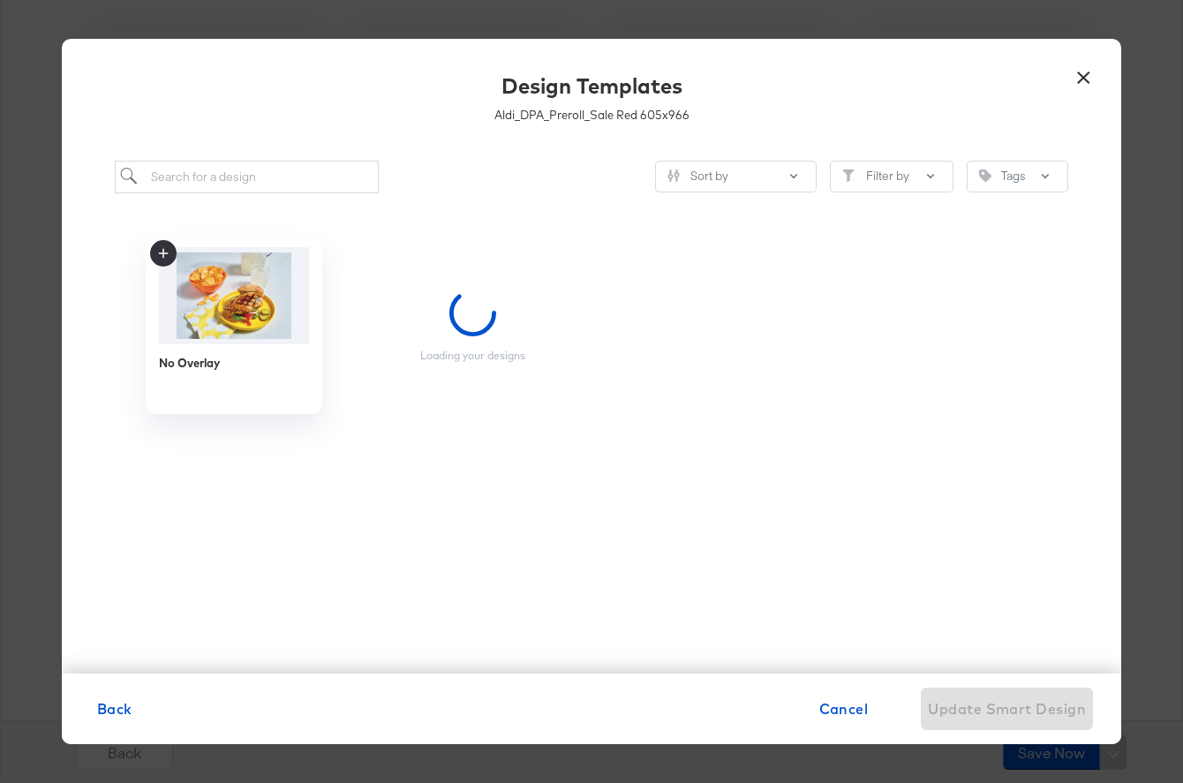
scroll to position [0, 0]
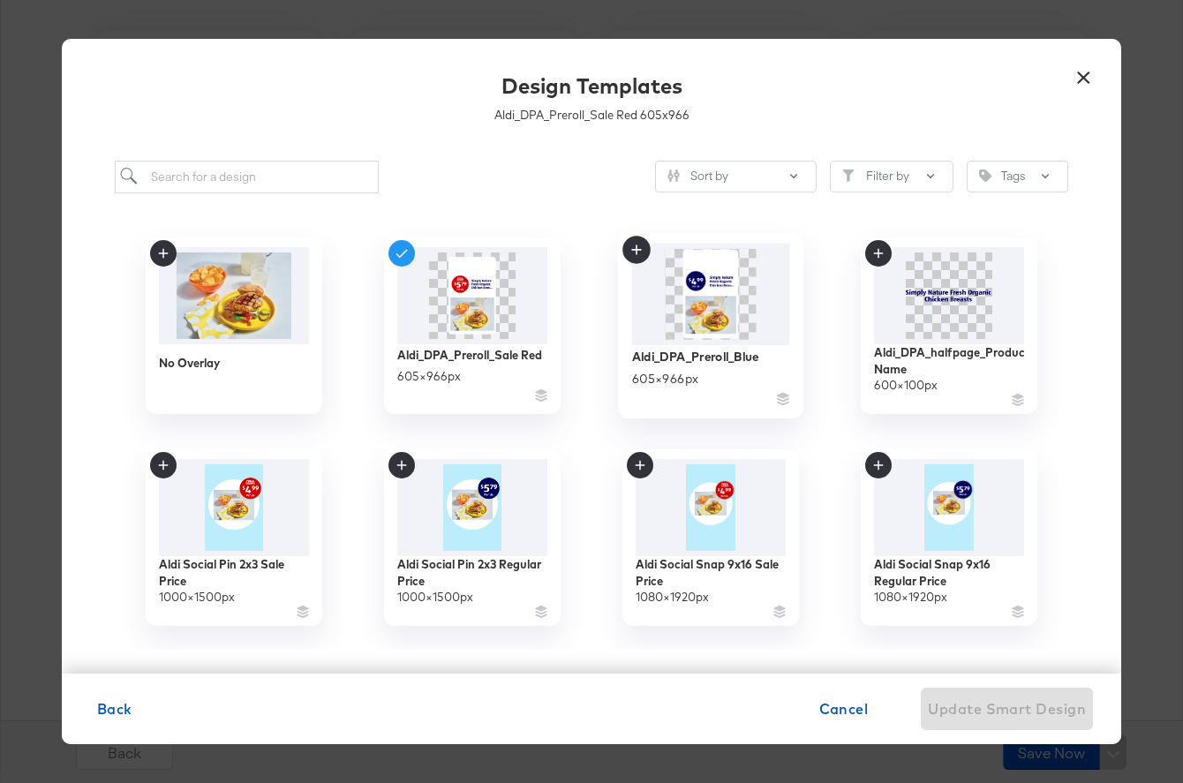
click at [740, 321] on img at bounding box center [711, 294] width 158 height 102
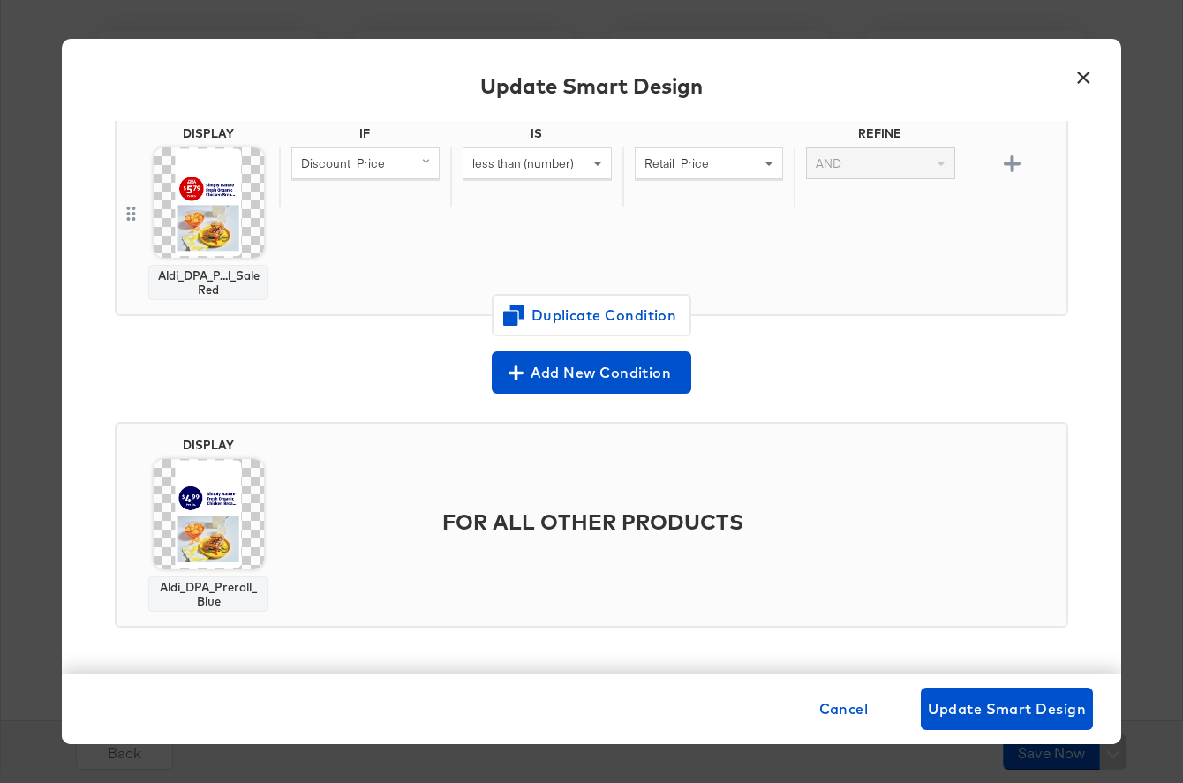
click at [221, 197] on img at bounding box center [209, 202] width 110 height 110
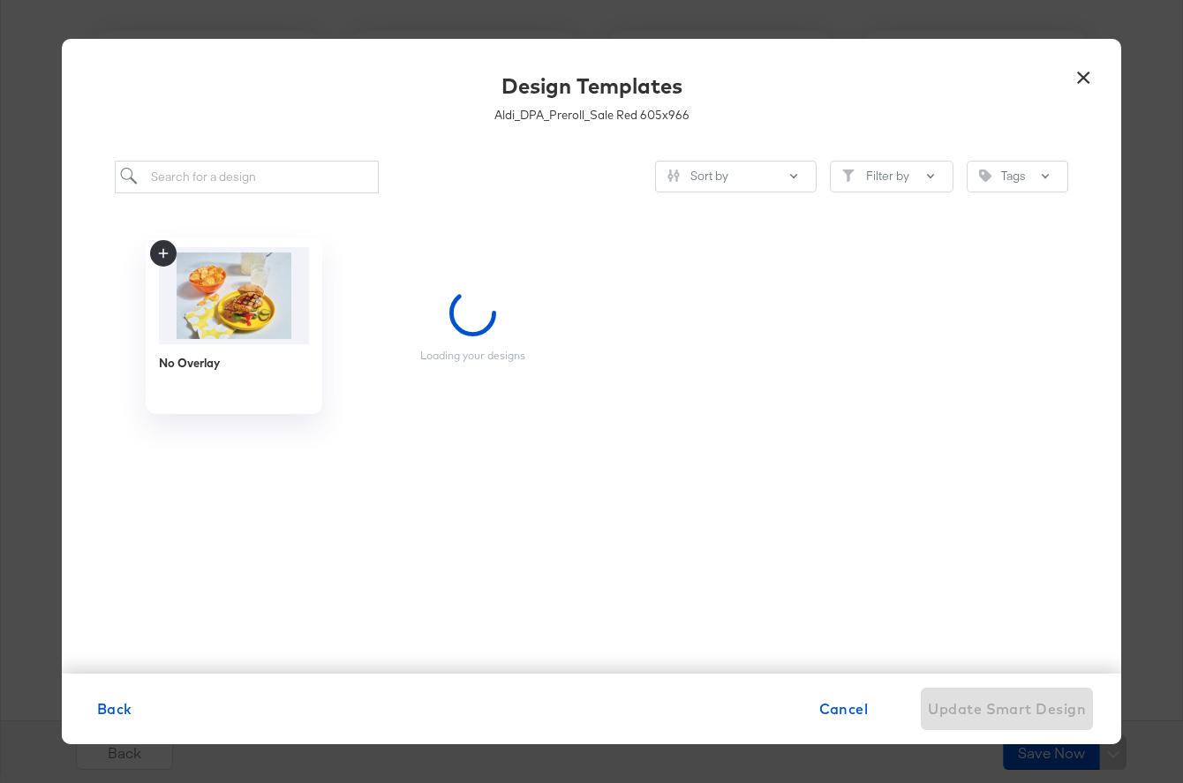
scroll to position [0, 0]
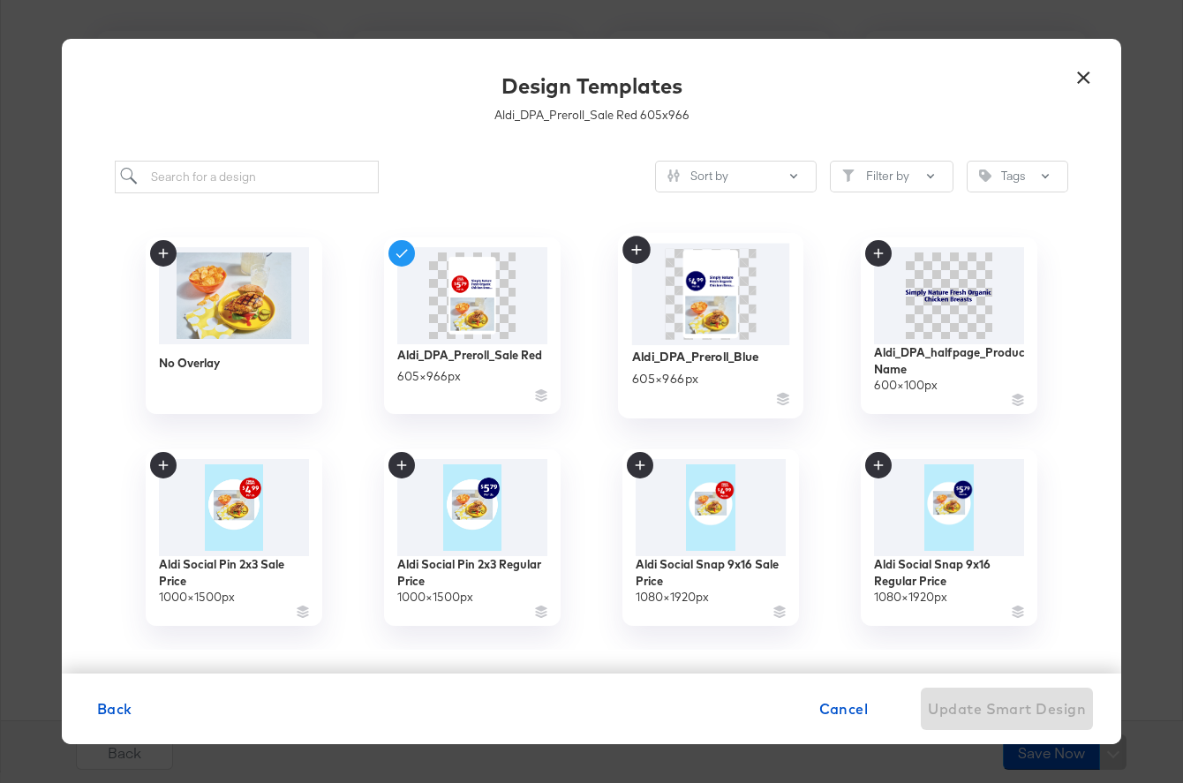
click at [692, 377] on div "605 × 966 px" at bounding box center [665, 378] width 67 height 17
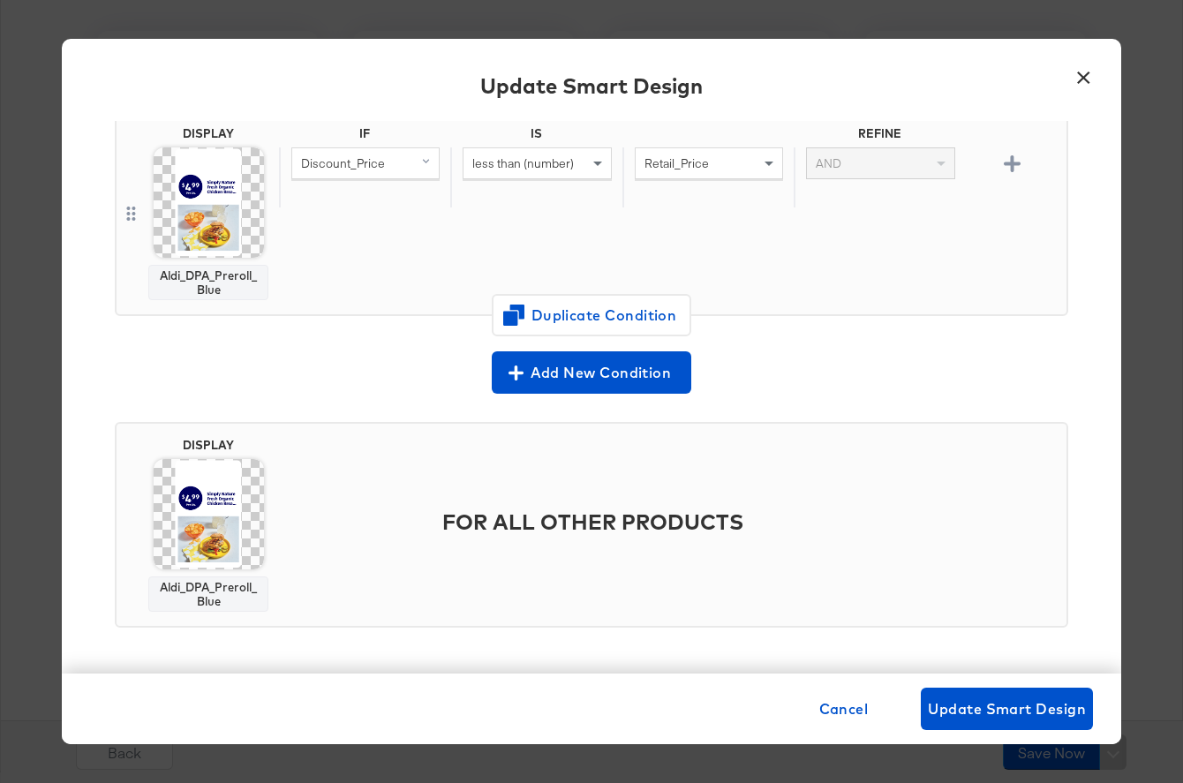
click at [246, 204] on img at bounding box center [209, 202] width 110 height 110
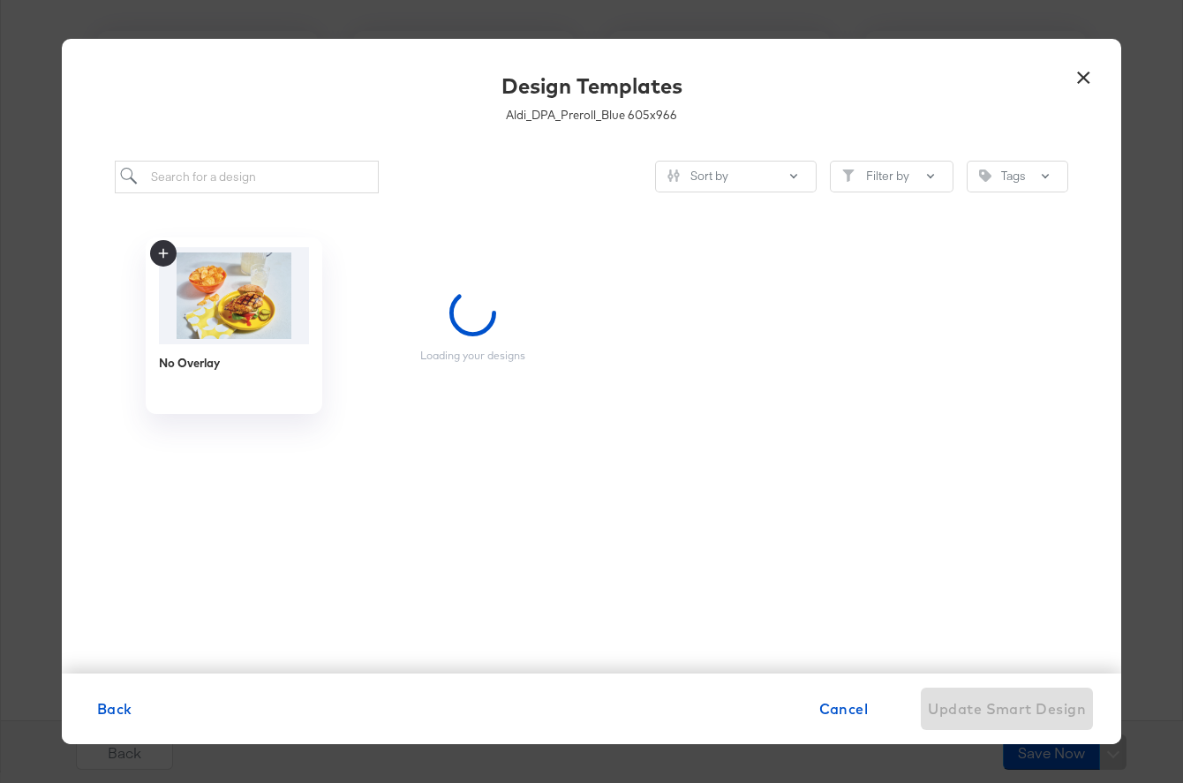
scroll to position [0, 0]
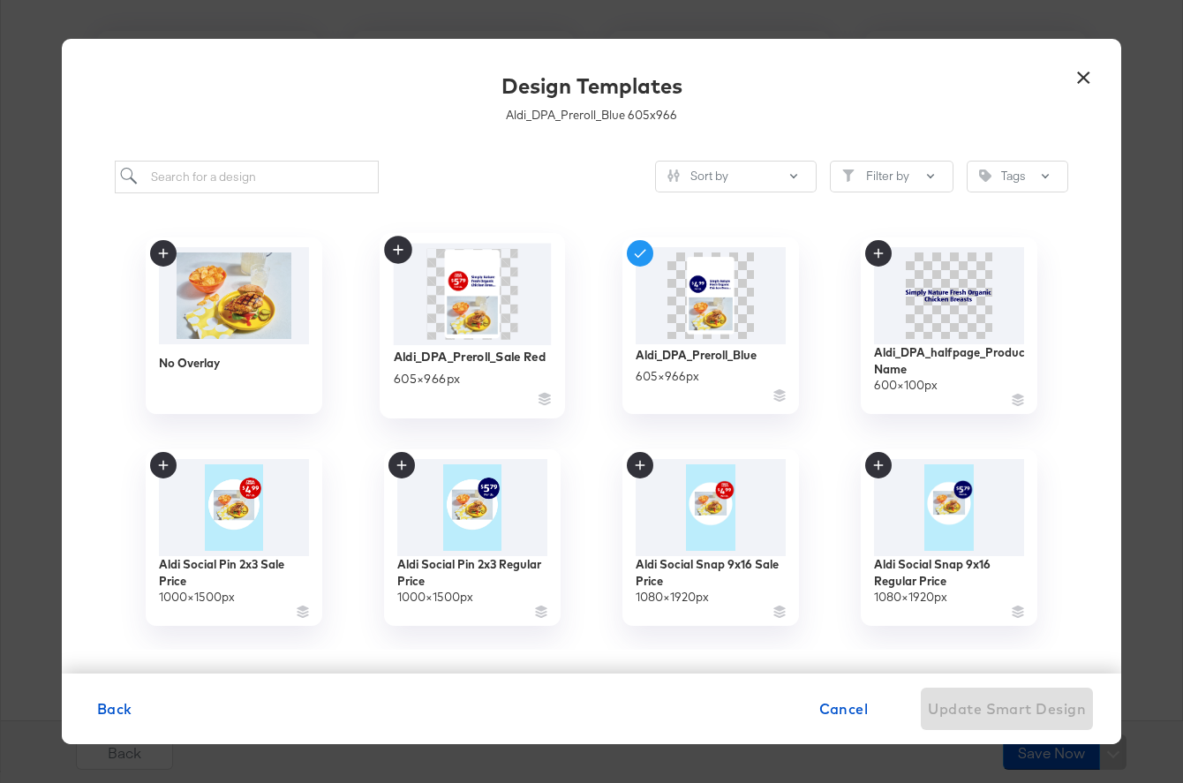
click at [522, 327] on img at bounding box center [473, 294] width 158 height 102
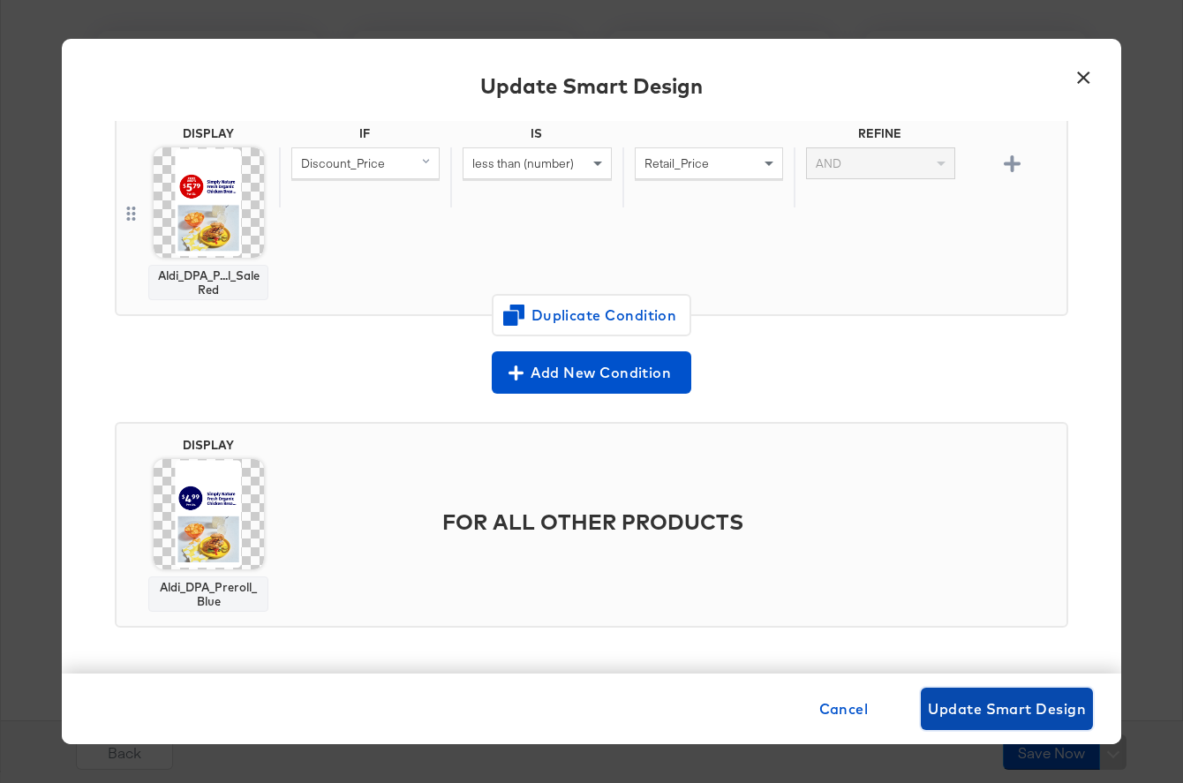
click at [969, 712] on span "Update Smart Design" at bounding box center [1007, 709] width 158 height 25
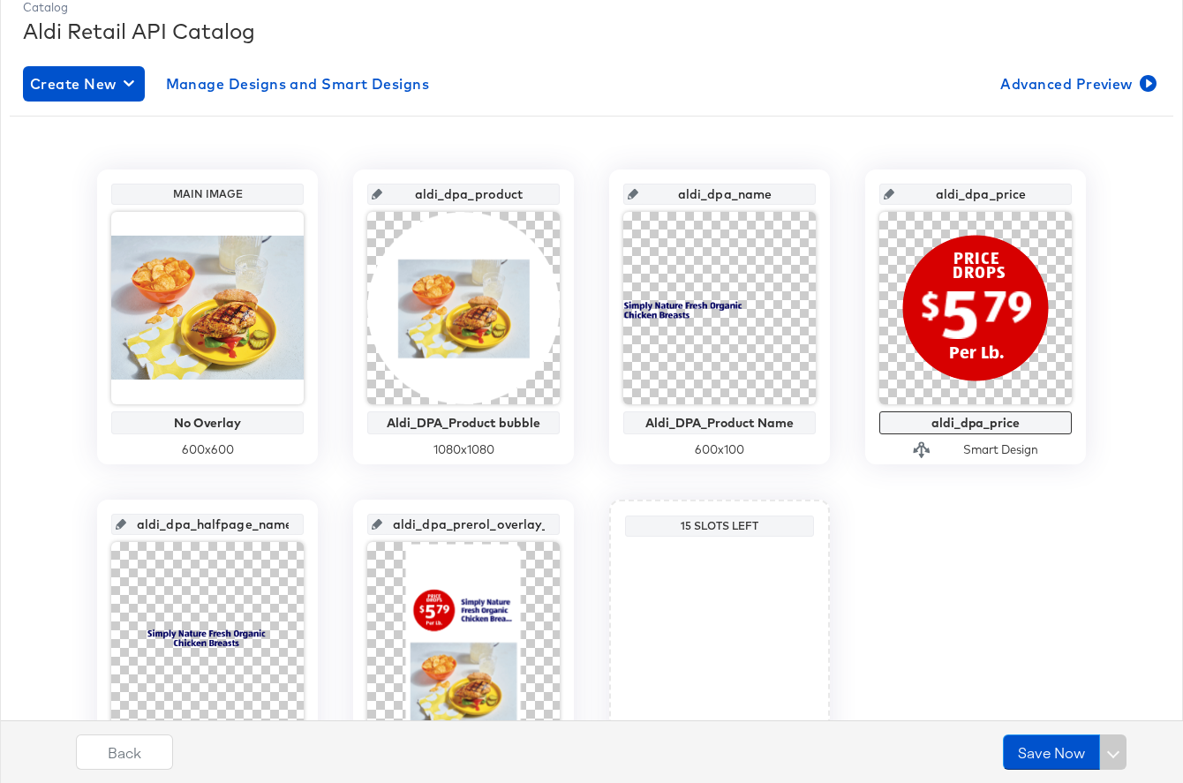
scroll to position [0, 0]
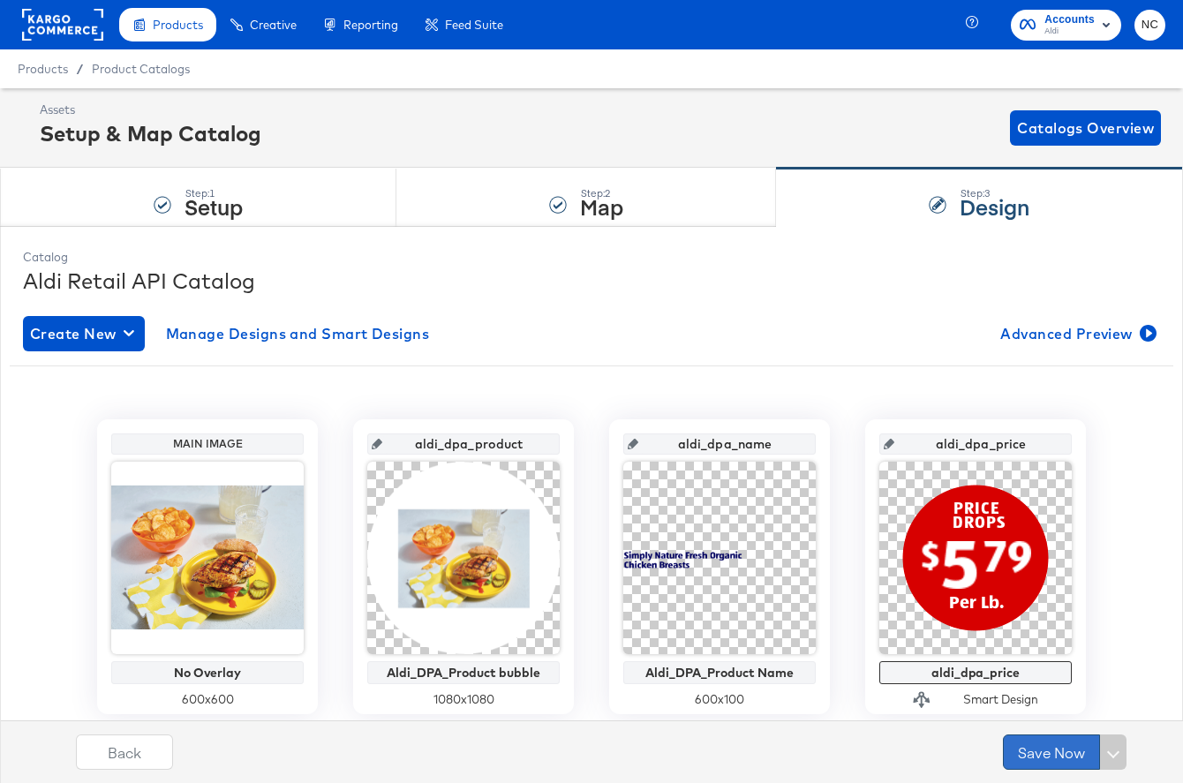
click at [1042, 758] on button "Save Now" at bounding box center [1051, 752] width 97 height 35
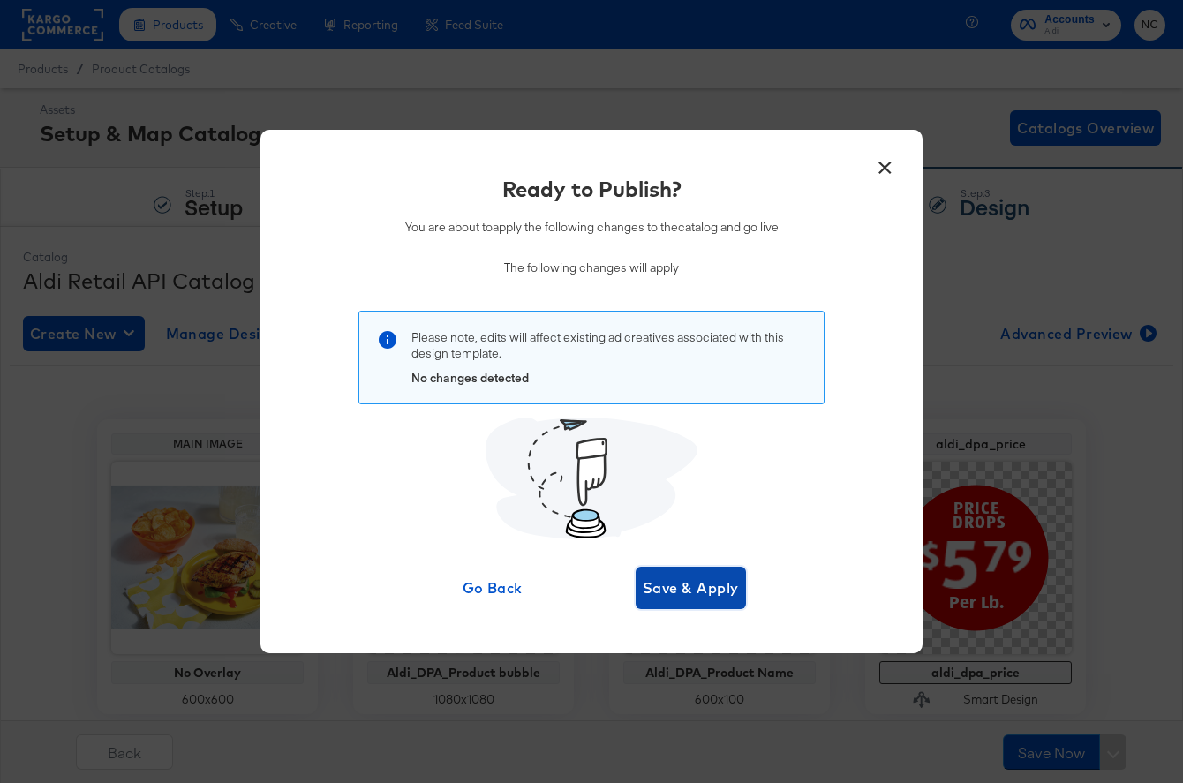
click at [711, 571] on button "Save & Apply" at bounding box center [691, 588] width 110 height 42
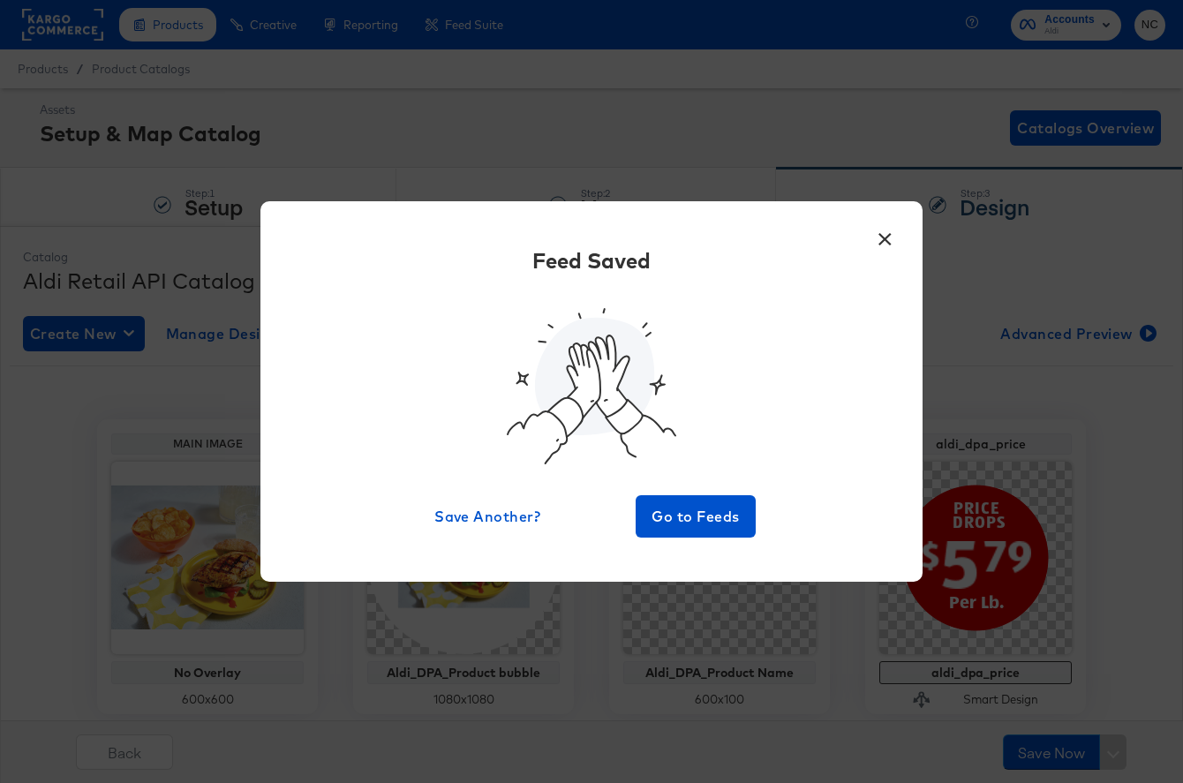
click at [302, 103] on div "× Feed Saved Save Another? Go to Feeds" at bounding box center [591, 391] width 1183 height 783
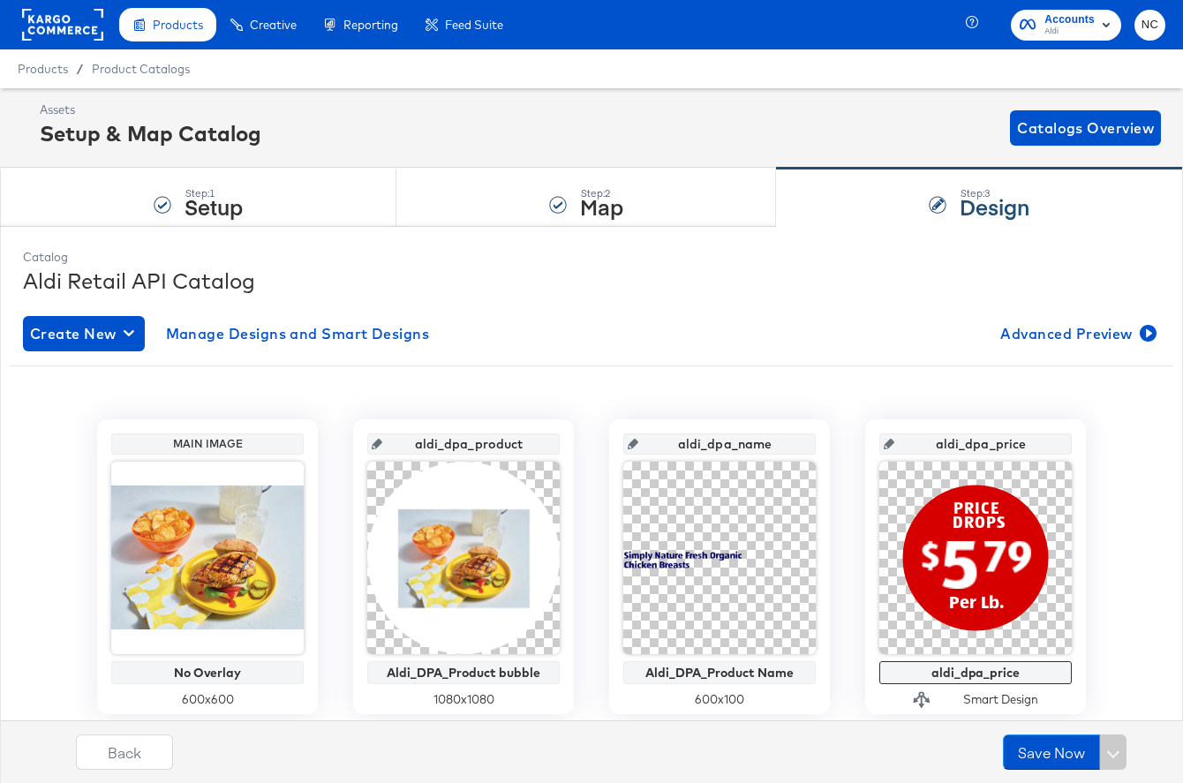
click at [489, 322] on div "Create New Manage Designs and Smart Designs Advanced Preview" at bounding box center [592, 333] width 1138 height 35
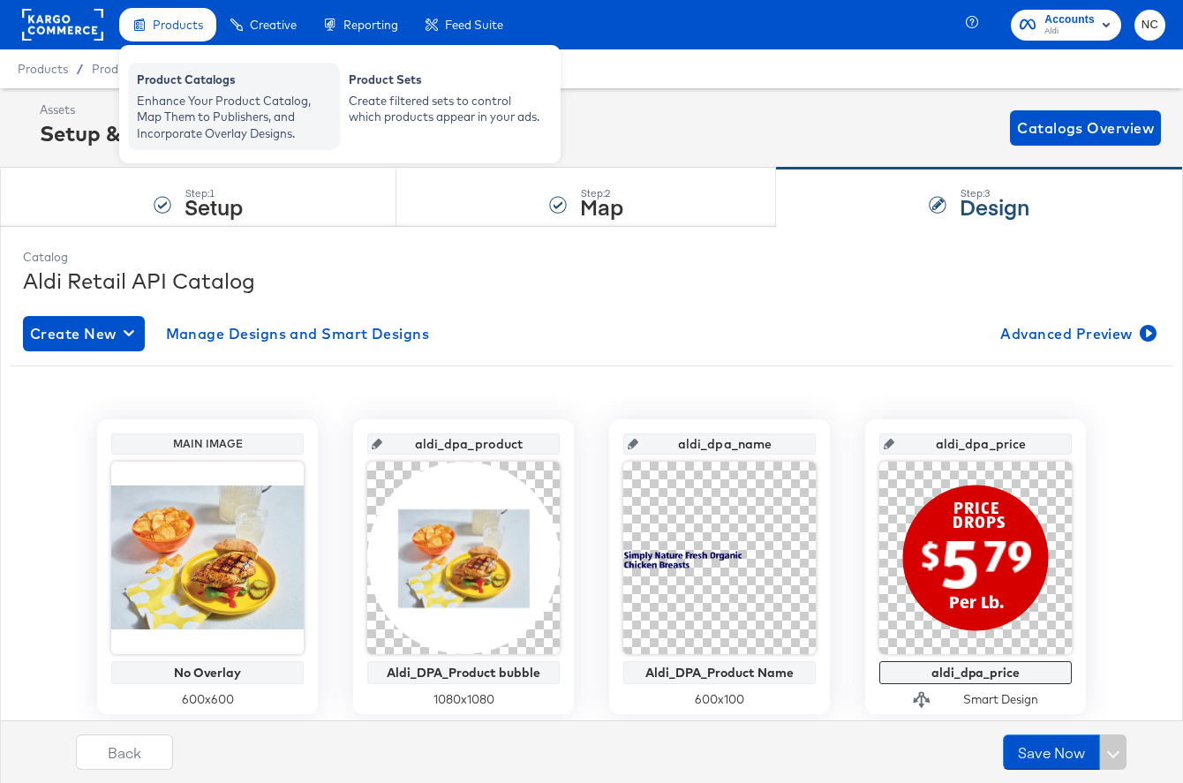
click at [200, 91] on div "Product Catalogs" at bounding box center [234, 82] width 194 height 21
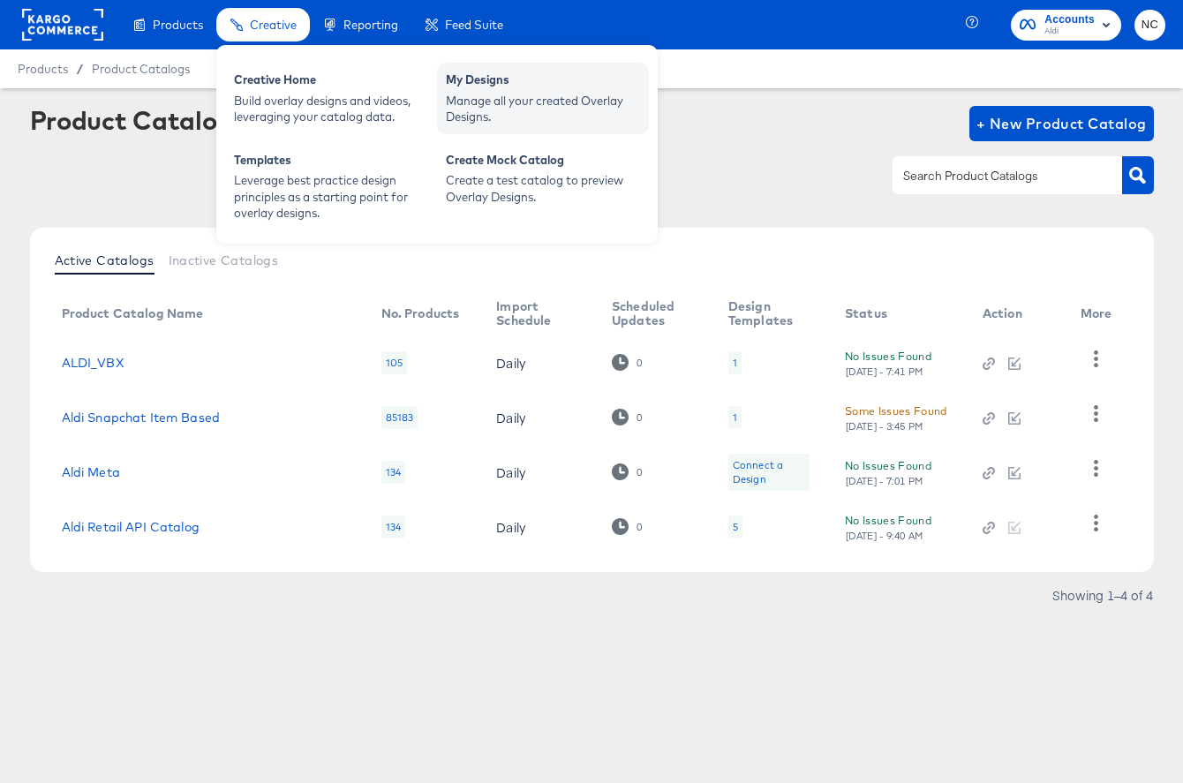
click at [466, 84] on div "My Designs" at bounding box center [543, 82] width 194 height 21
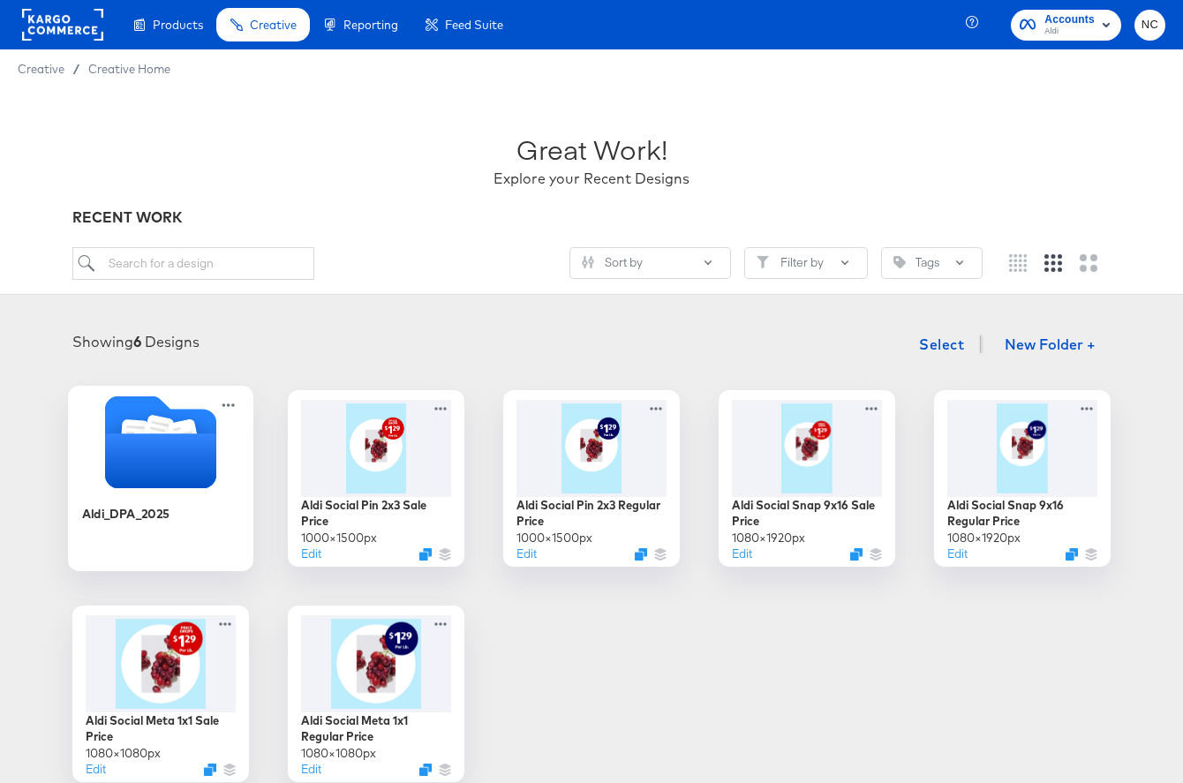
click at [184, 467] on icon "Folder" at bounding box center [160, 461] width 111 height 55
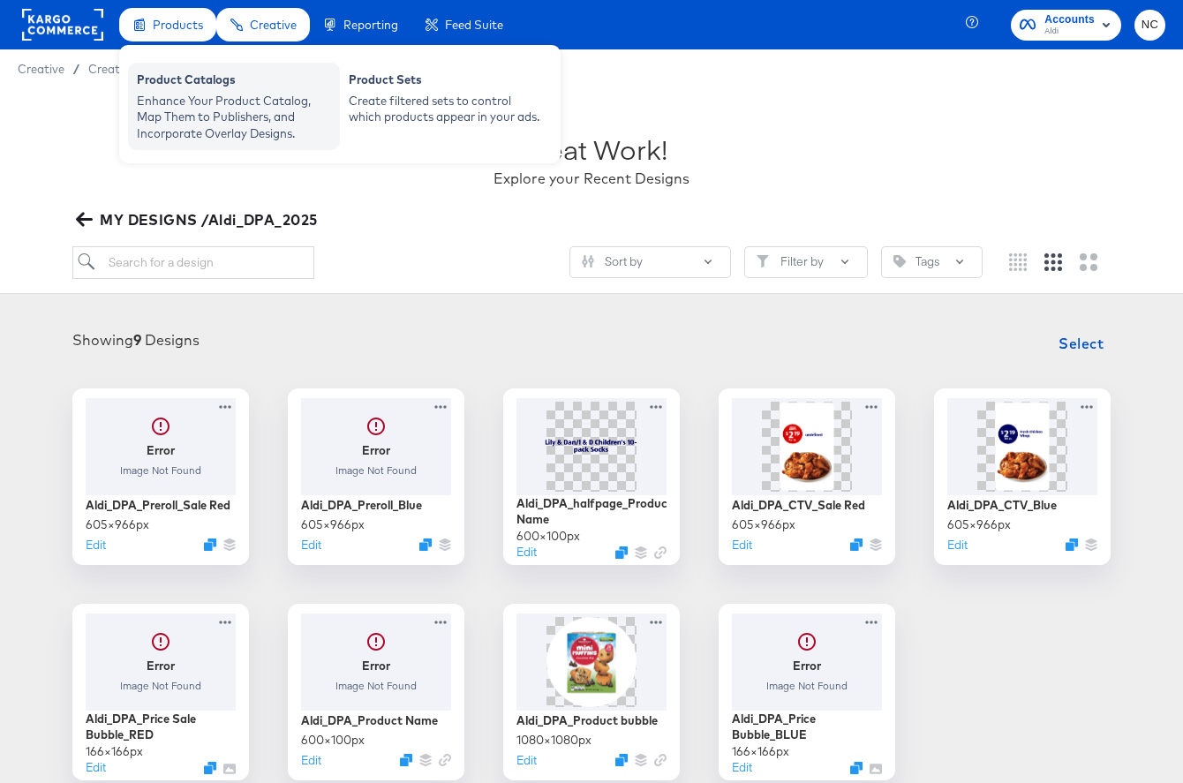
click at [201, 82] on div "Product Catalogs" at bounding box center [234, 82] width 194 height 21
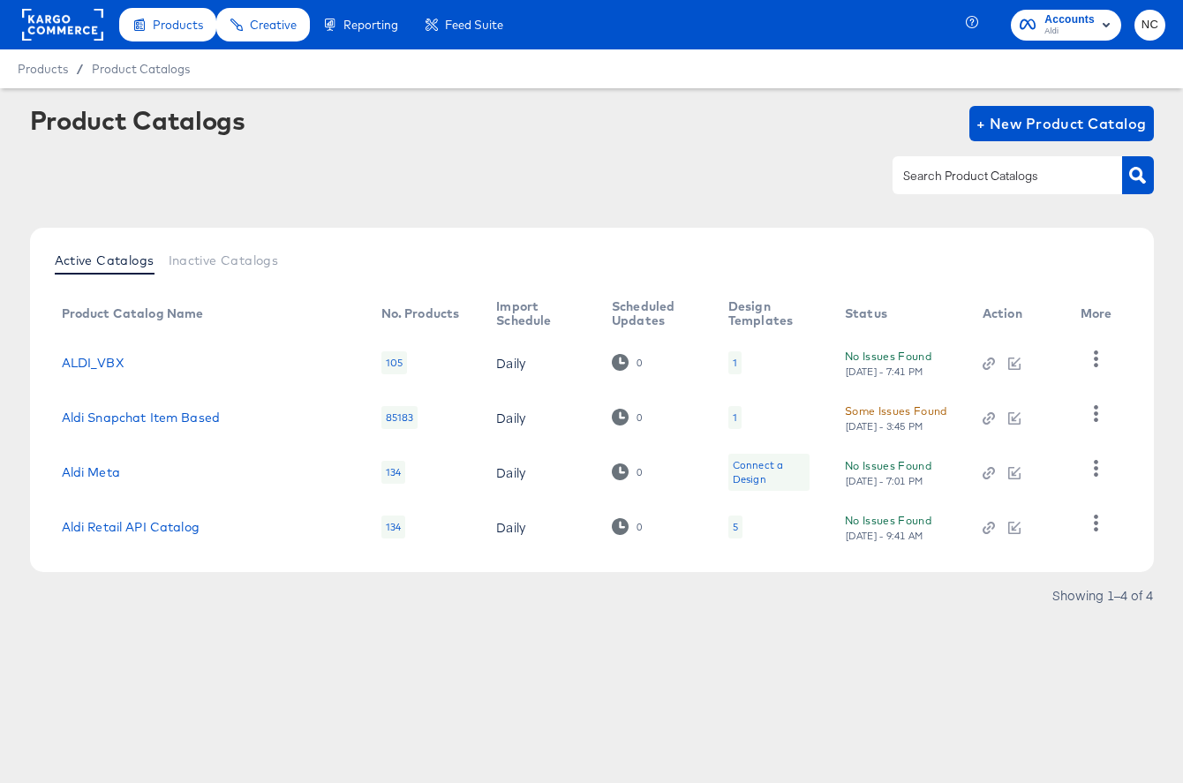
click at [733, 361] on div "1" at bounding box center [735, 363] width 4 height 14
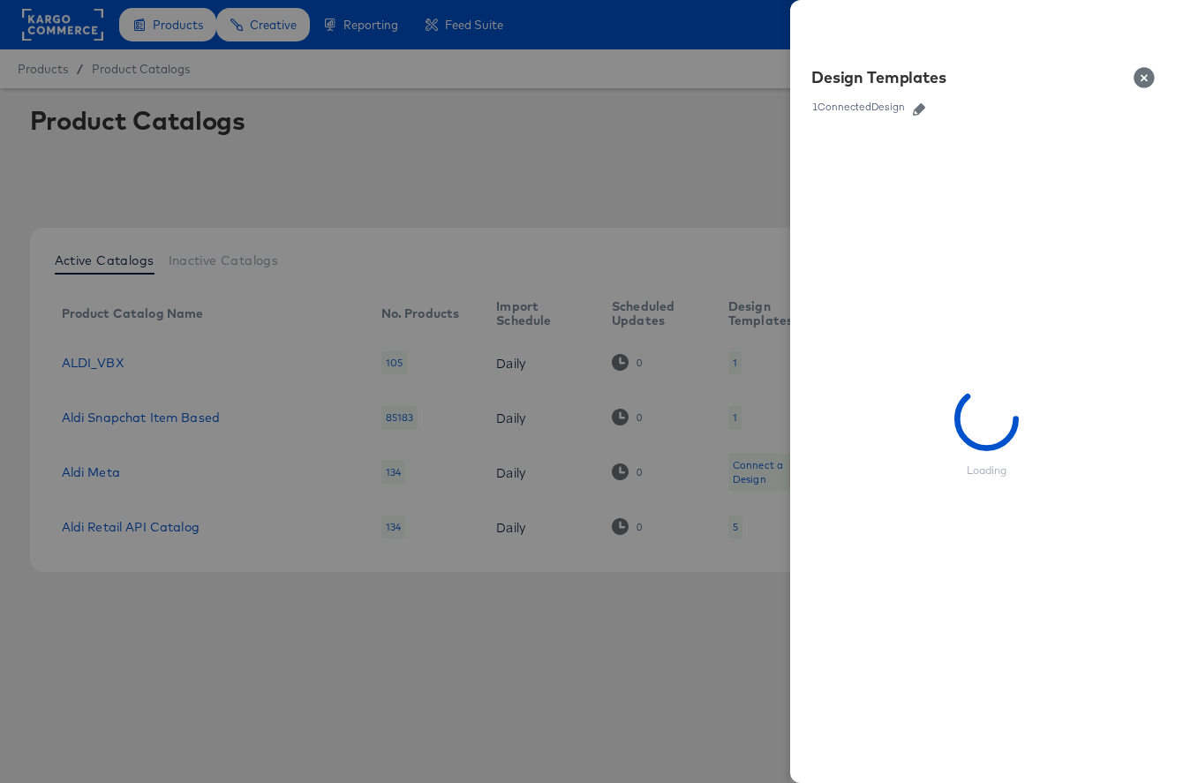
click at [921, 109] on icon "button" at bounding box center [919, 109] width 12 height 12
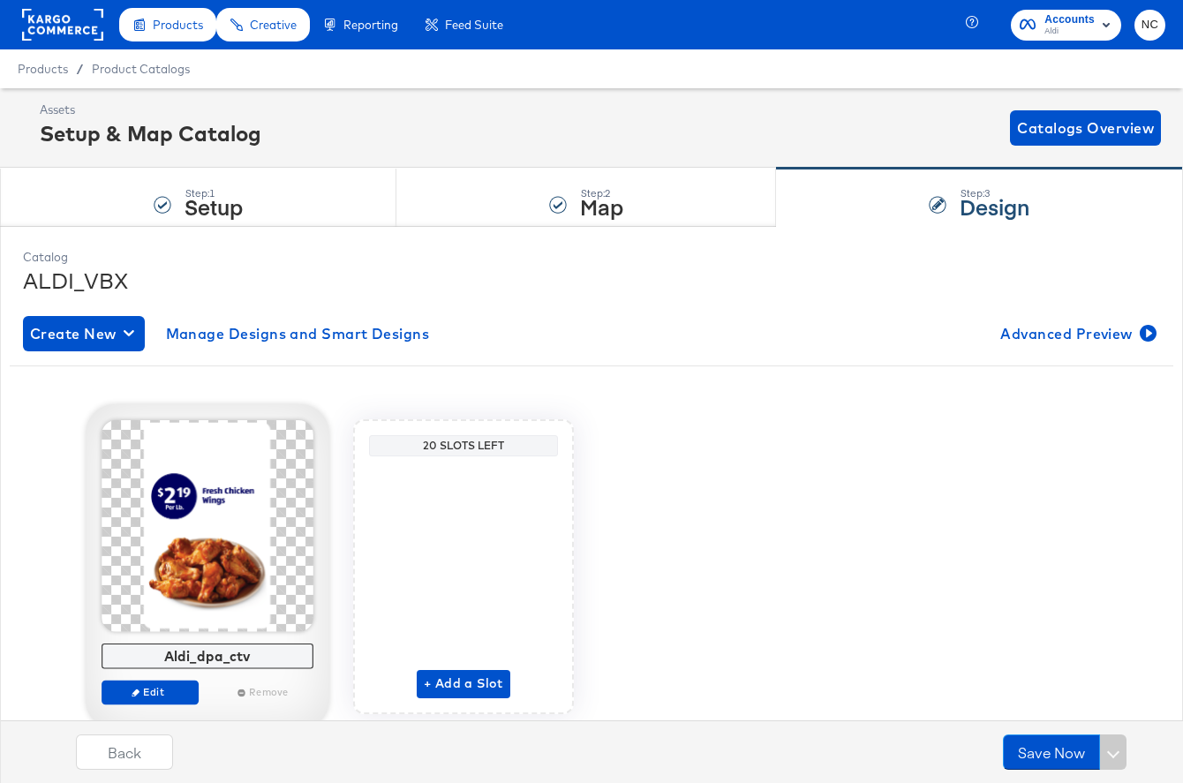
scroll to position [58, 0]
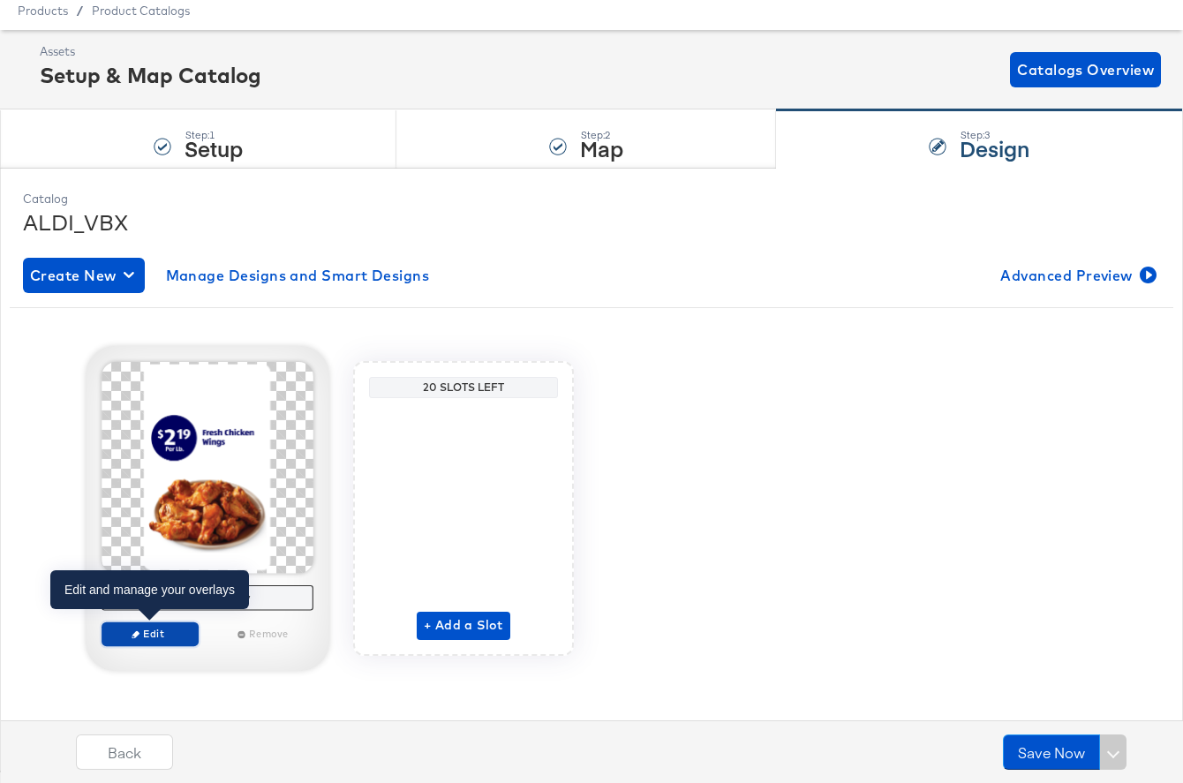
click at [160, 635] on span "Edit" at bounding box center [150, 633] width 81 height 13
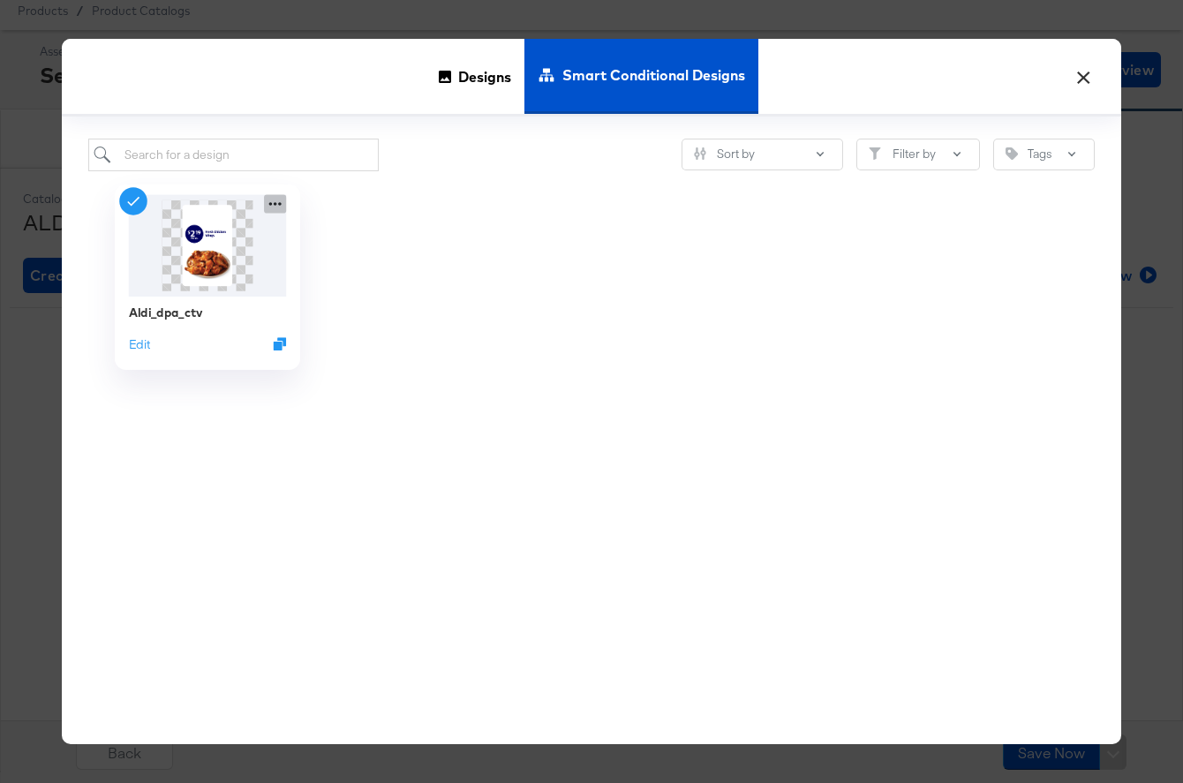
click at [275, 204] on icon at bounding box center [275, 204] width 12 height 4
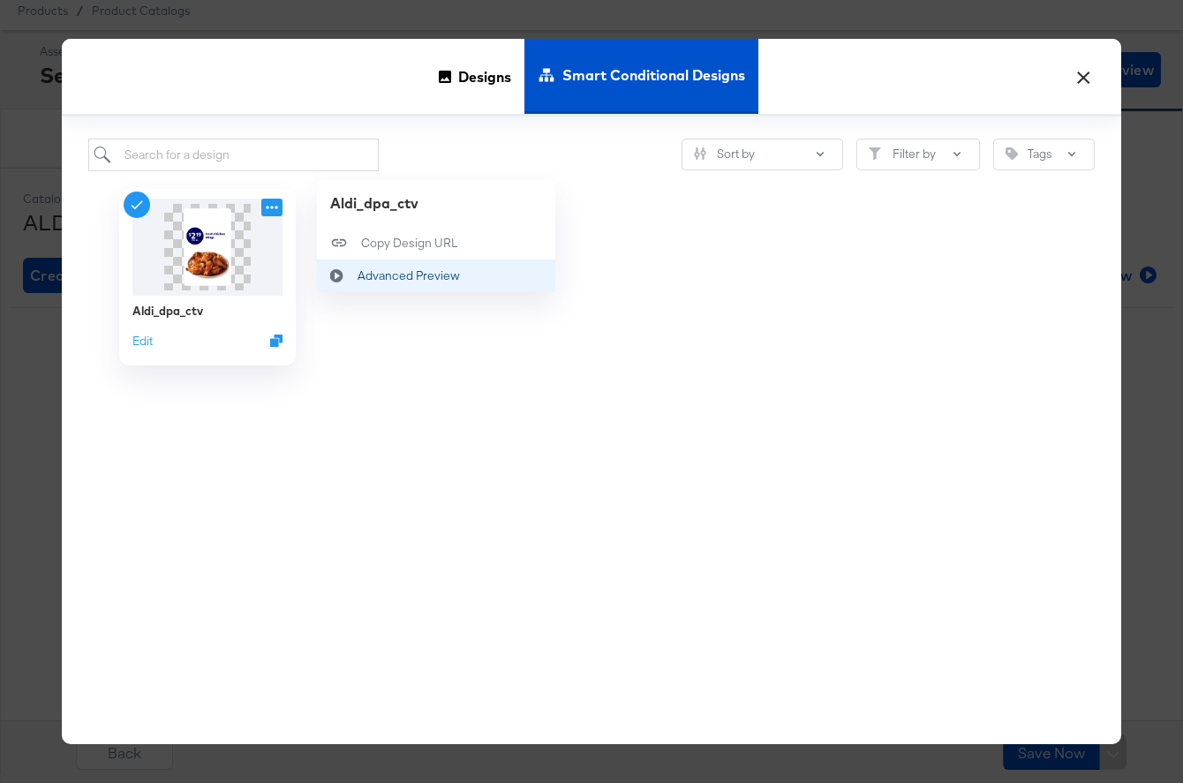
click at [331, 275] on icon at bounding box center [337, 275] width 41 height 14
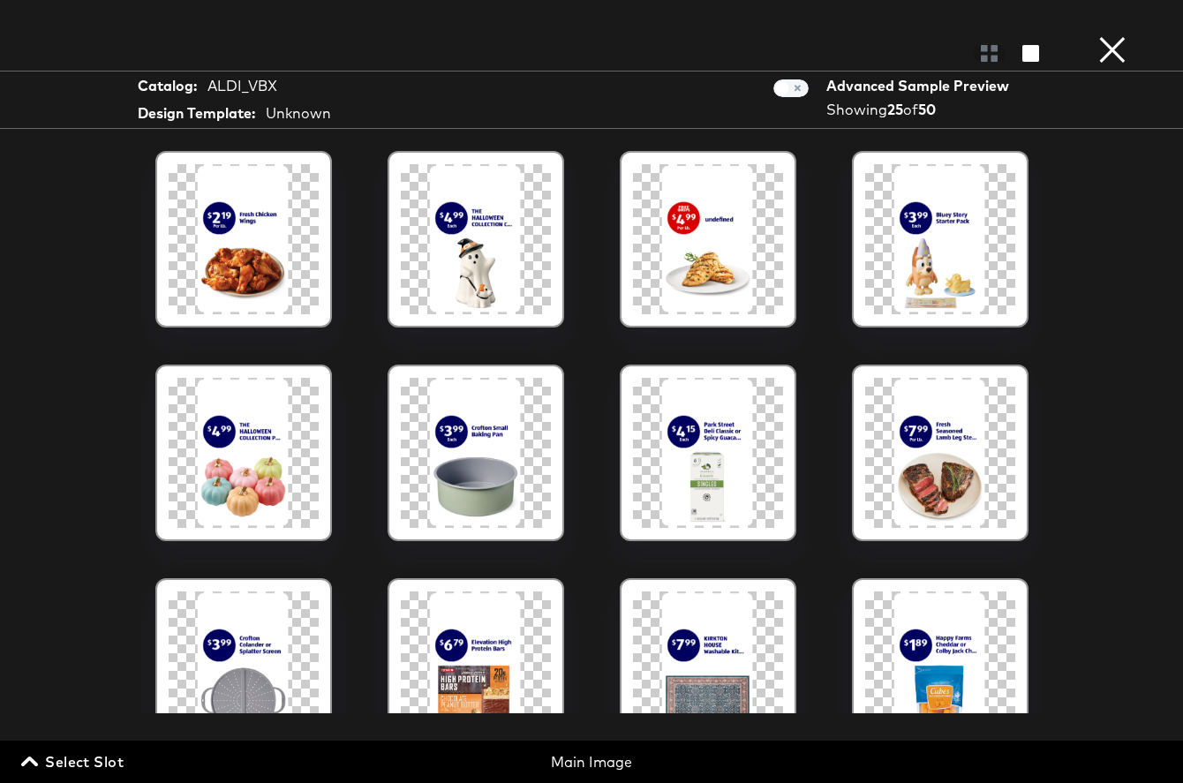
click at [510, 238] on div at bounding box center [476, 239] width 150 height 150
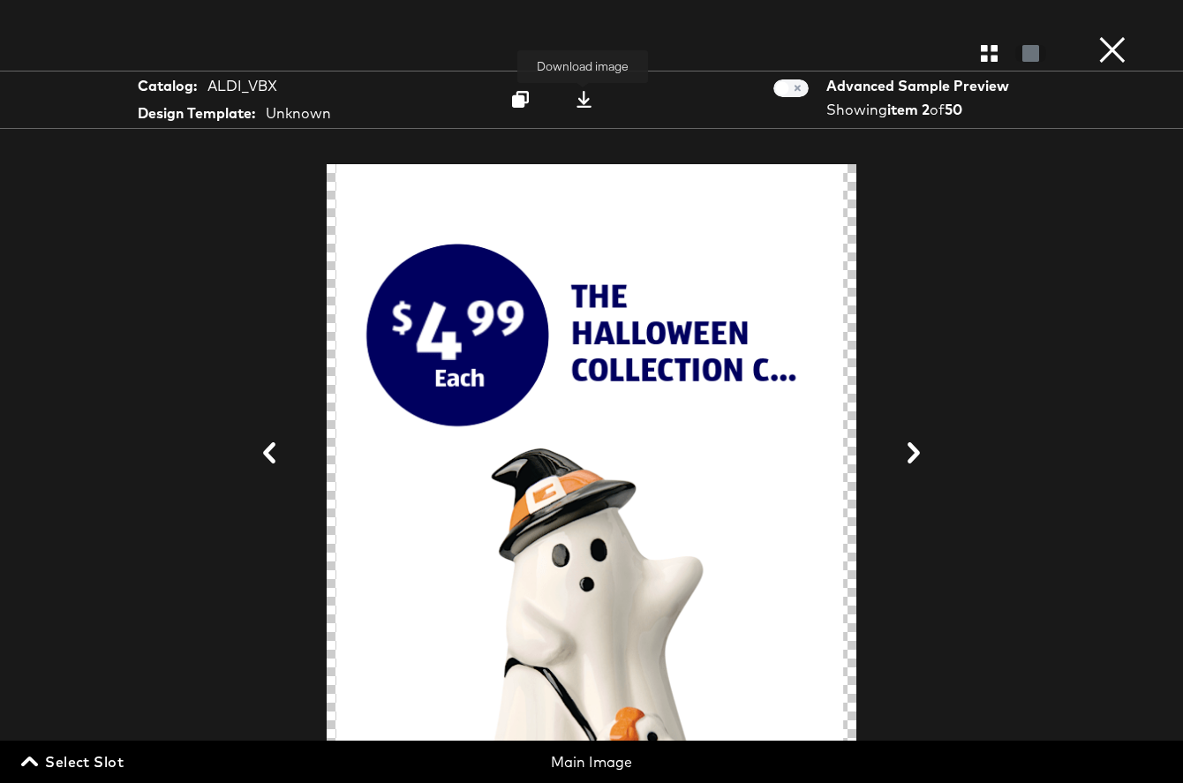
click at [592, 98] on icon at bounding box center [584, 99] width 17 height 17
click at [1115, 35] on button "×" at bounding box center [1112, 17] width 35 height 35
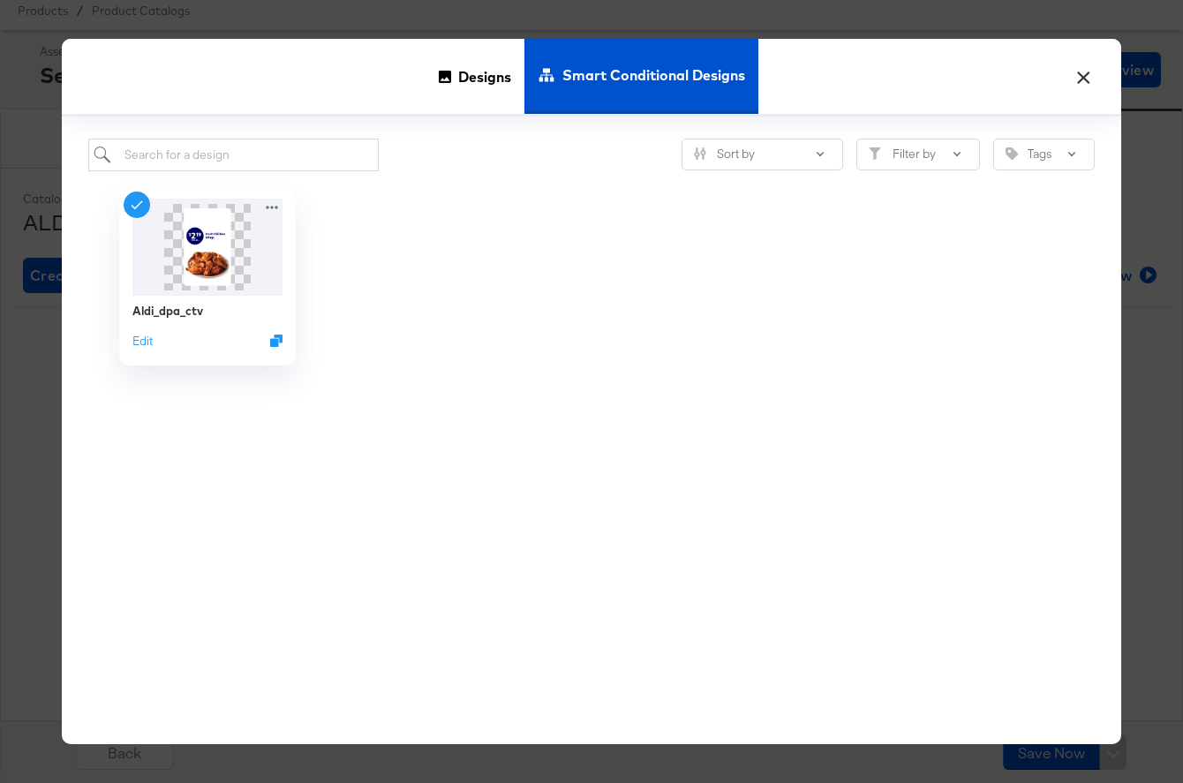
click at [1091, 64] on button "×" at bounding box center [1084, 73] width 32 height 32
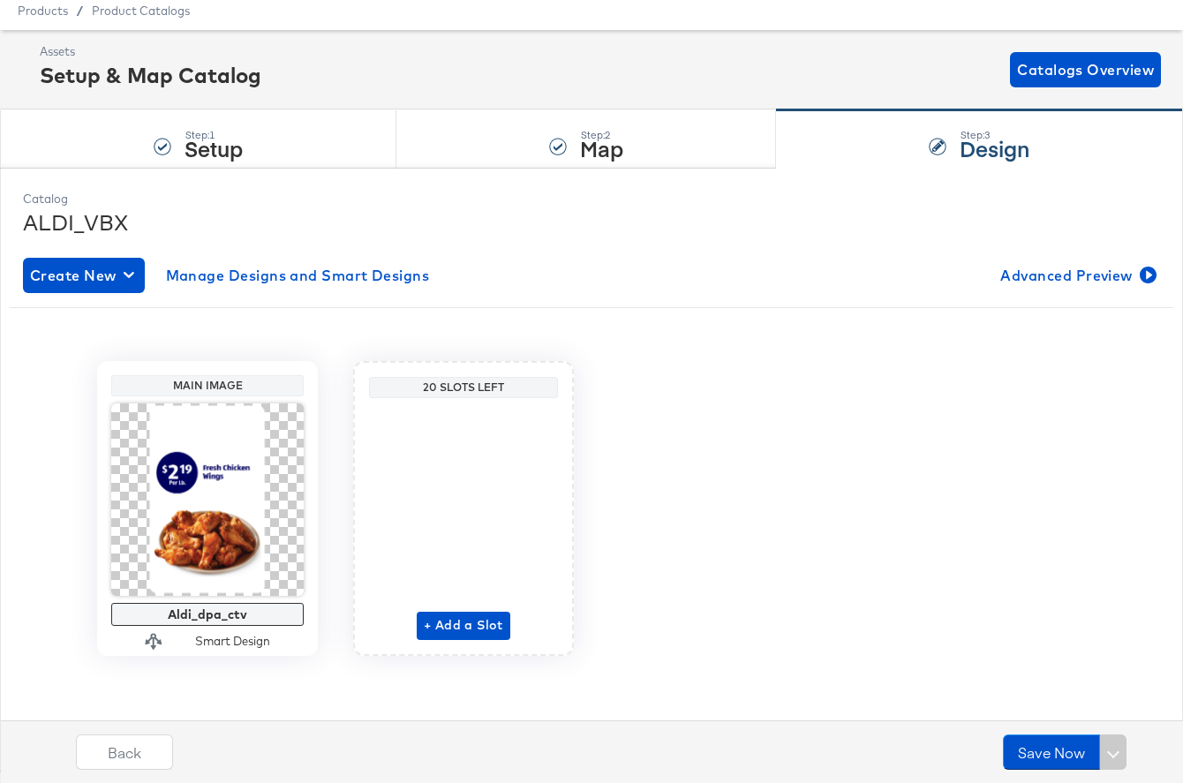
scroll to position [0, 0]
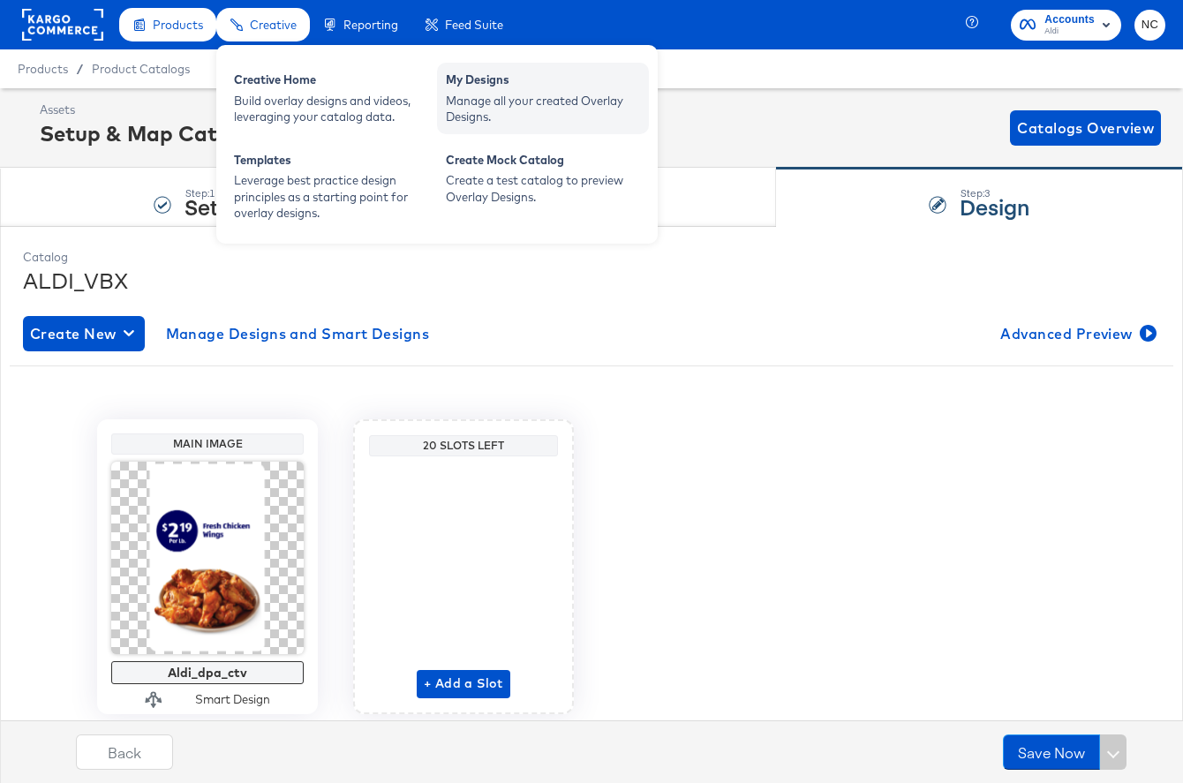
click at [509, 95] on div "Manage all your created Overlay Designs." at bounding box center [543, 109] width 194 height 33
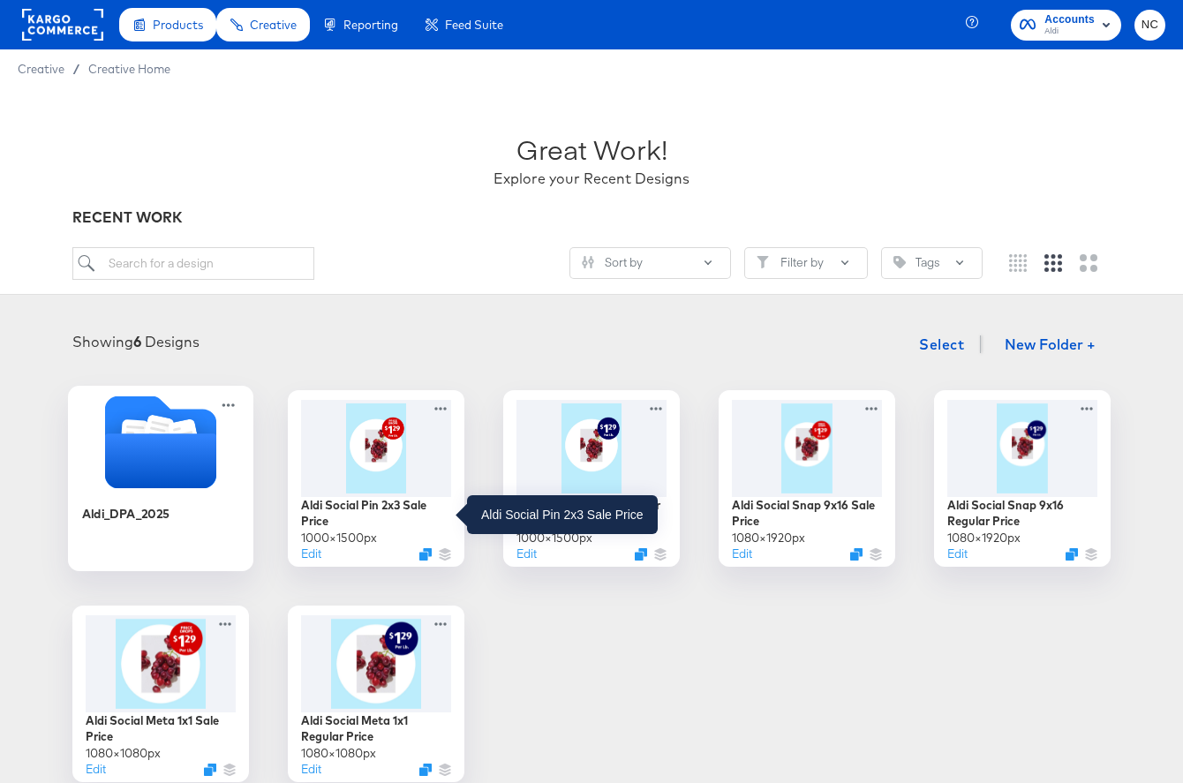
click at [223, 485] on icon "Folder" at bounding box center [160, 442] width 185 height 93
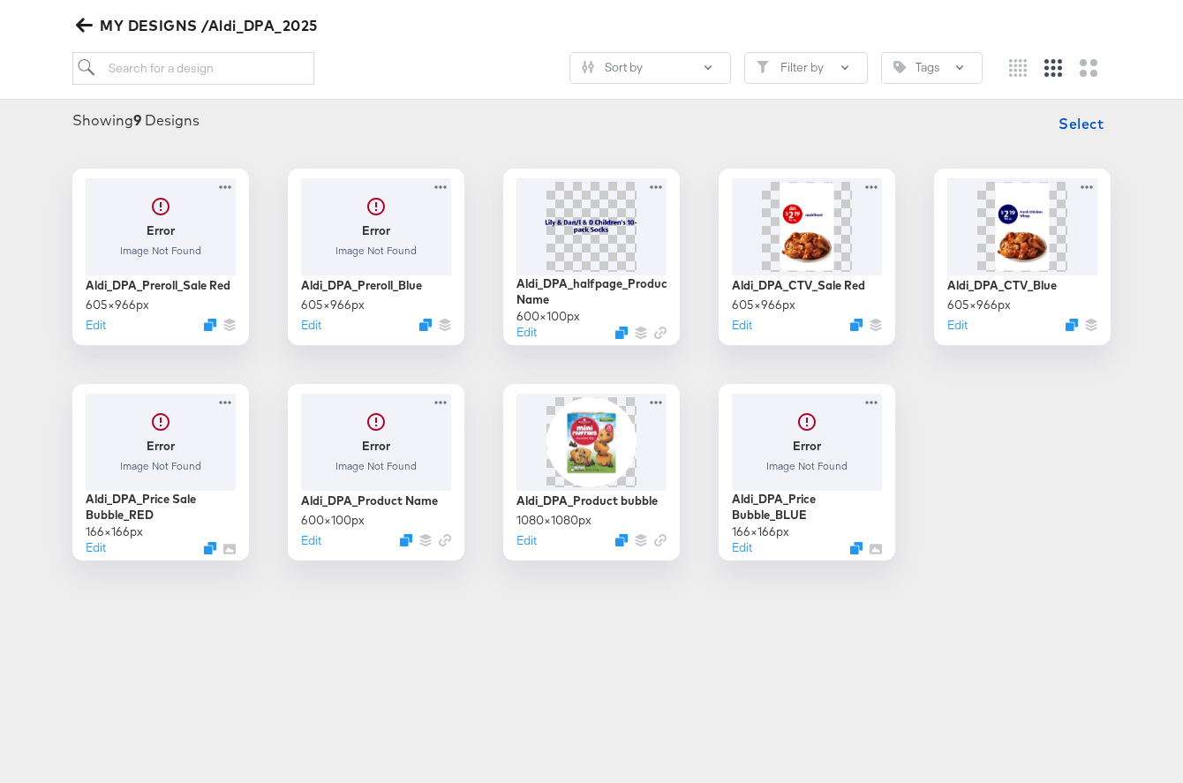
scroll to position [246, 0]
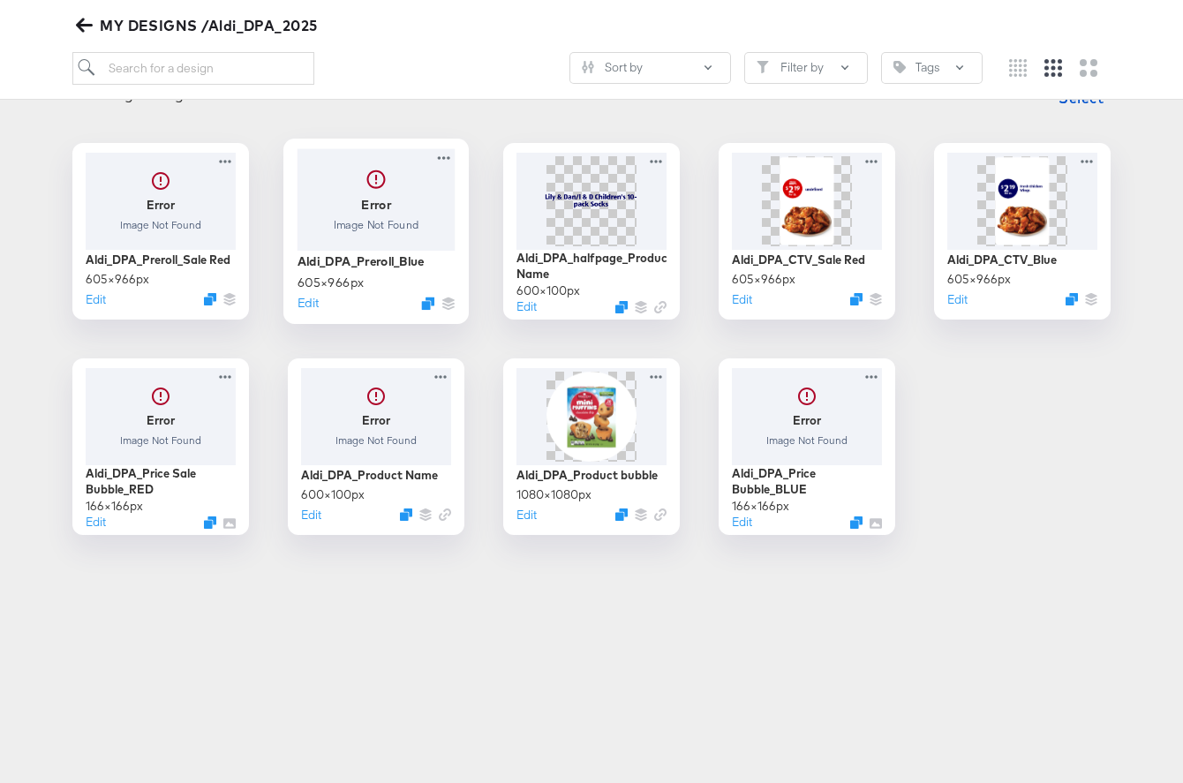
click at [373, 209] on div at bounding box center [377, 199] width 158 height 102
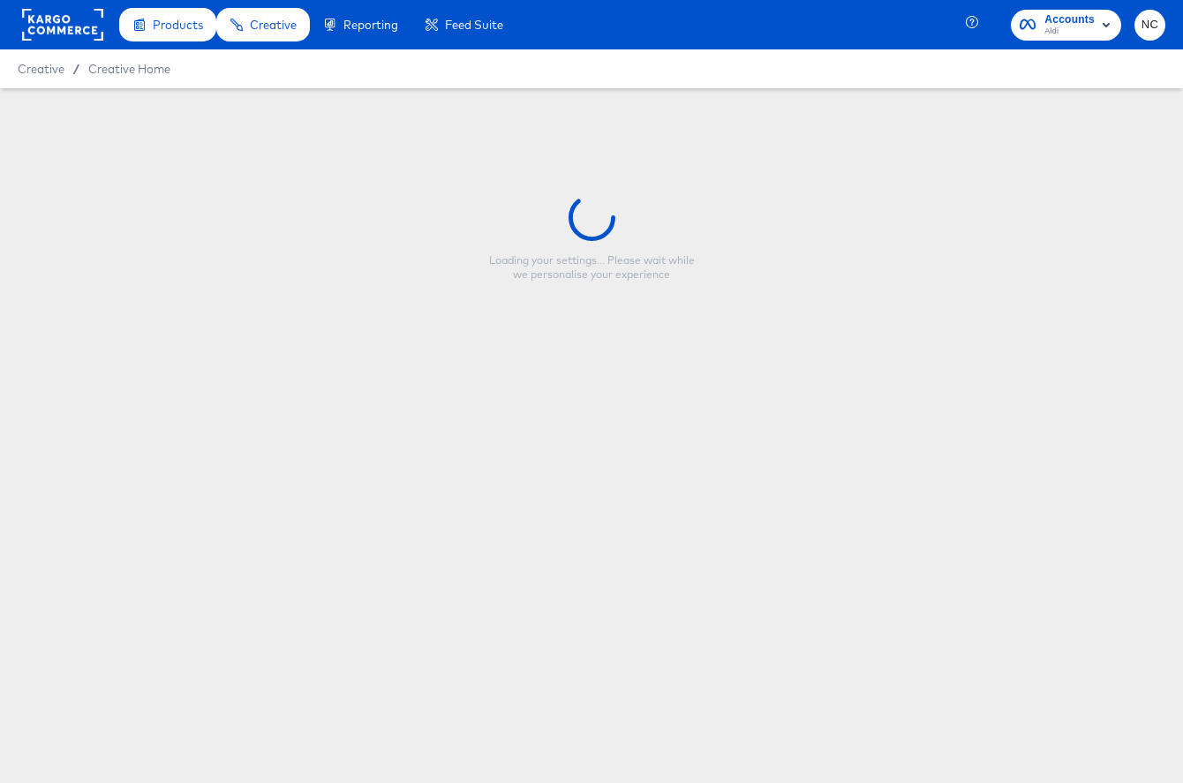
type input "Aldi_DPA_Preroll_Blue"
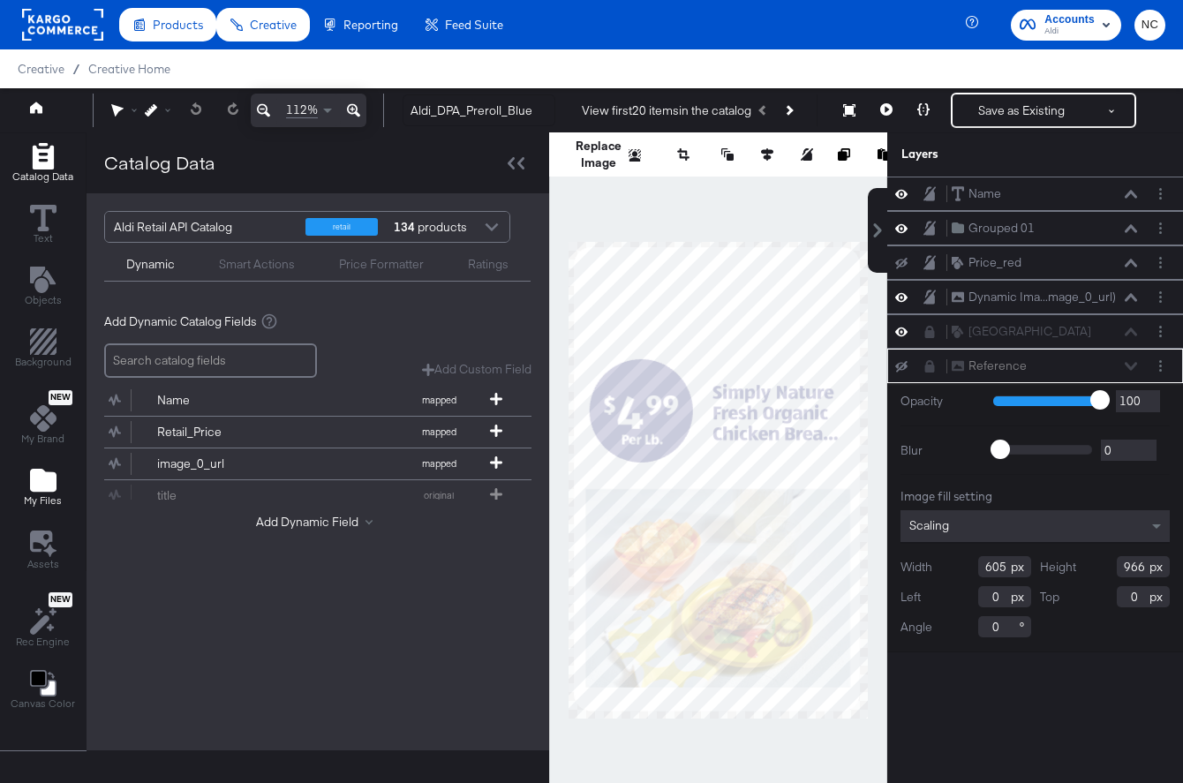
click at [49, 482] on icon "Add Files" at bounding box center [43, 480] width 26 height 23
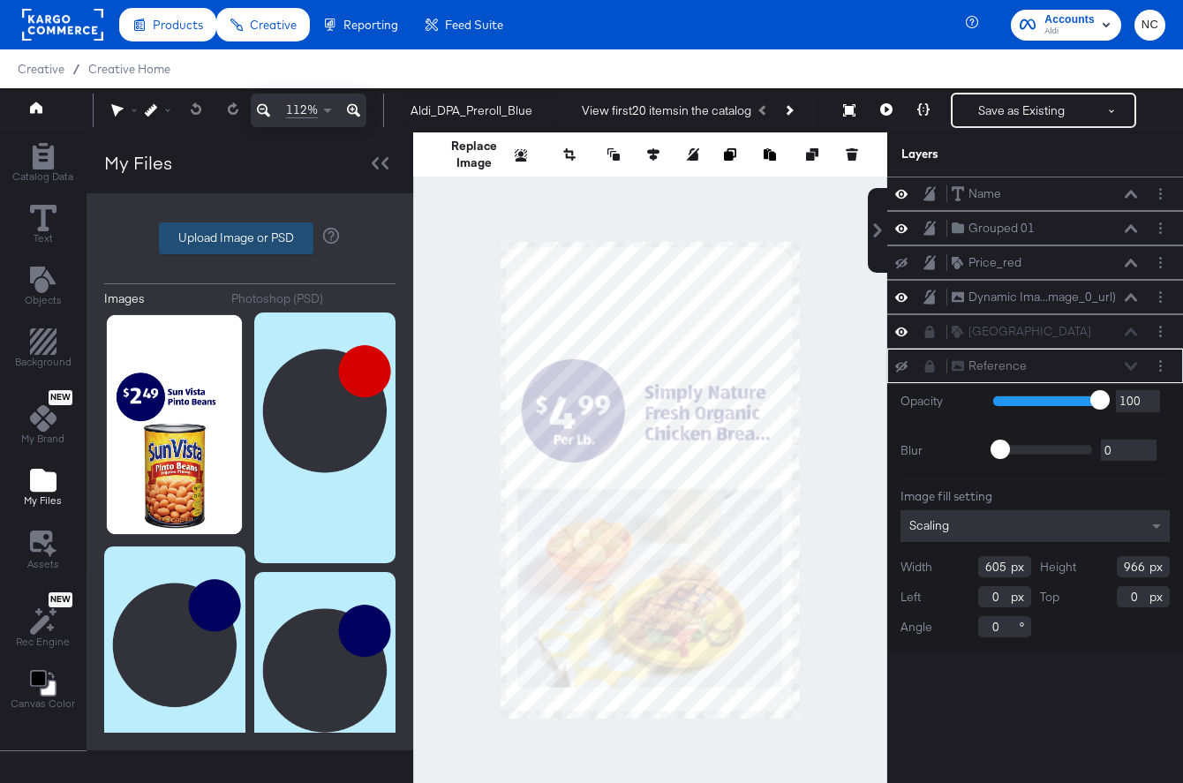
click at [206, 233] on label "Upload Image or PSD" at bounding box center [236, 238] width 153 height 30
click at [250, 238] on input "Upload Image or PSD" at bounding box center [250, 238] width 0 height 0
type input "C:\fakepath\Unknown.png"
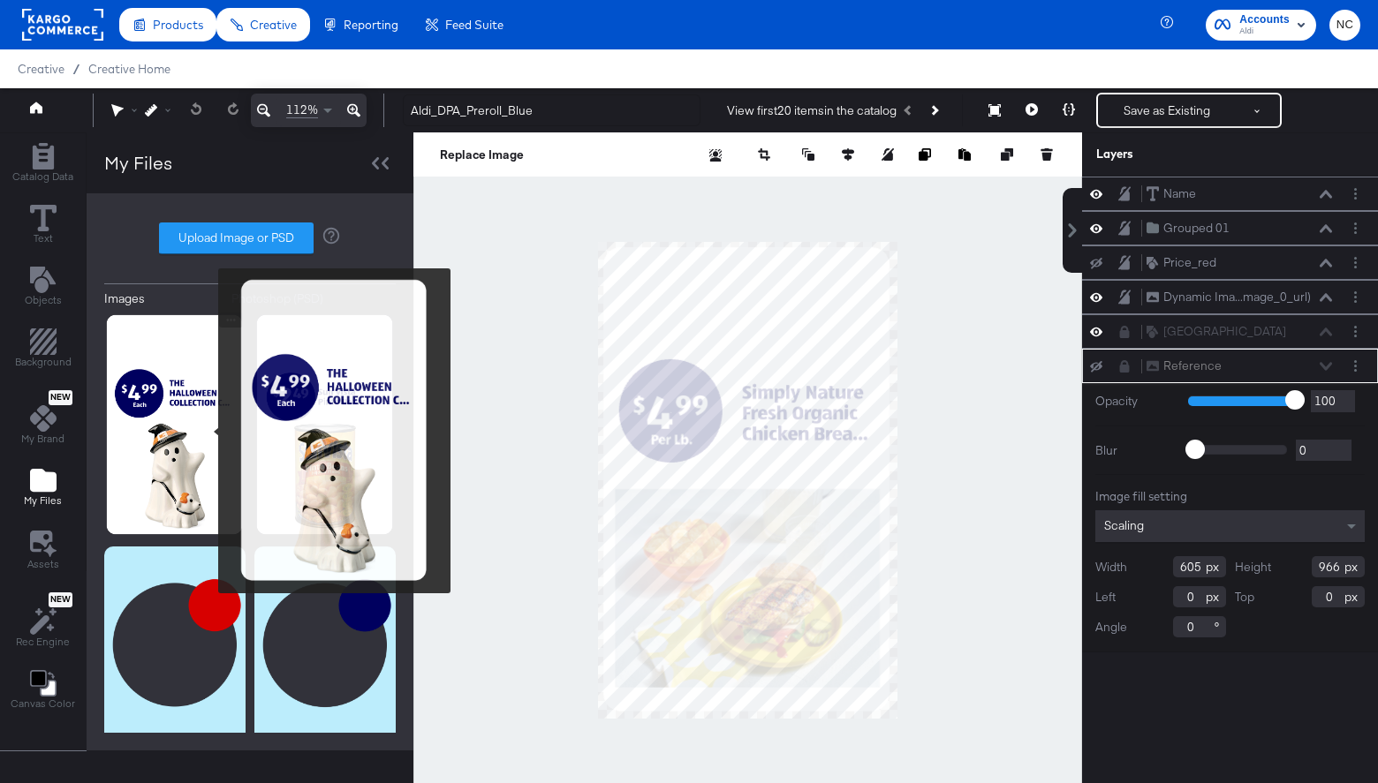
click at [204, 433] on img at bounding box center [174, 425] width 141 height 225
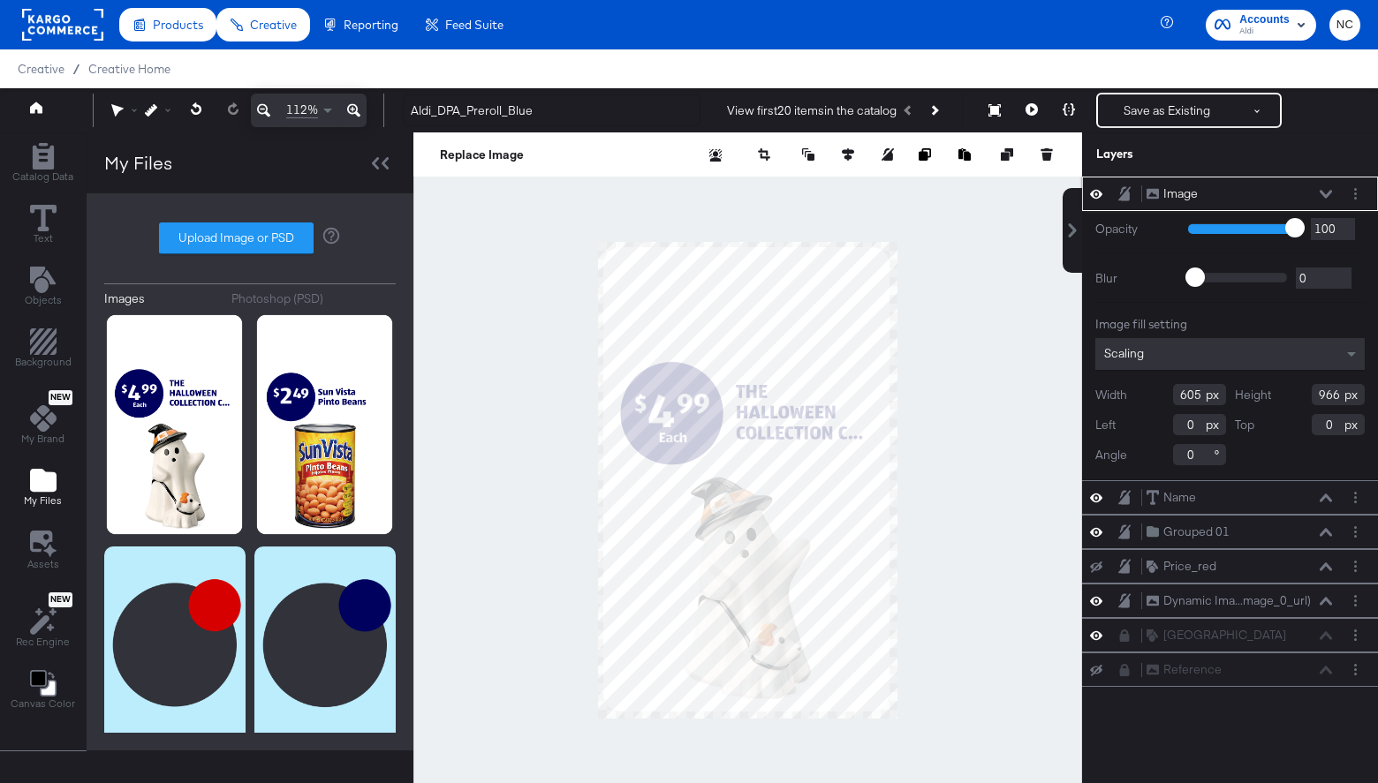
click at [1183, 198] on button at bounding box center [1326, 194] width 14 height 11
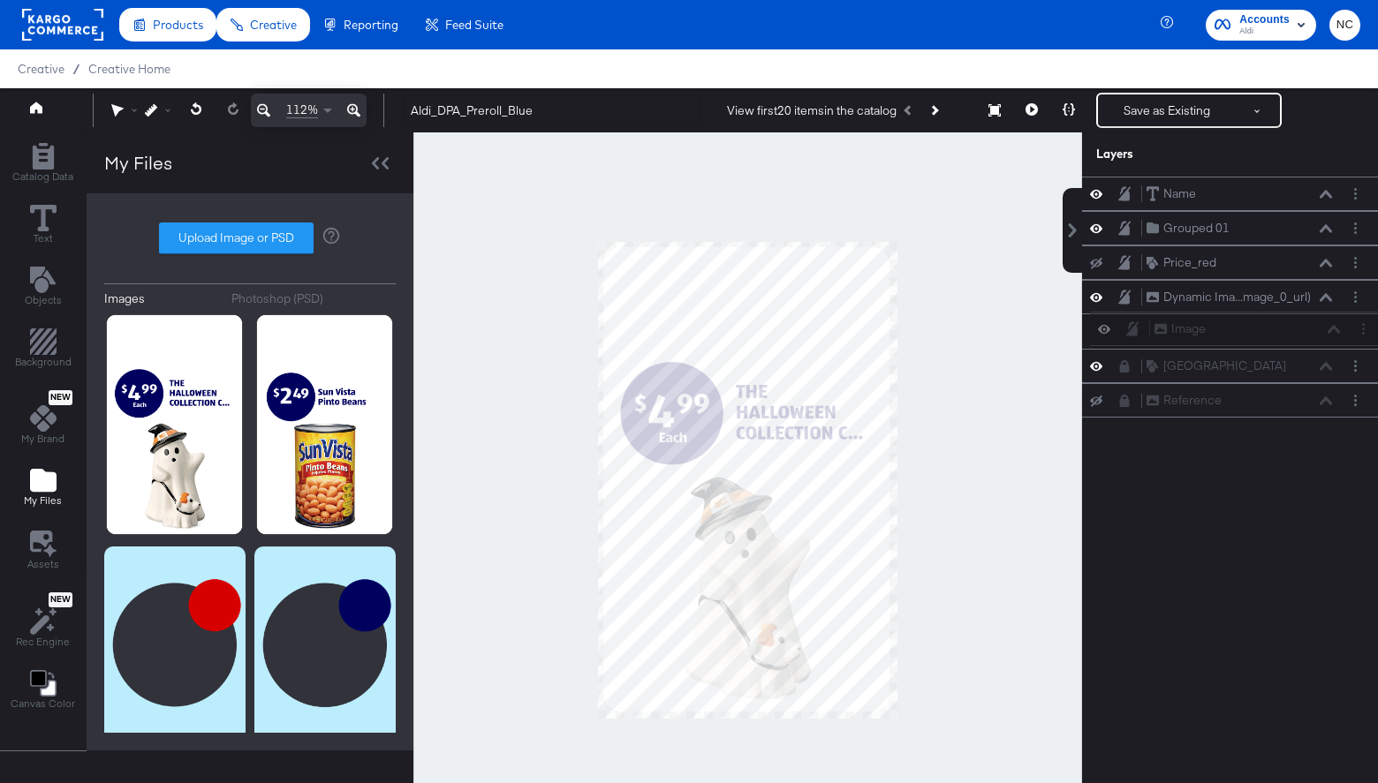
drag, startPoint x: 1141, startPoint y: 190, endPoint x: 1148, endPoint y: 331, distance: 141.5
click at [1148, 332] on div "Image Image Name Name Grouped 01 Grouped 01 Price_red Price_red Dynamic Ima...m…" at bounding box center [1230, 297] width 296 height 241
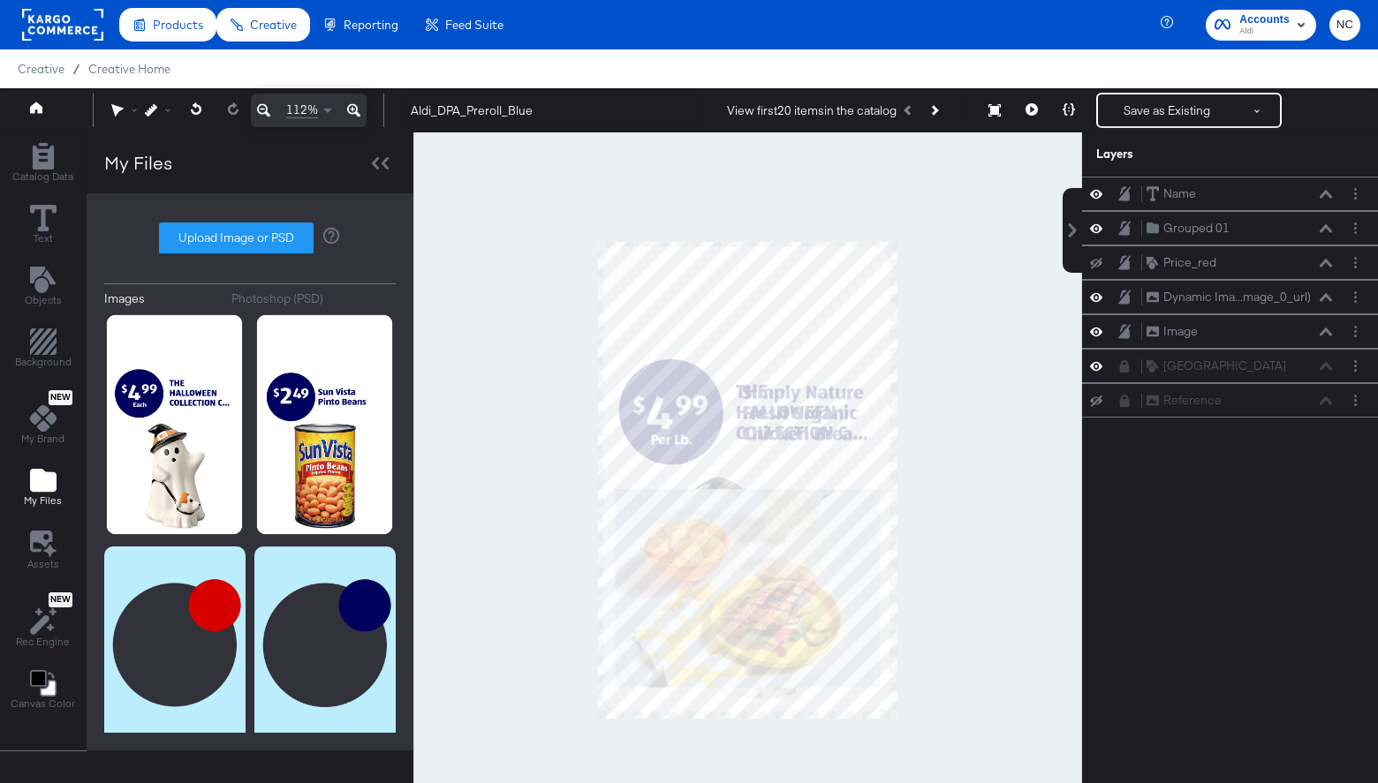
scroll to position [18, 0]
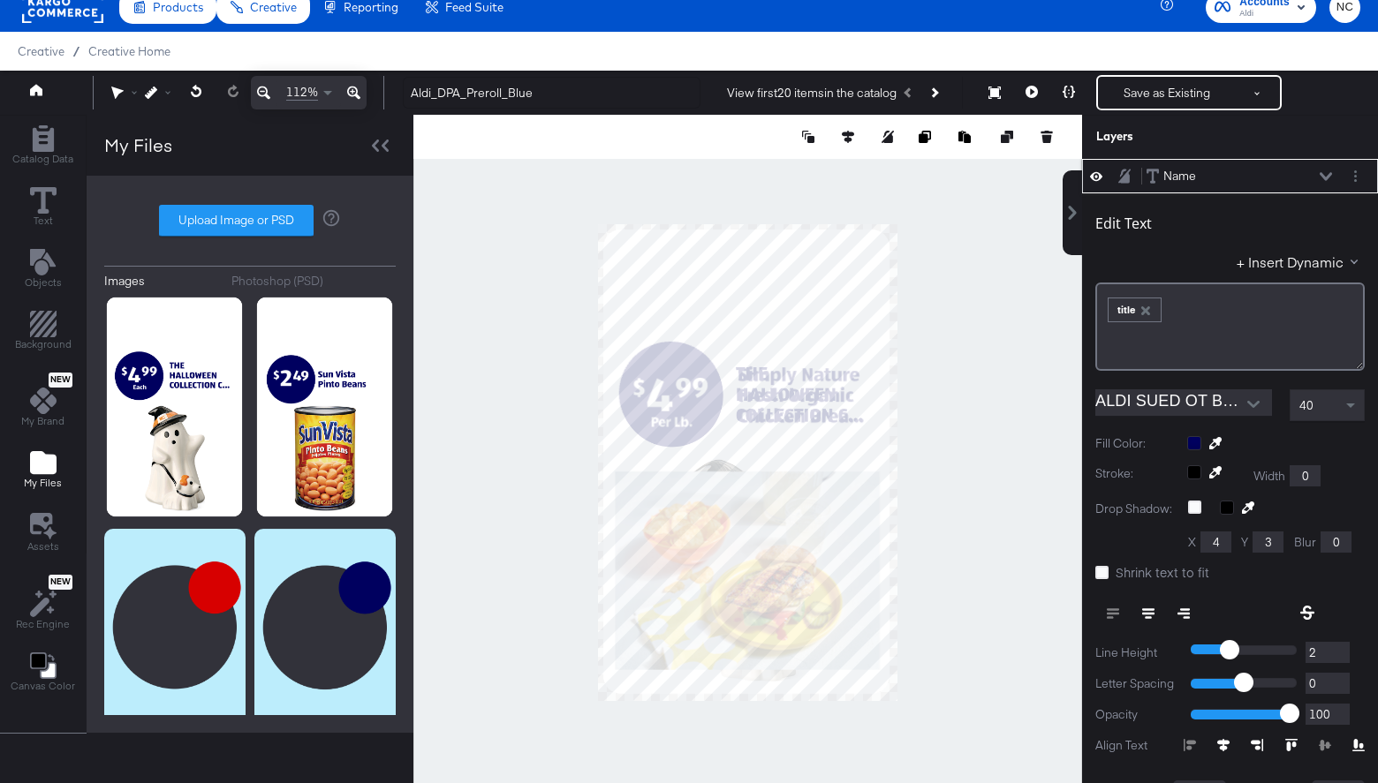
type input "281"
type input "282"
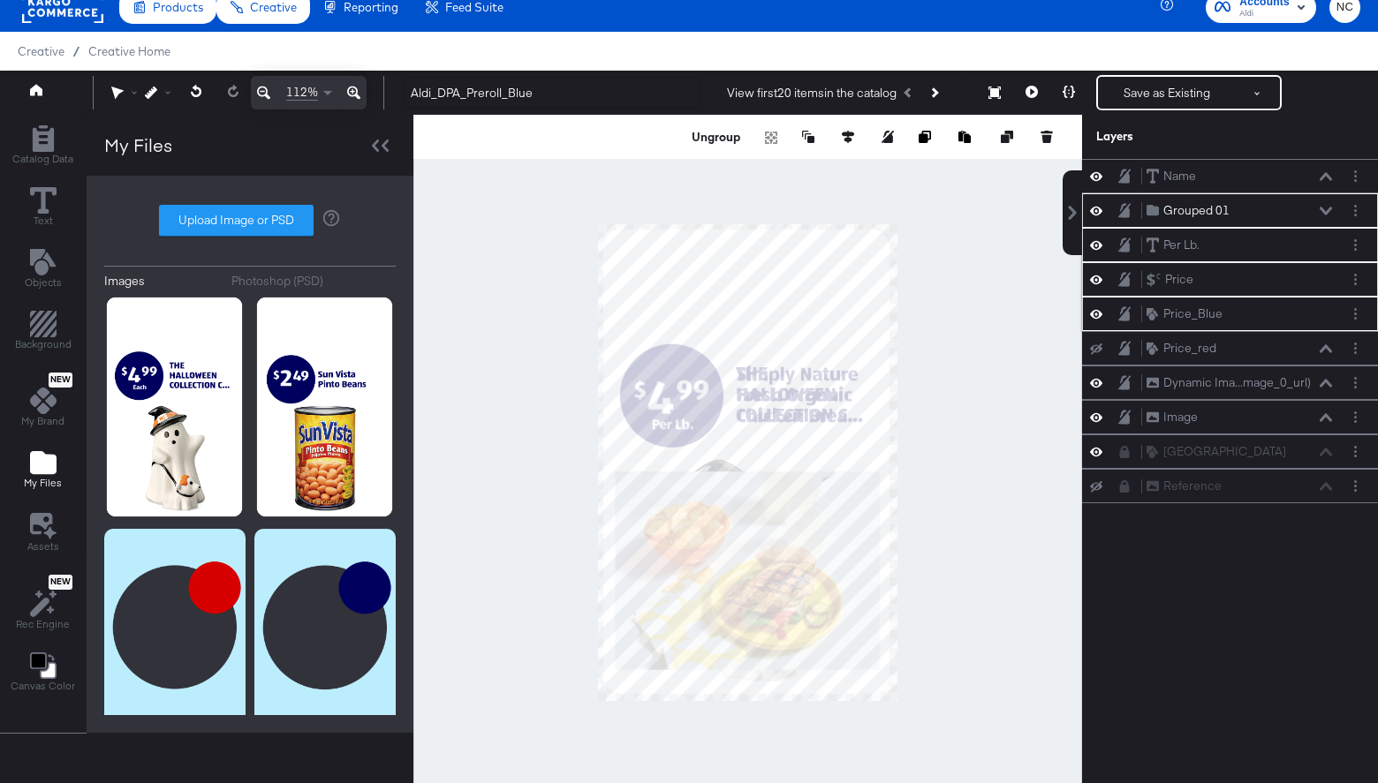
click at [1097, 212] on icon at bounding box center [1096, 210] width 12 height 15
click at [1099, 213] on icon at bounding box center [1096, 211] width 12 height 11
click at [1100, 213] on icon at bounding box center [1096, 211] width 12 height 9
click at [1100, 213] on icon at bounding box center [1096, 211] width 12 height 11
click at [1100, 213] on icon at bounding box center [1096, 211] width 12 height 9
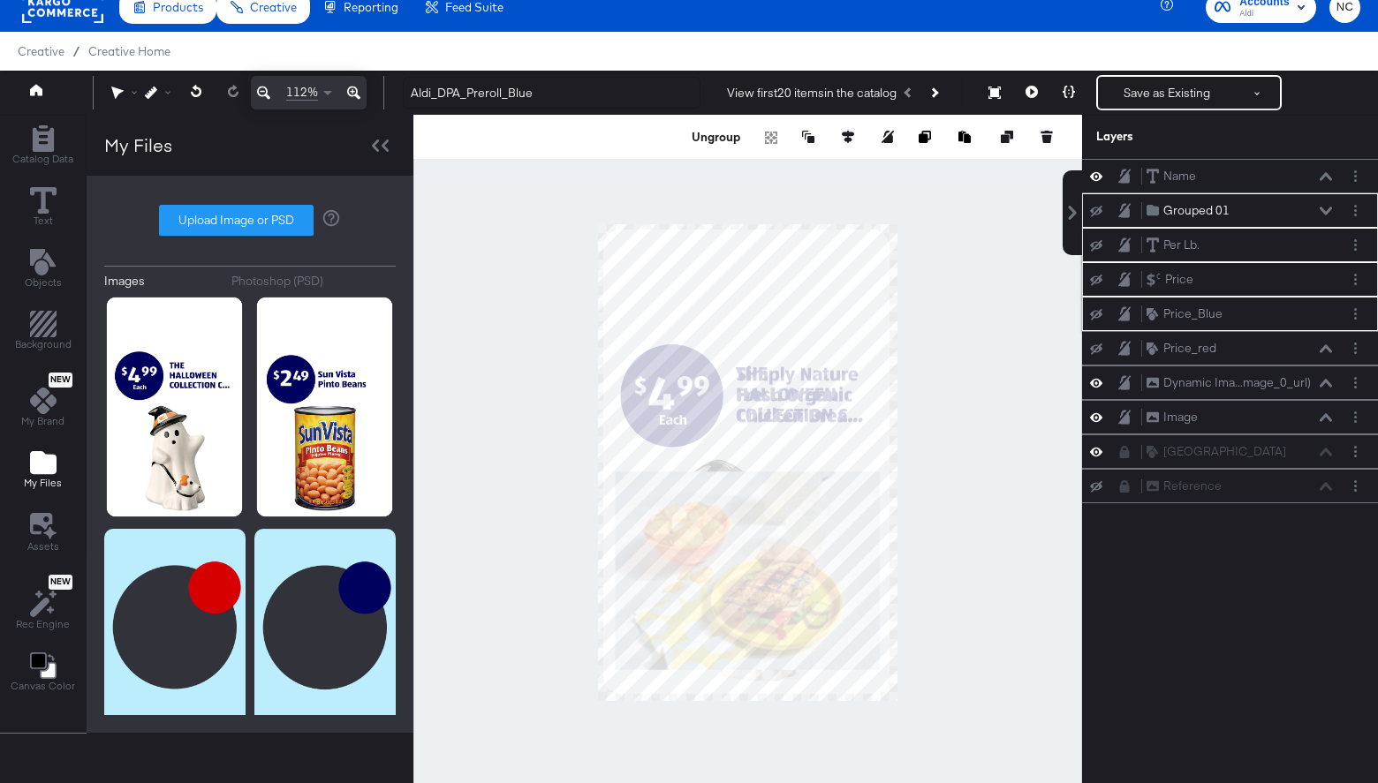
click at [1100, 213] on icon at bounding box center [1096, 211] width 12 height 11
click at [1035, 334] on div at bounding box center [747, 463] width 669 height 696
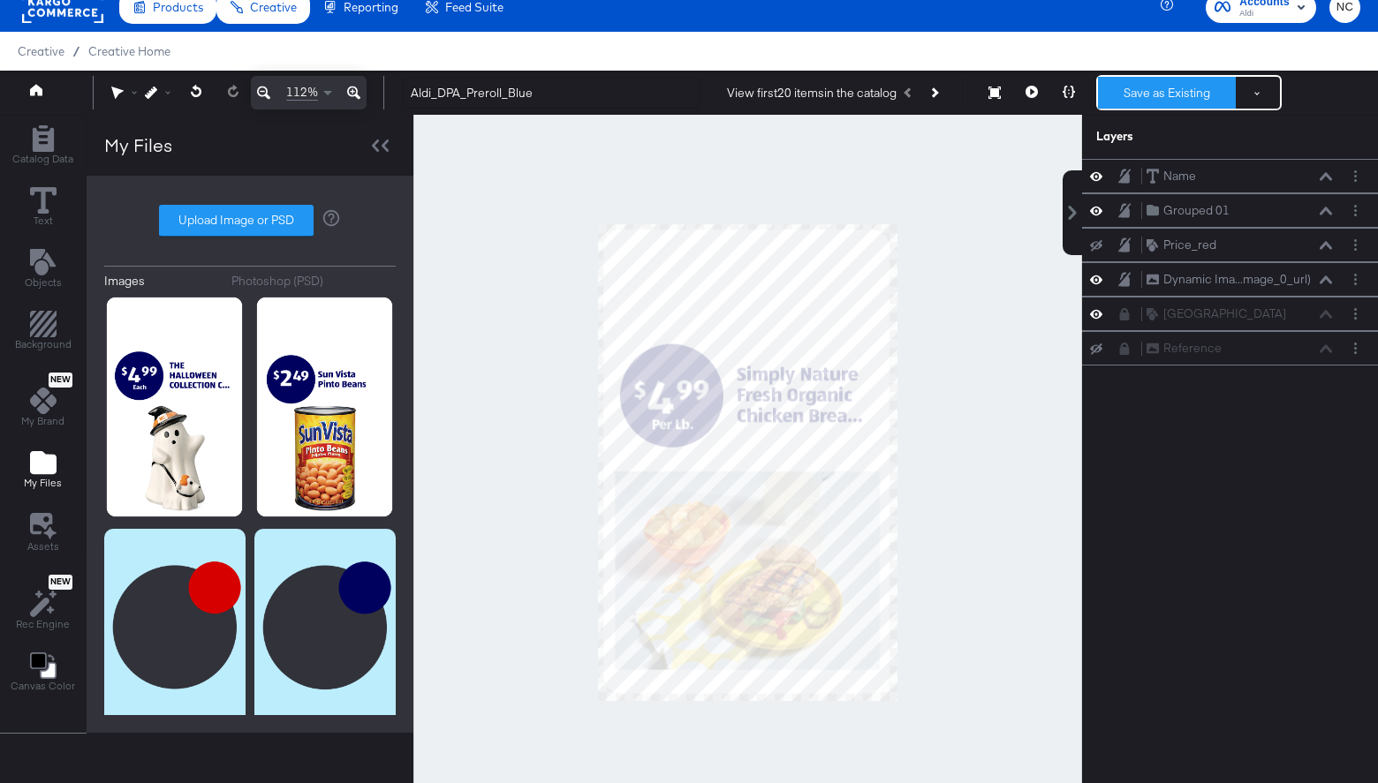
click at [1132, 92] on button "Save as Existing" at bounding box center [1167, 93] width 138 height 32
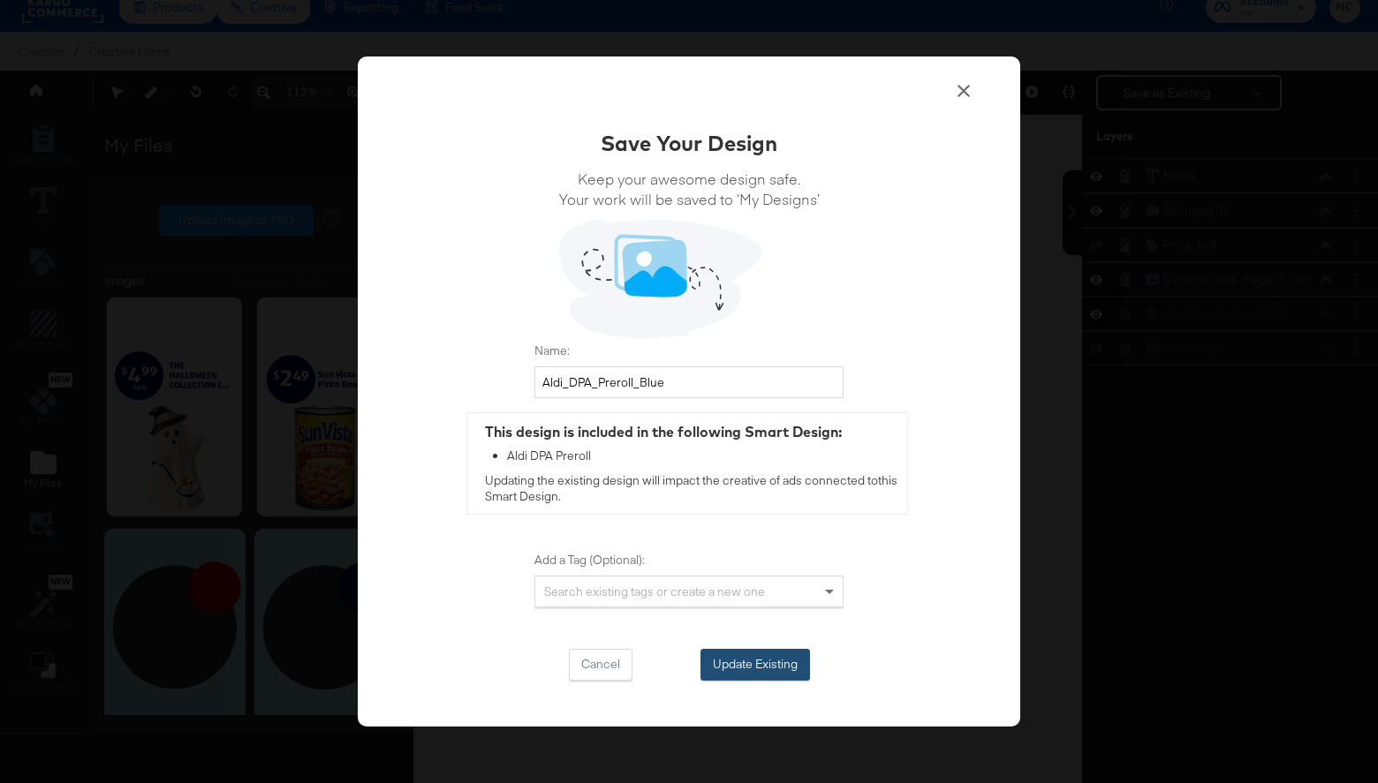
click at [720, 674] on button "Update Existing" at bounding box center [755, 665] width 110 height 32
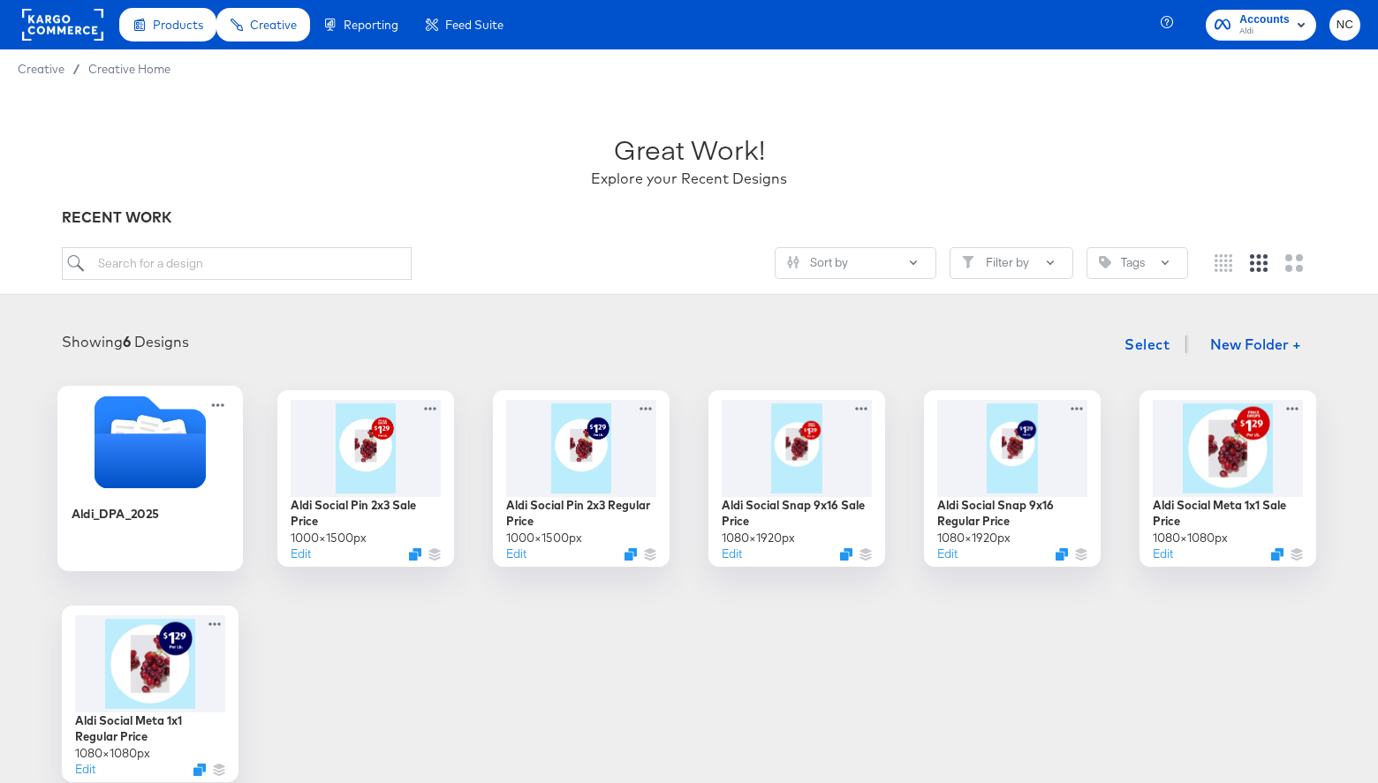
click at [155, 469] on icon "Folder" at bounding box center [149, 461] width 111 height 55
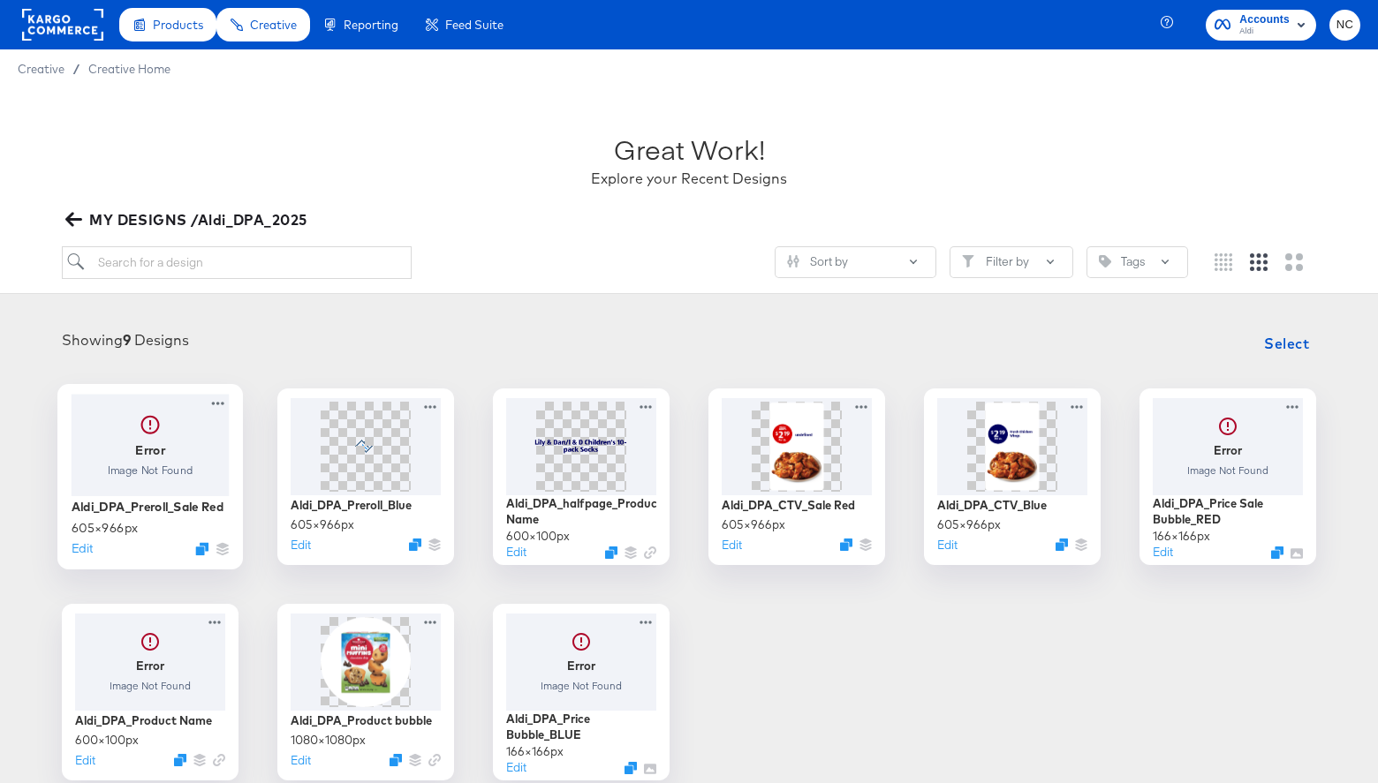
click at [156, 468] on div at bounding box center [151, 445] width 158 height 102
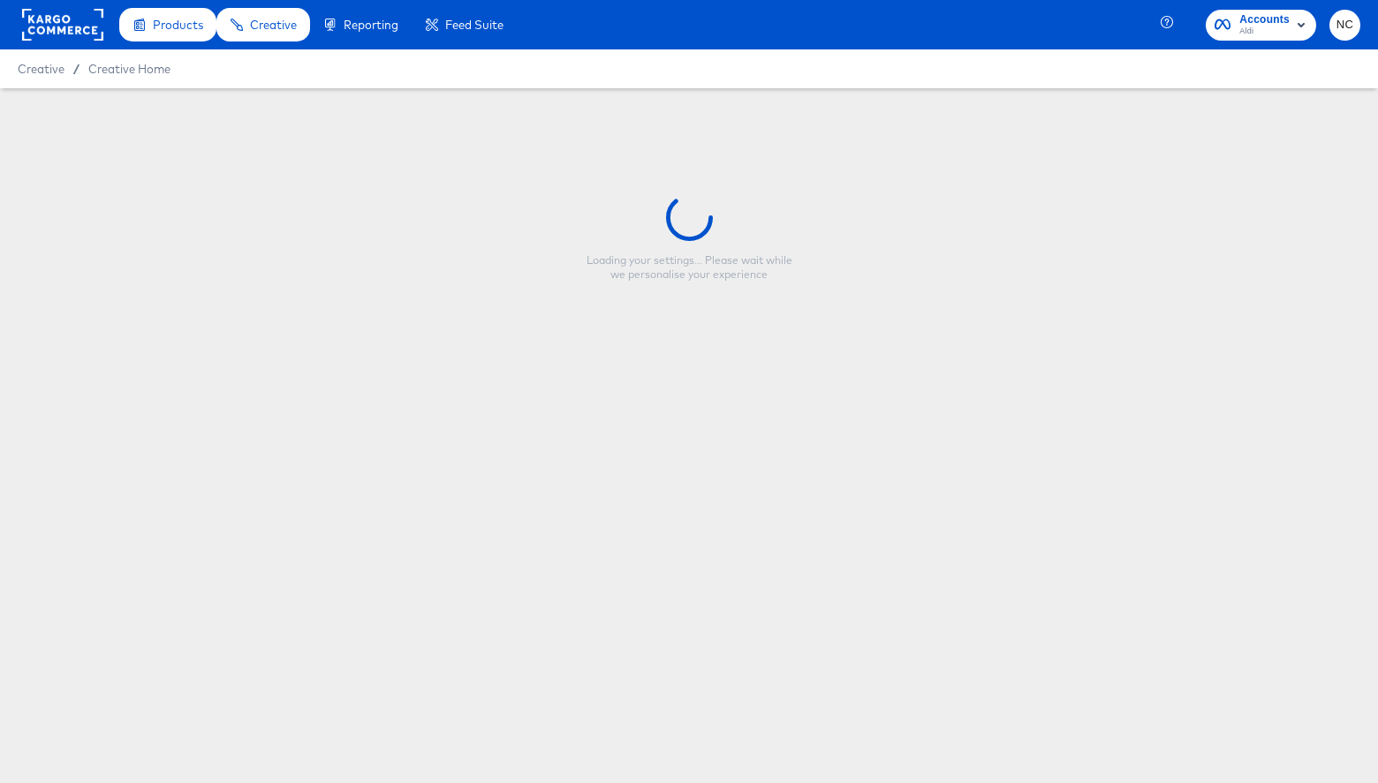
type input "Aldi_DPA_Preroll_Sale Red"
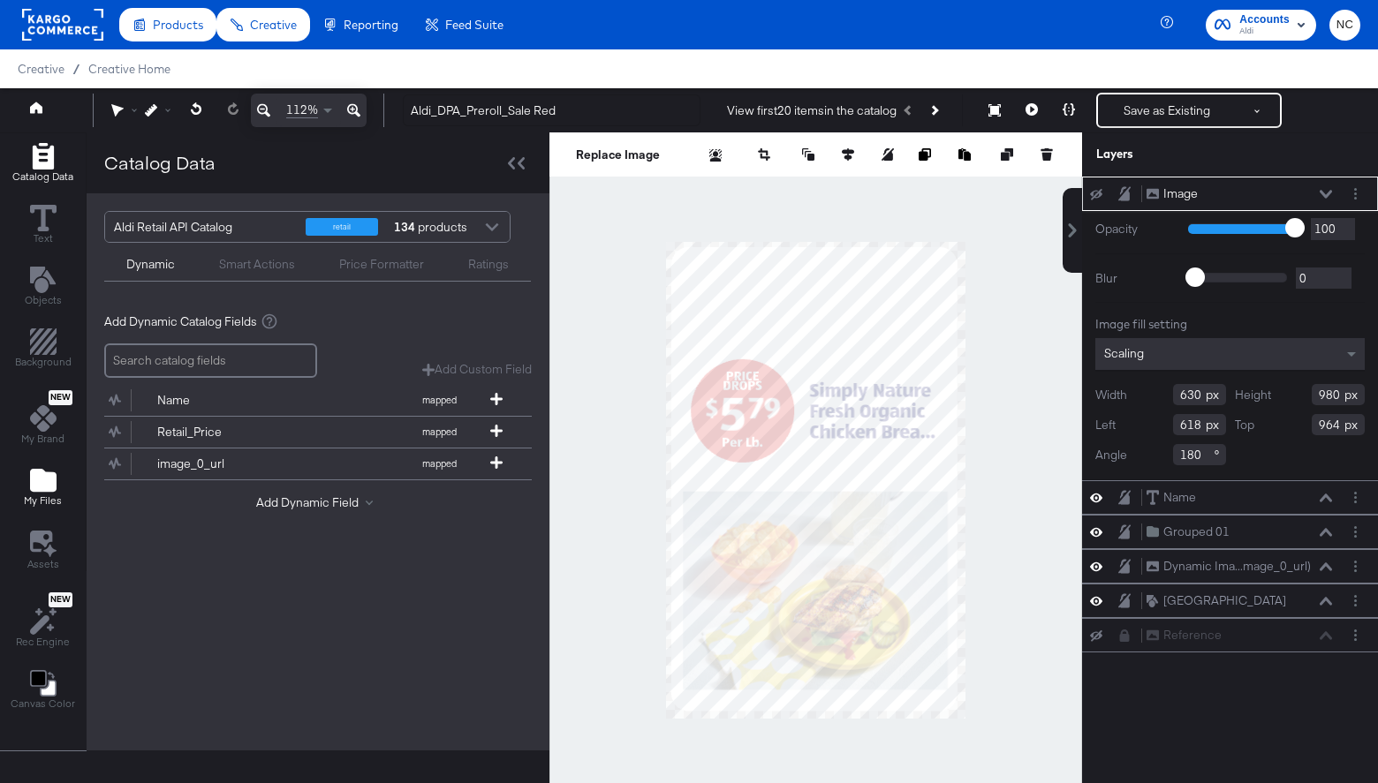
click at [54, 469] on icon "Add Files" at bounding box center [43, 480] width 26 height 26
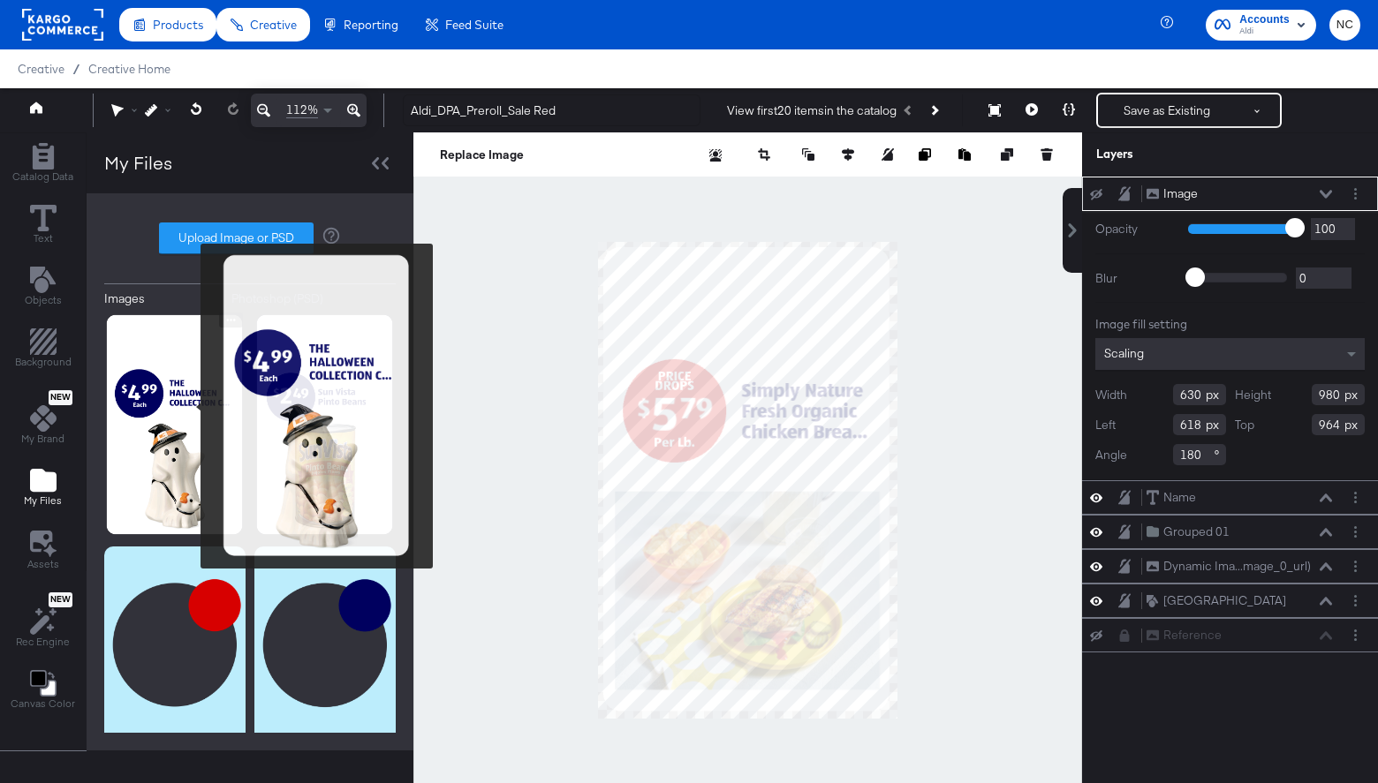
click at [176, 397] on img at bounding box center [174, 425] width 141 height 225
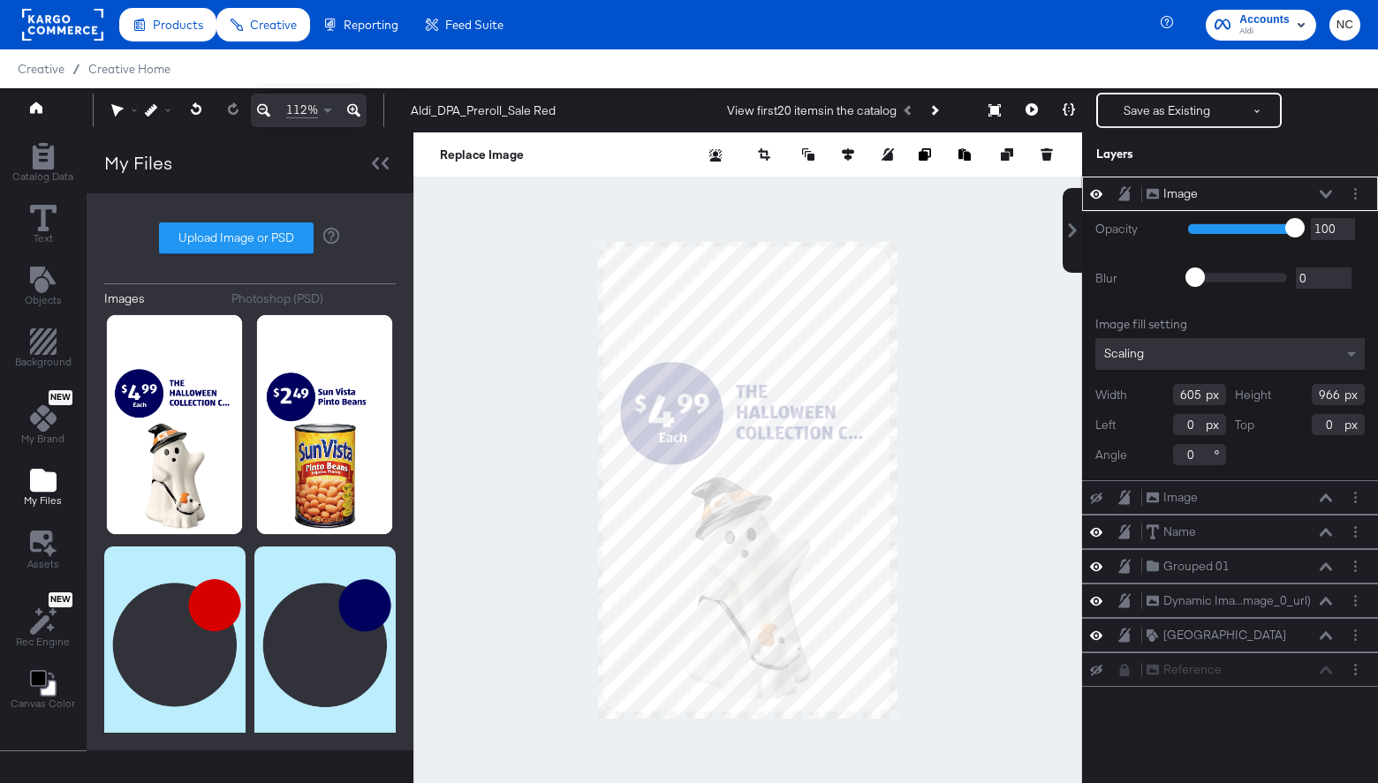
click at [1183, 195] on button at bounding box center [1326, 194] width 14 height 11
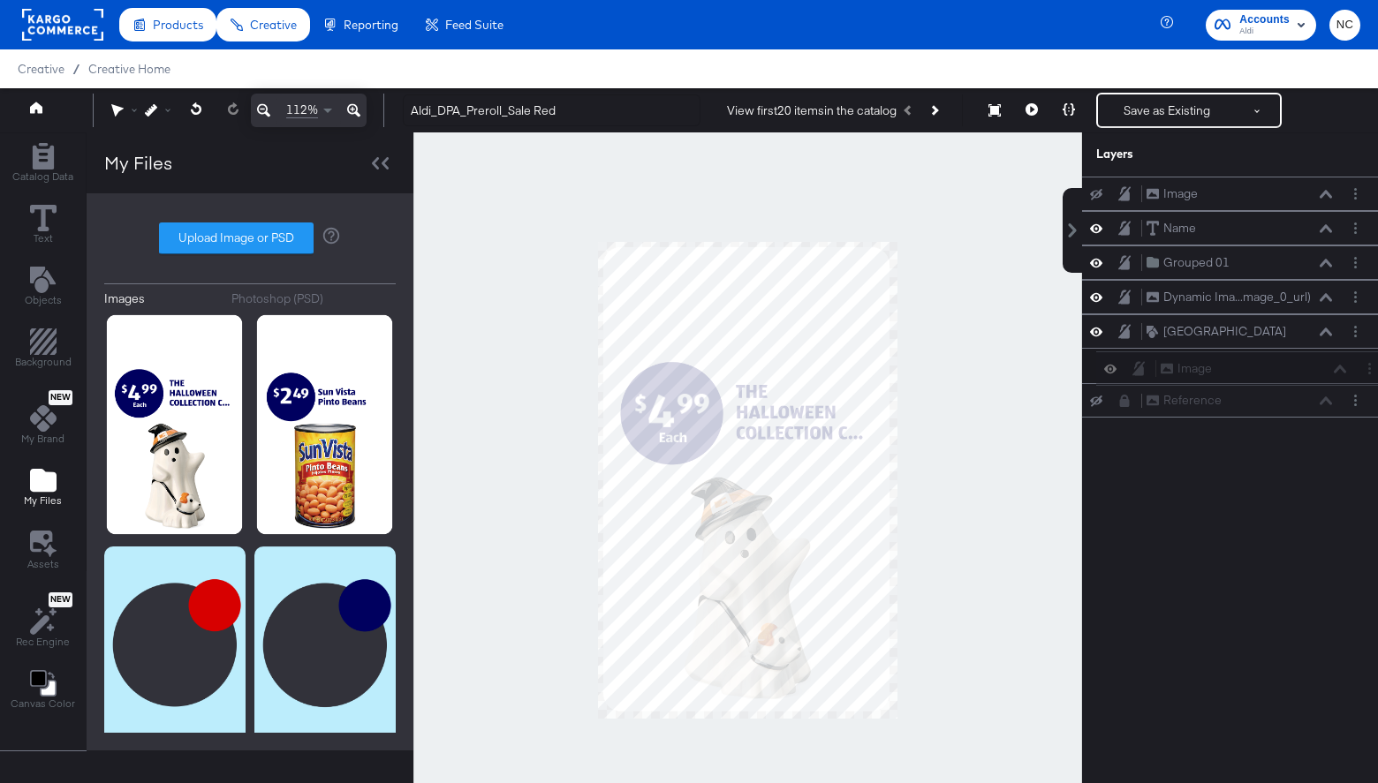
drag, startPoint x: 1140, startPoint y: 191, endPoint x: 1153, endPoint y: 373, distance: 182.4
click at [1153, 374] on div "Image Image Image Image Name Name Grouped 01 Grouped 01 Dynamic Ima...mage_0_ur…" at bounding box center [1230, 297] width 296 height 241
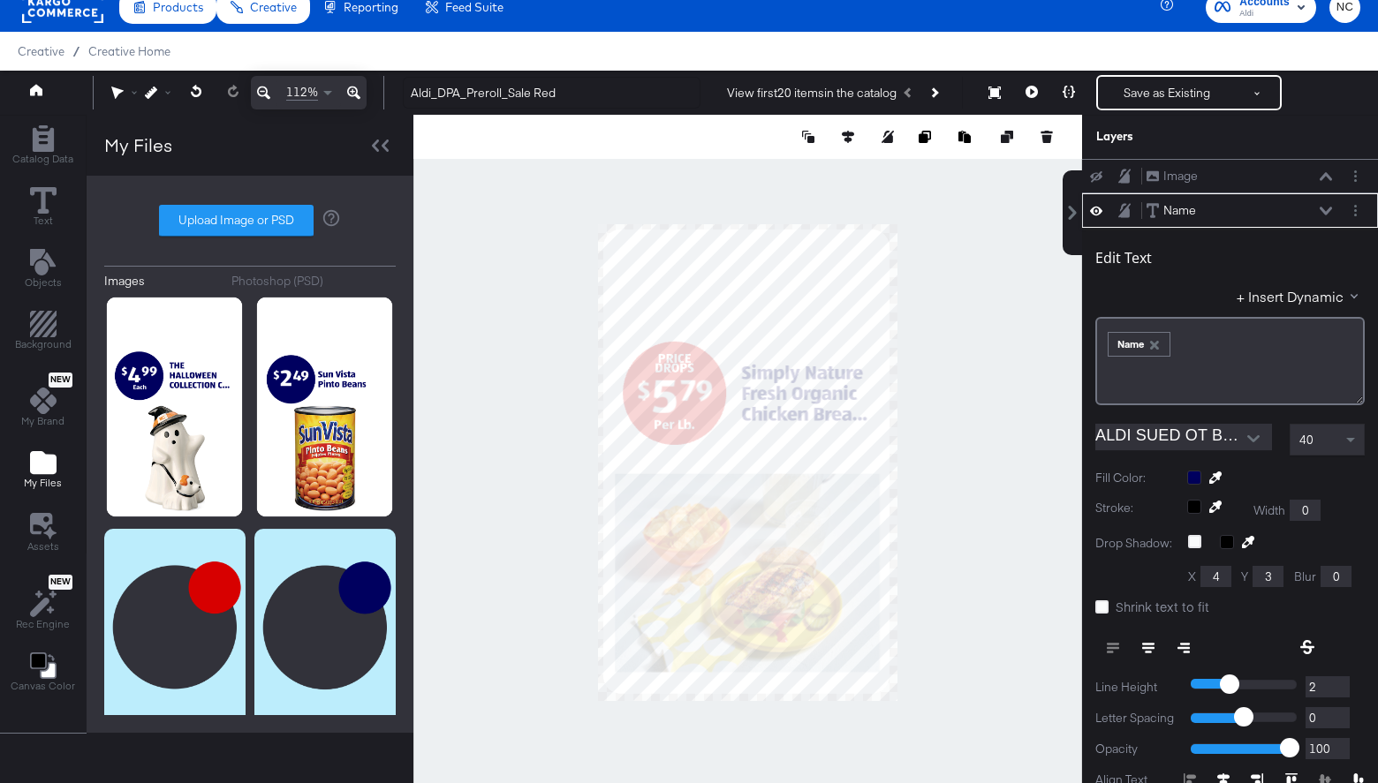
scroll to position [34, 0]
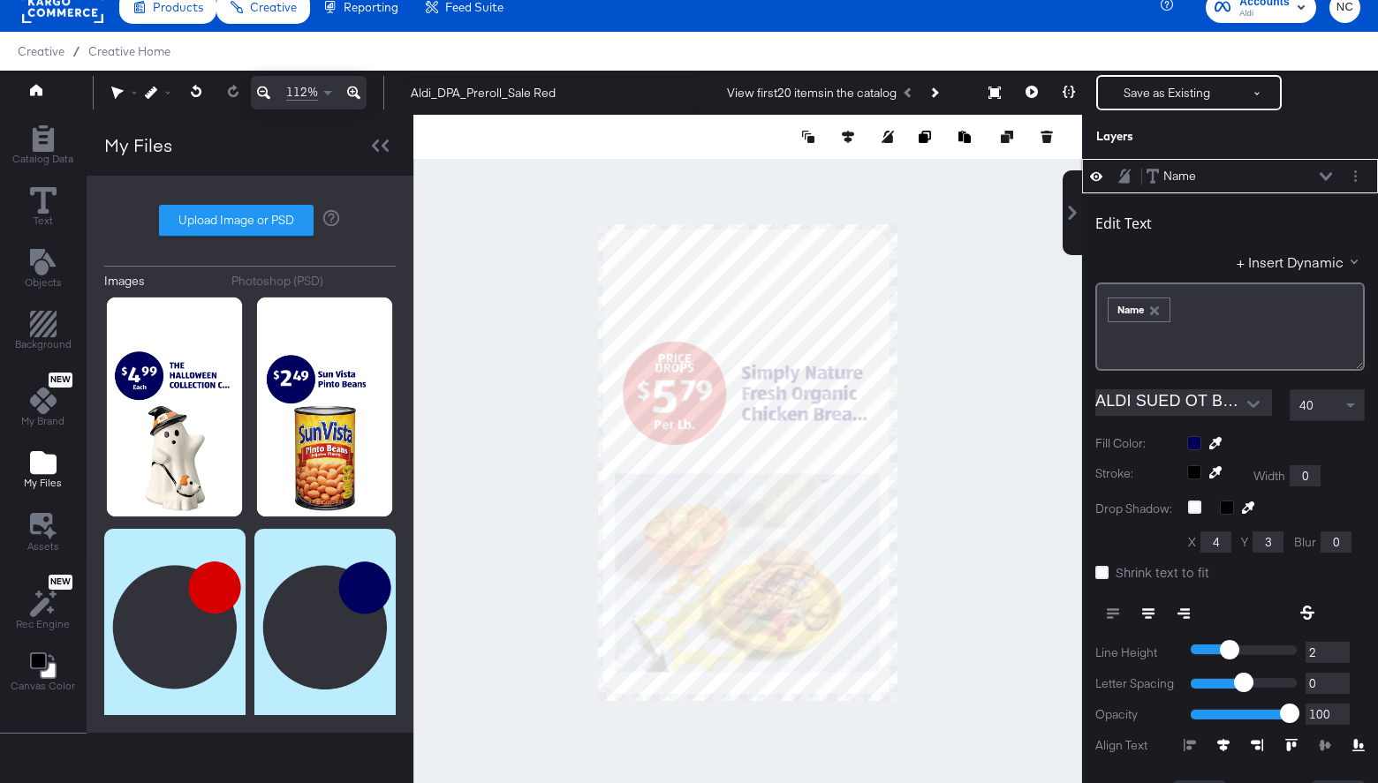
click at [1183, 178] on icon at bounding box center [1325, 176] width 12 height 9
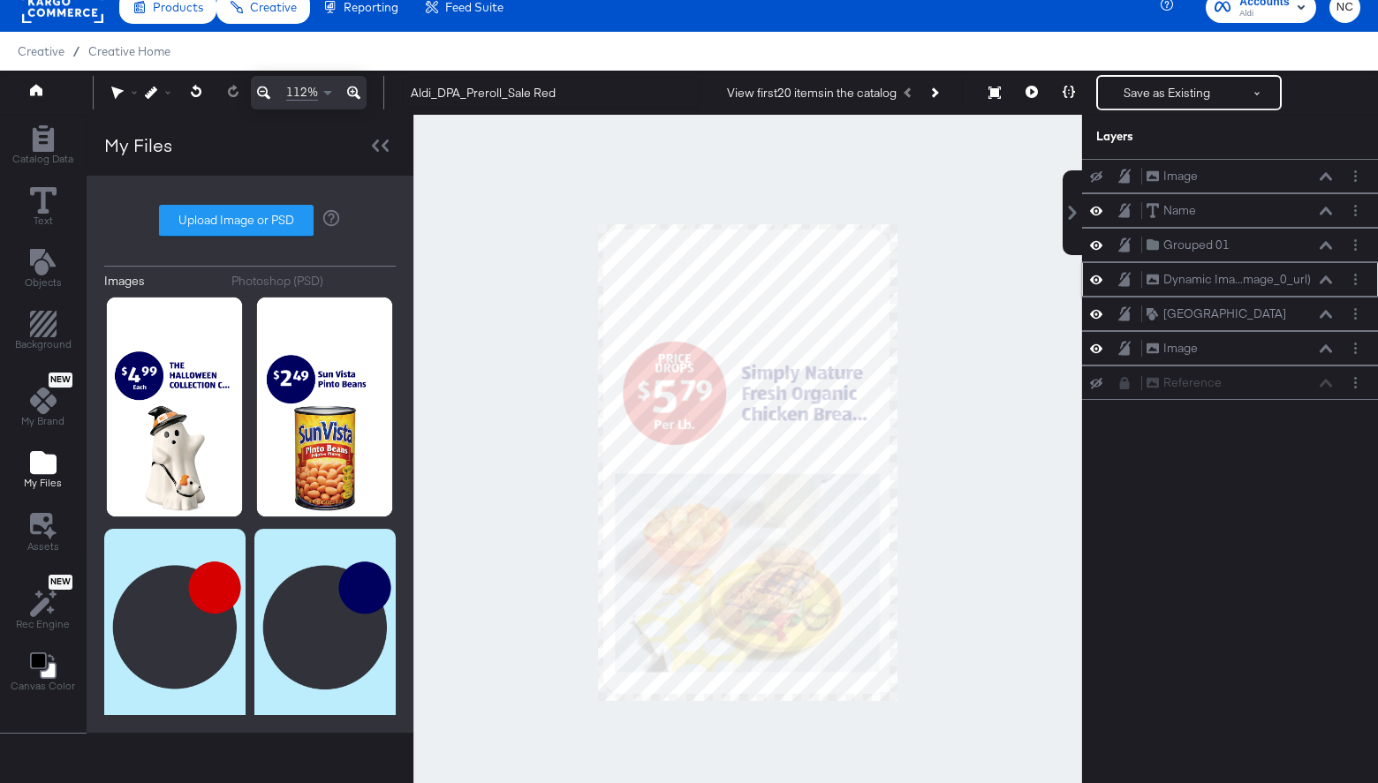
drag, startPoint x: 1160, startPoint y: 347, endPoint x: 1158, endPoint y: 293, distance: 53.9
click at [1158, 293] on div "Image Image Name Name Grouped 01 Grouped 01 Dynamic Ima...mage_0_url) Dynamic I…" at bounding box center [1230, 279] width 296 height 241
click at [1099, 357] on button at bounding box center [1096, 348] width 14 height 17
click at [1097, 359] on div "Image Image" at bounding box center [1230, 348] width 296 height 34
click at [1094, 353] on icon at bounding box center [1096, 349] width 12 height 11
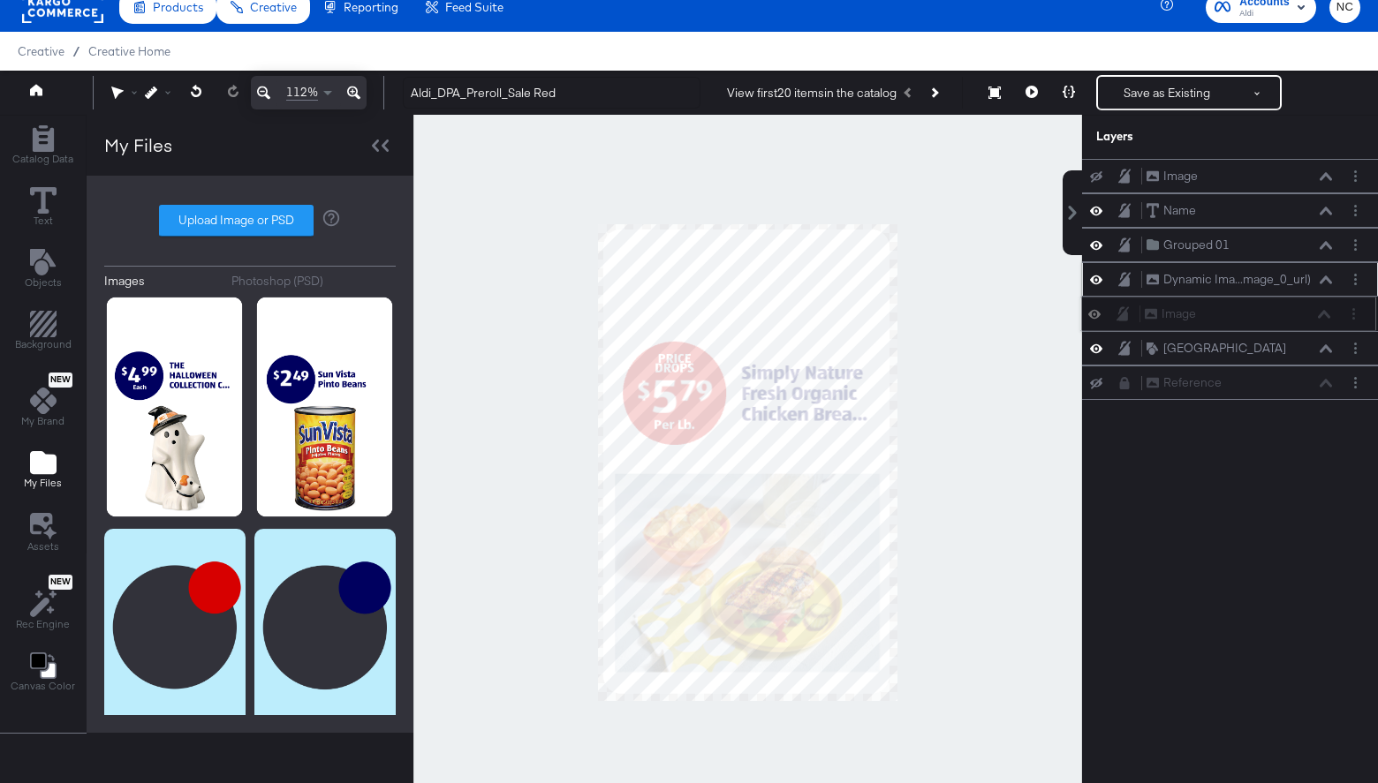
drag, startPoint x: 1145, startPoint y: 336, endPoint x: 1142, endPoint y: 295, distance: 40.7
click at [1142, 295] on div "Image Image Name Name Grouped 01 Grouped 01 Dynamic Ima...mage_0_url) Dynamic I…" at bounding box center [1230, 279] width 296 height 241
click at [1101, 178] on icon at bounding box center [1096, 176] width 12 height 11
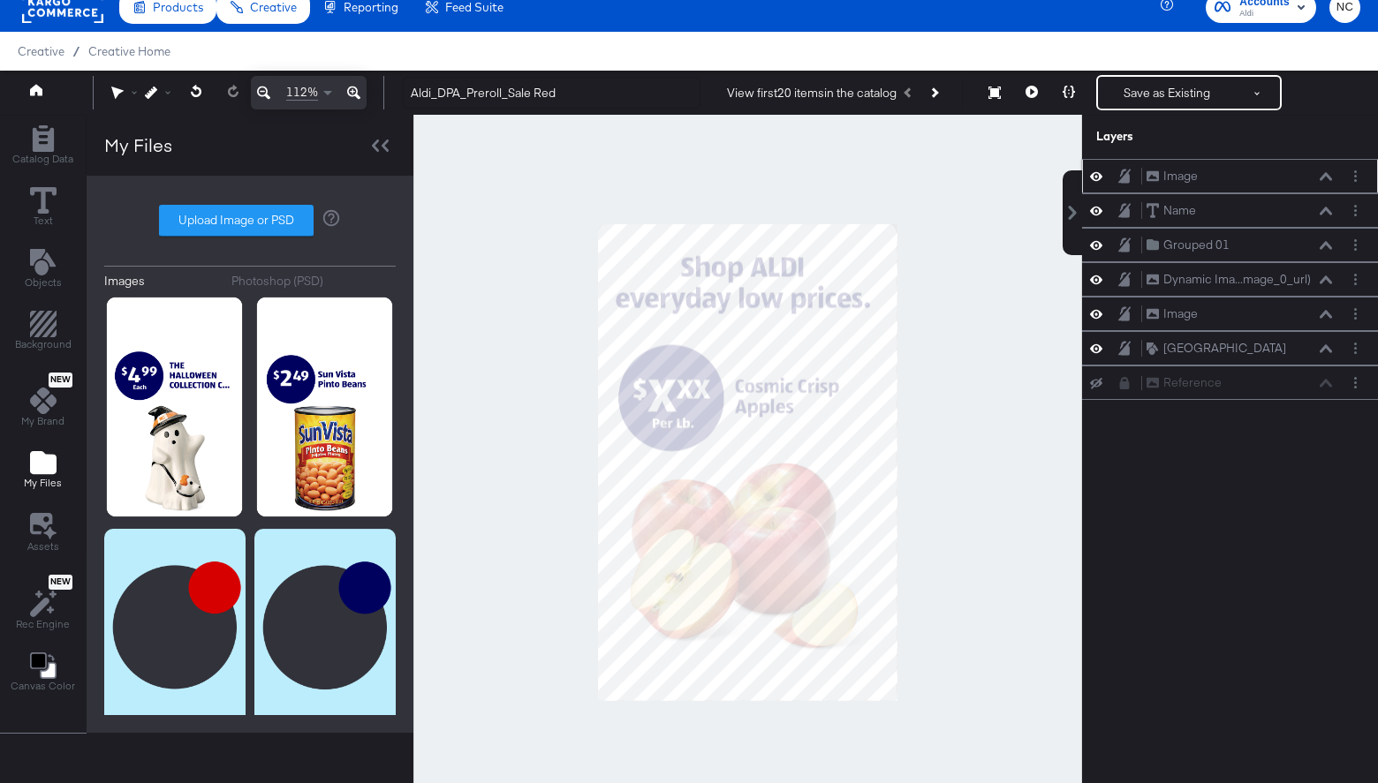
click at [1101, 178] on icon at bounding box center [1096, 176] width 12 height 15
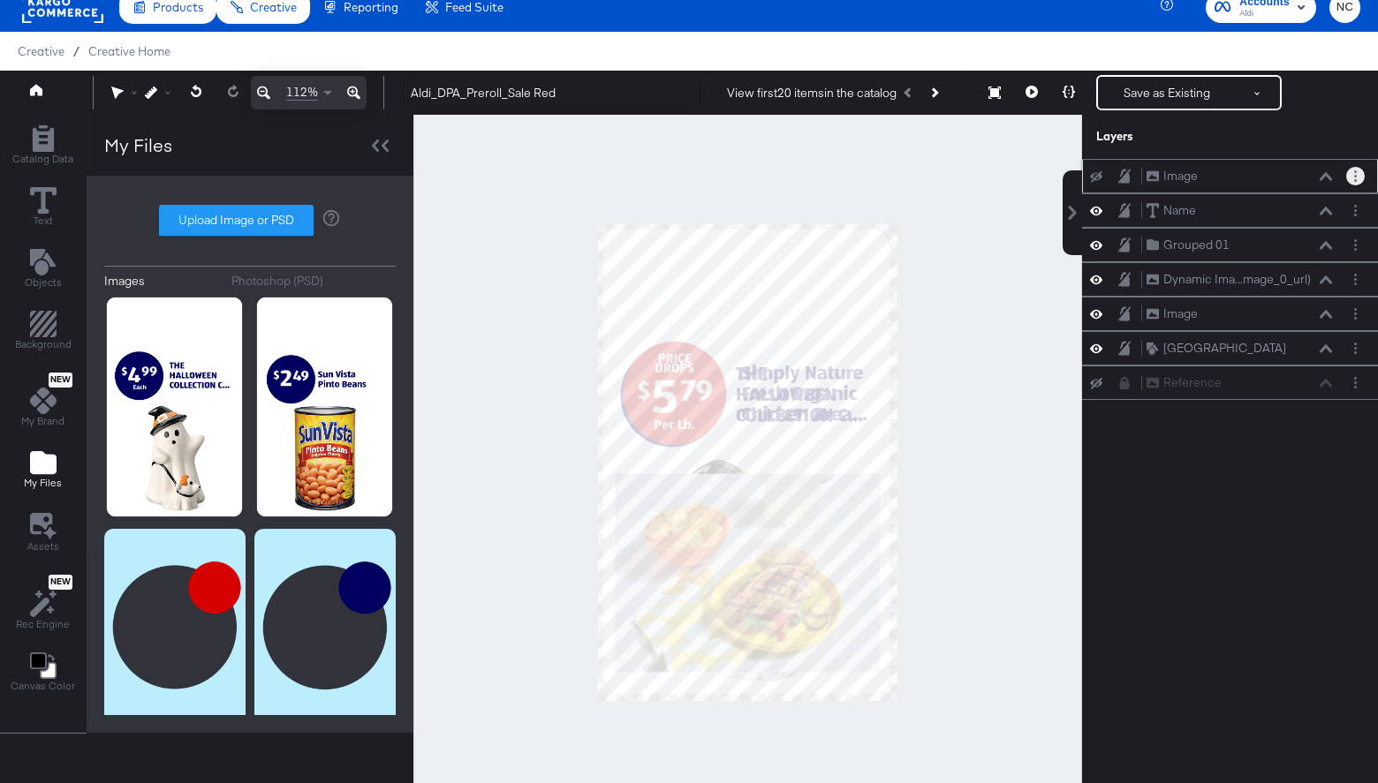
click at [1183, 181] on button "Layer Options" at bounding box center [1355, 176] width 19 height 19
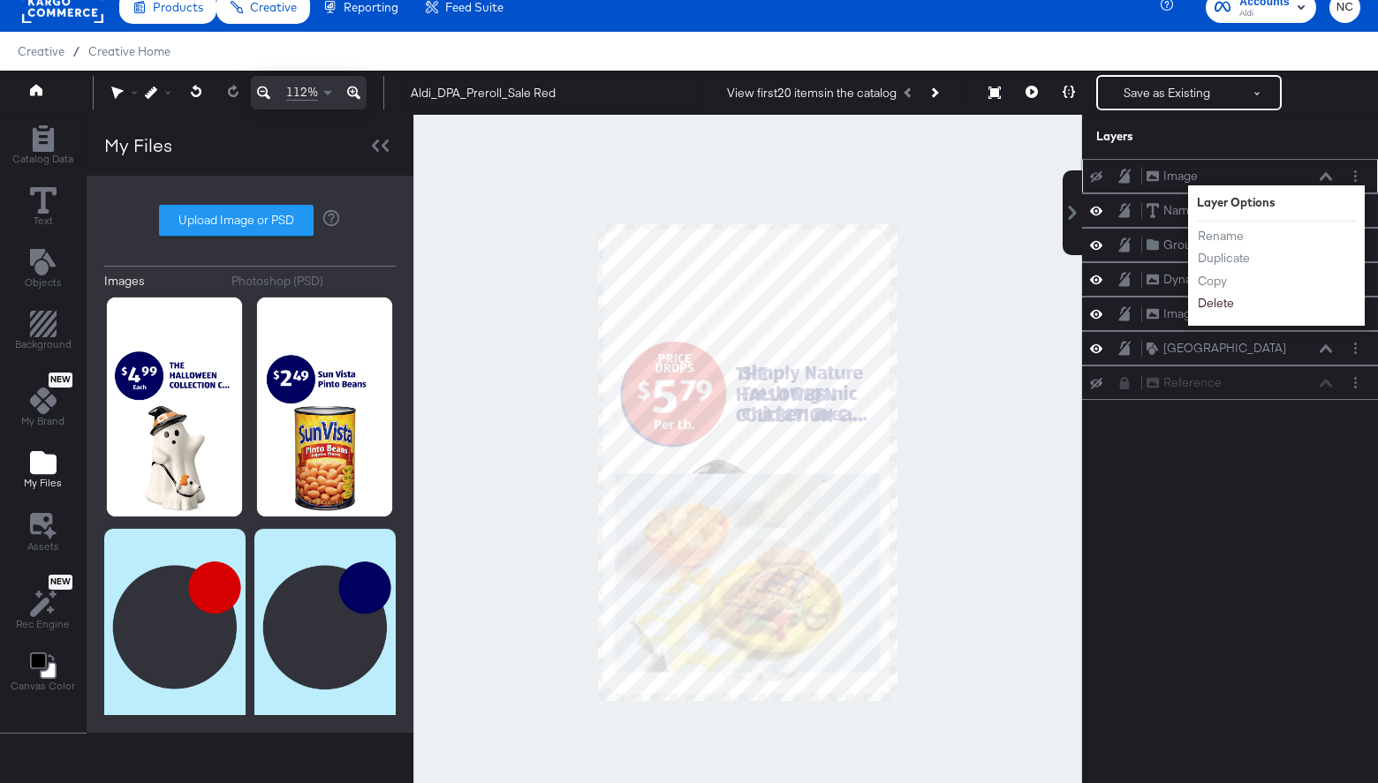
click at [1183, 305] on button "Delete" at bounding box center [1216, 303] width 38 height 19
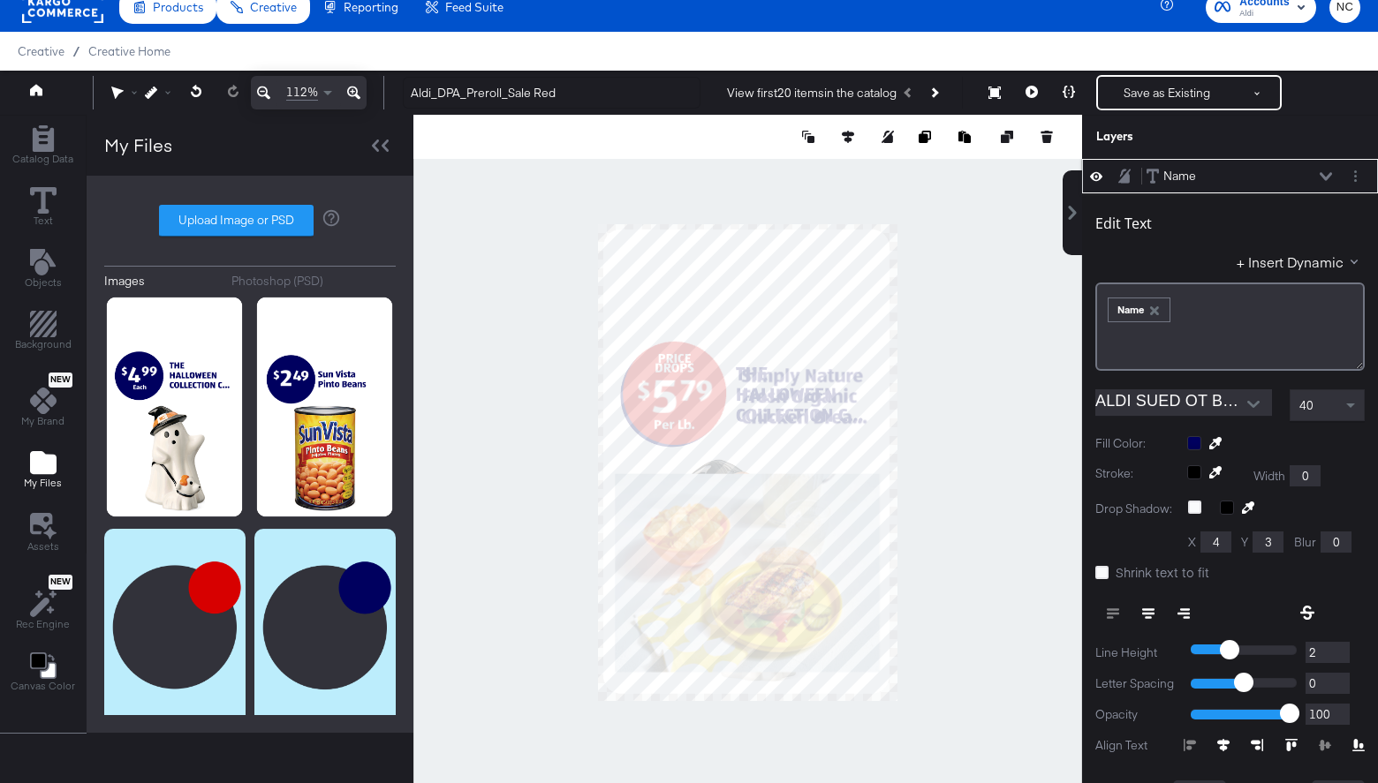
type input "281"
type input "282"
type input "280"
type input "281"
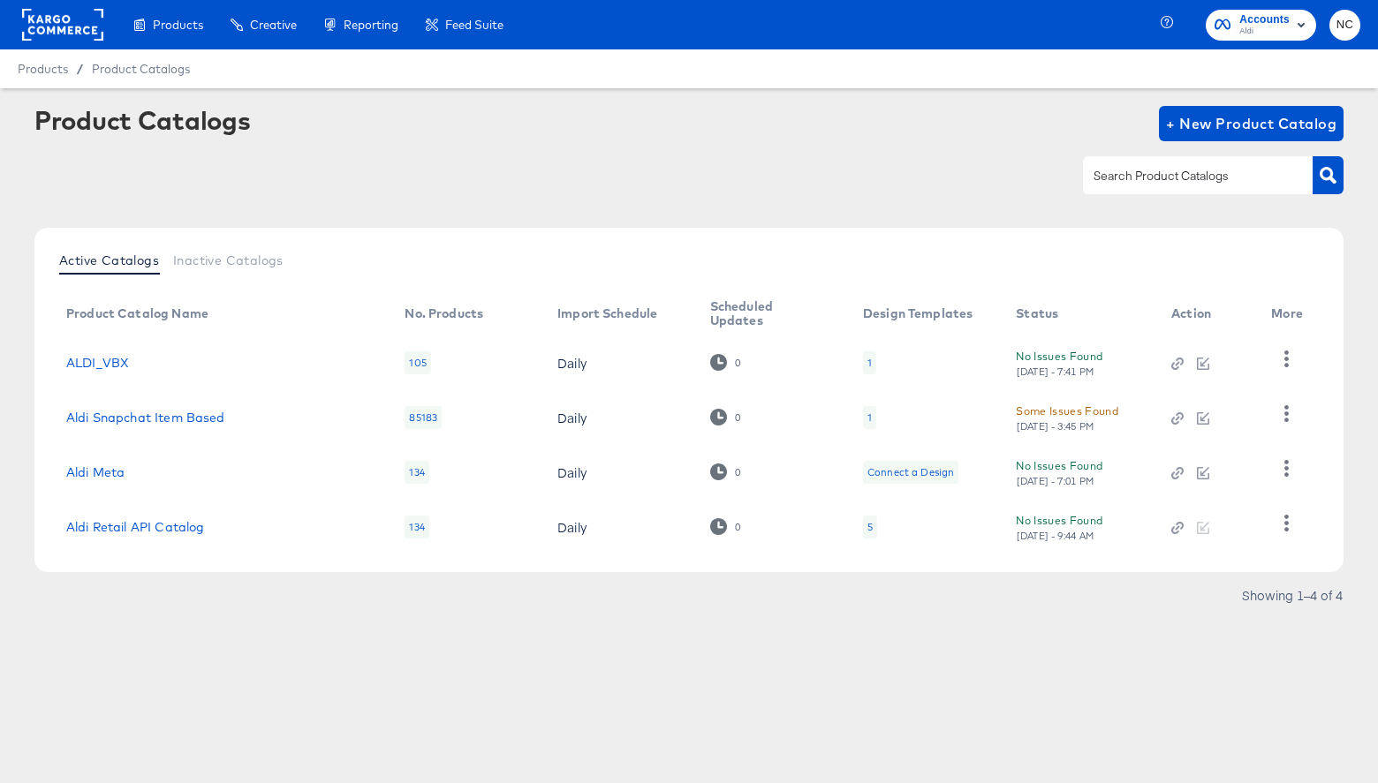
click at [867, 524] on div "5" at bounding box center [869, 527] width 5 height 14
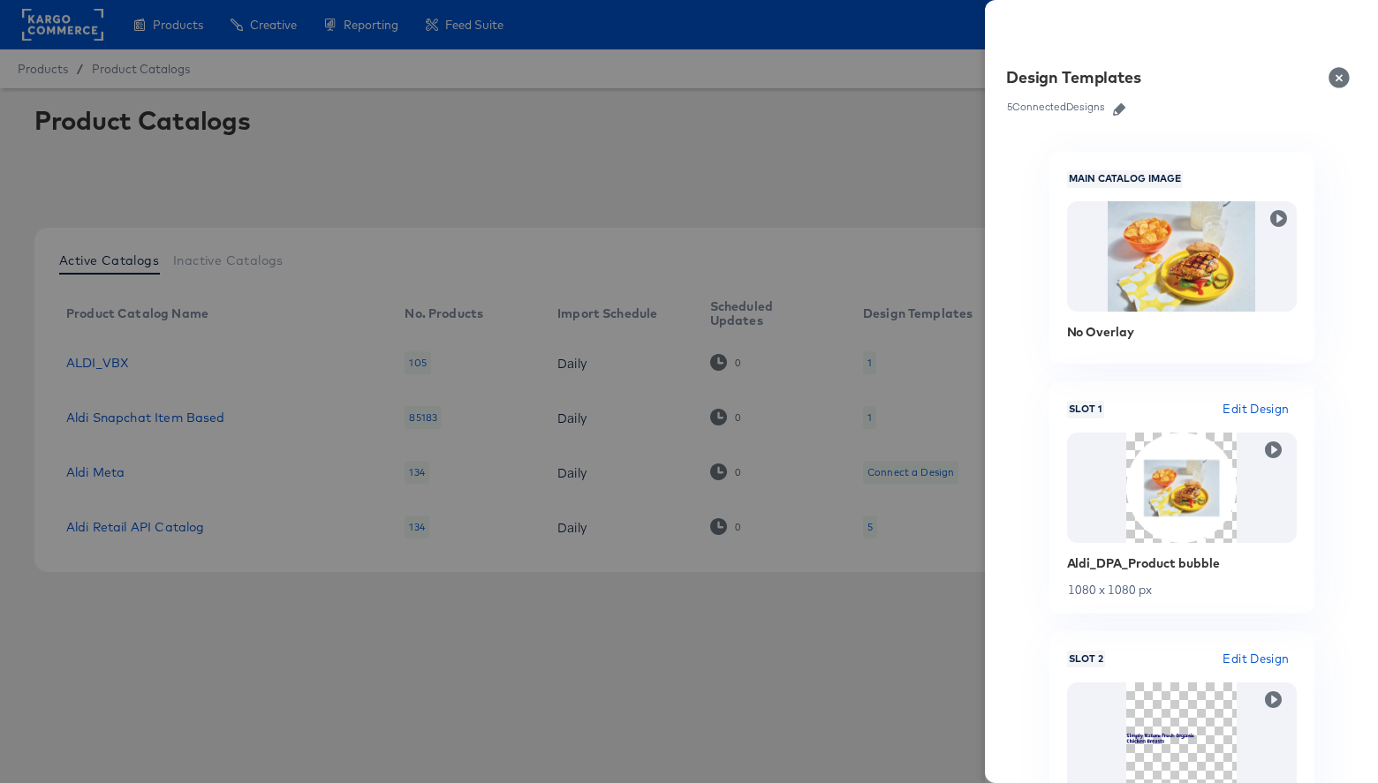
click at [1123, 111] on icon "button" at bounding box center [1119, 109] width 12 height 12
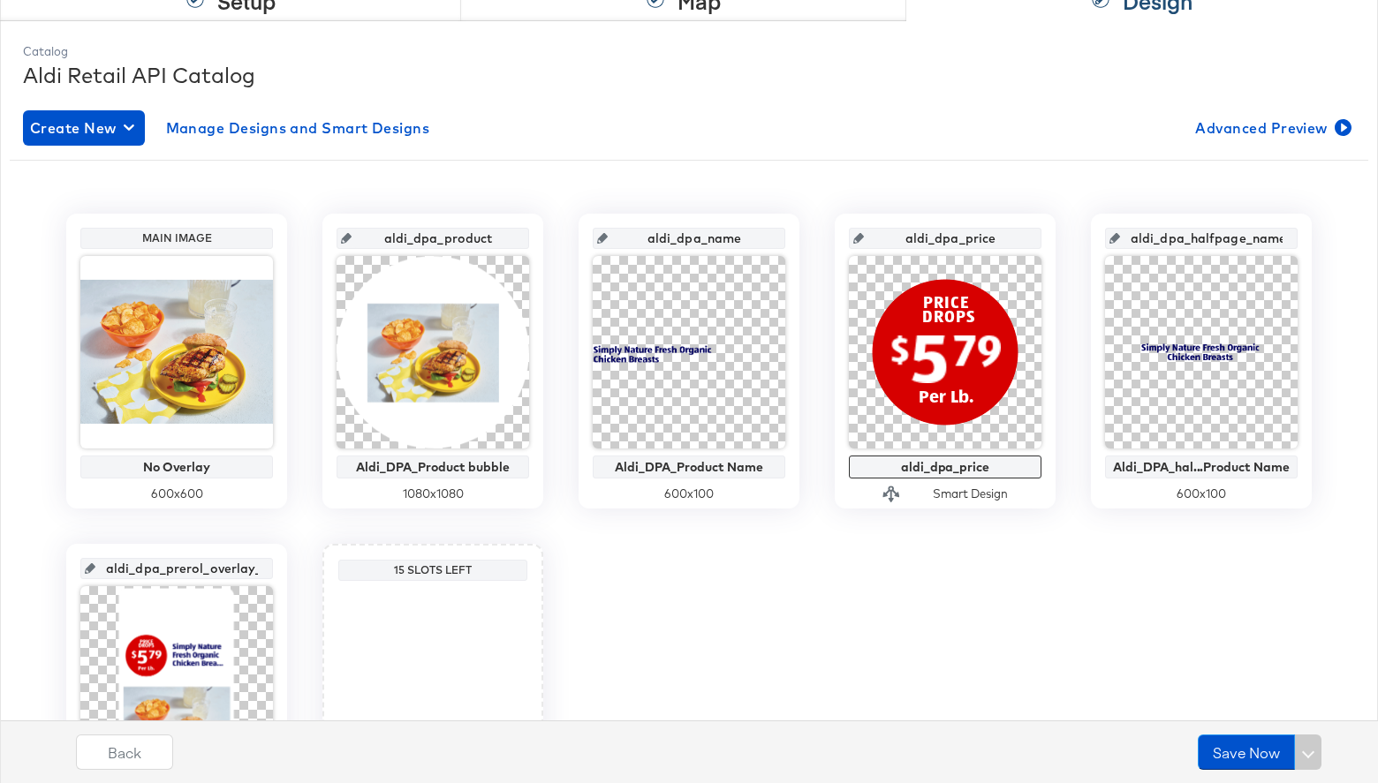
scroll to position [389, 0]
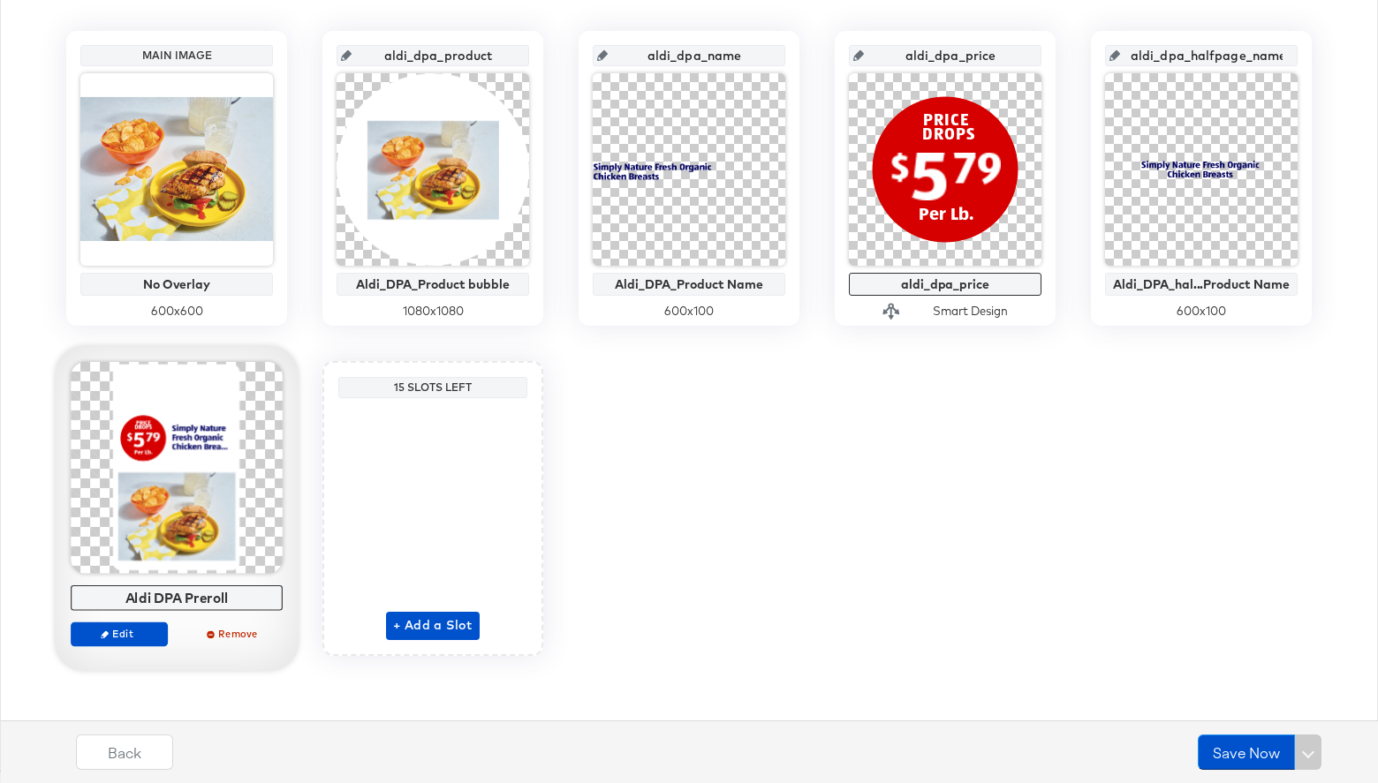
click at [213, 518] on div at bounding box center [177, 468] width 212 height 212
click at [151, 631] on span "Edit" at bounding box center [119, 633] width 81 height 13
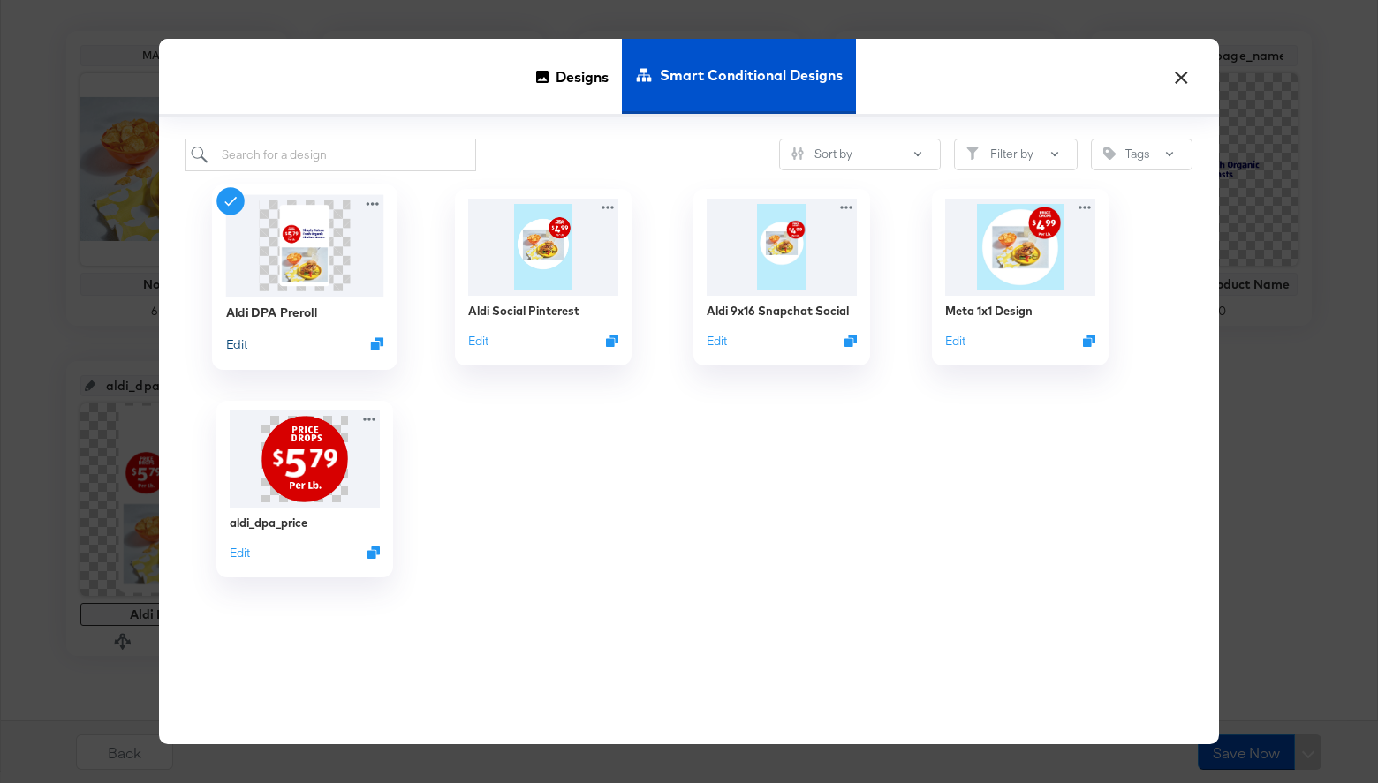
click at [247, 344] on button "Edit" at bounding box center [236, 344] width 21 height 17
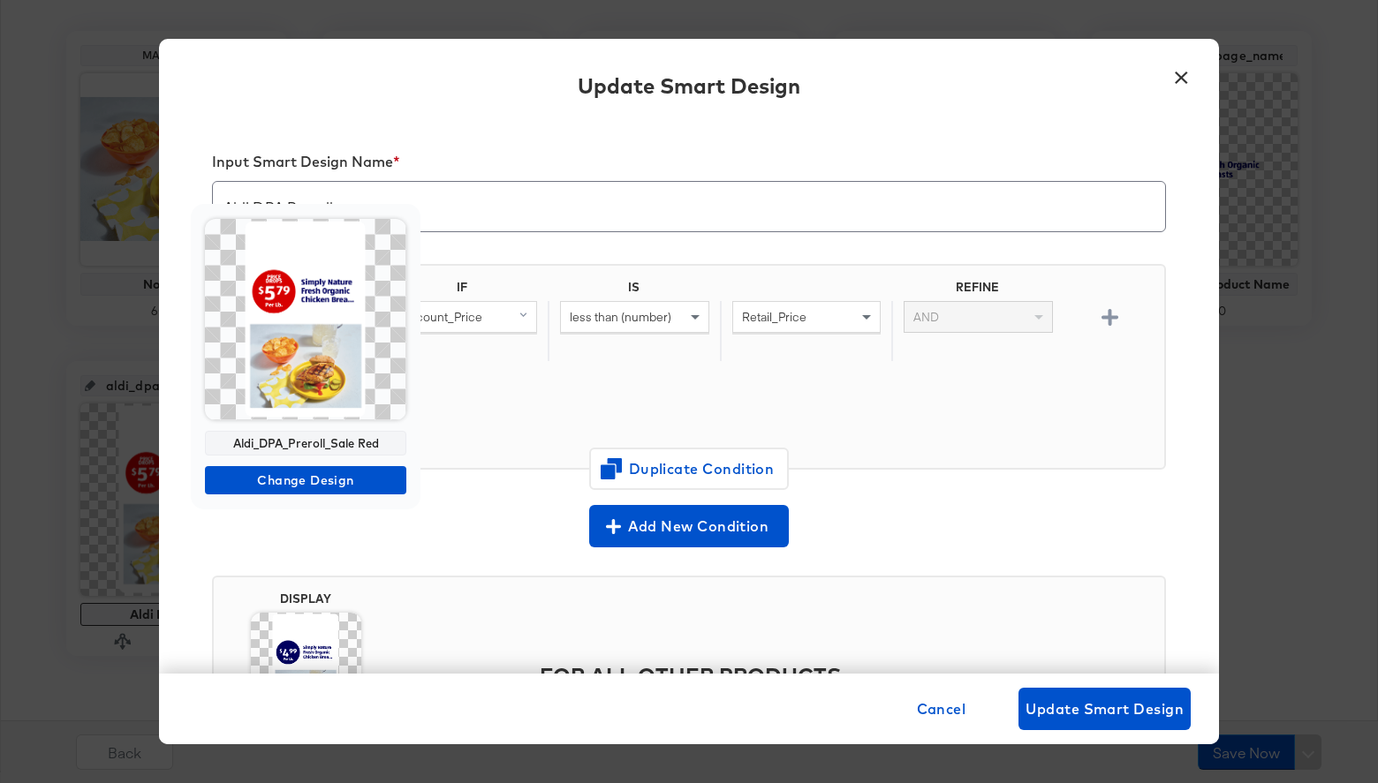
click at [324, 379] on img at bounding box center [305, 319] width 201 height 201
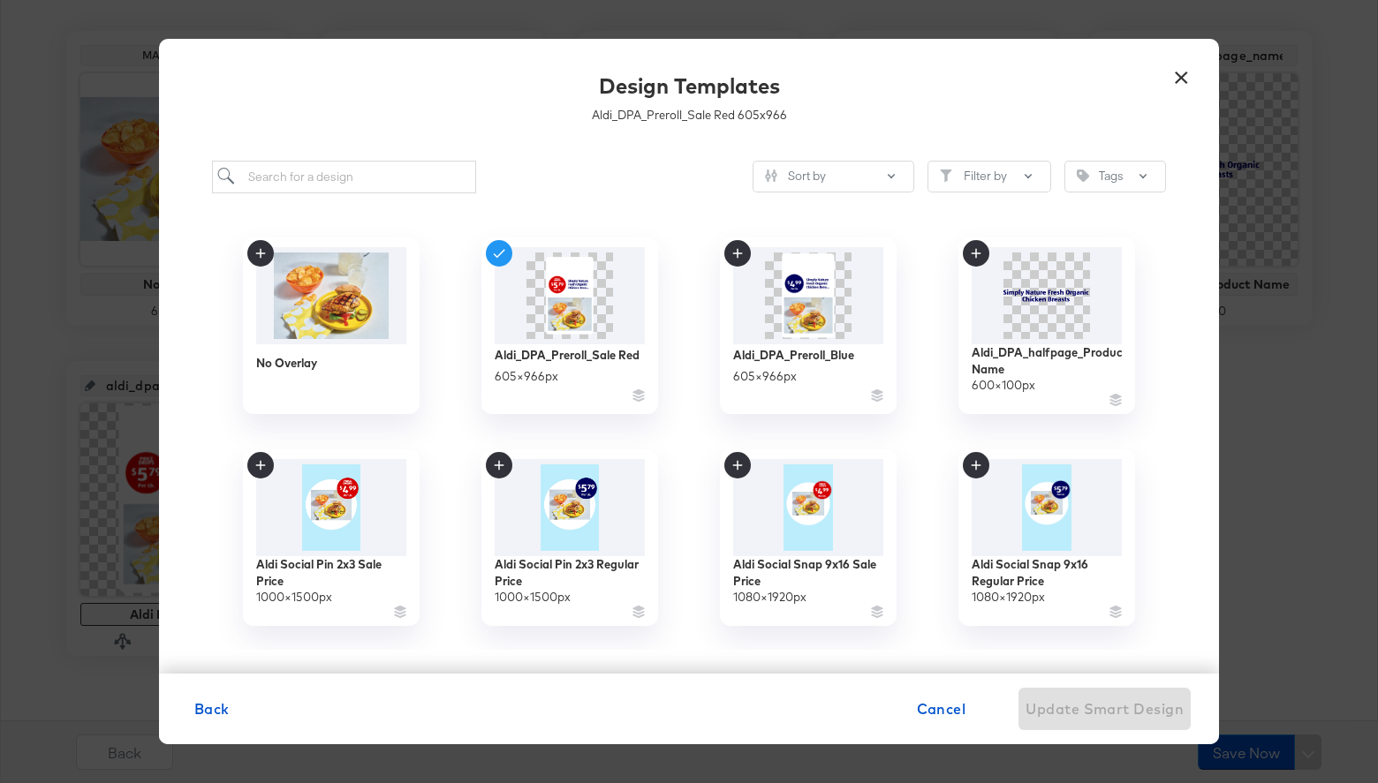
click at [1184, 77] on button "×" at bounding box center [1181, 73] width 32 height 32
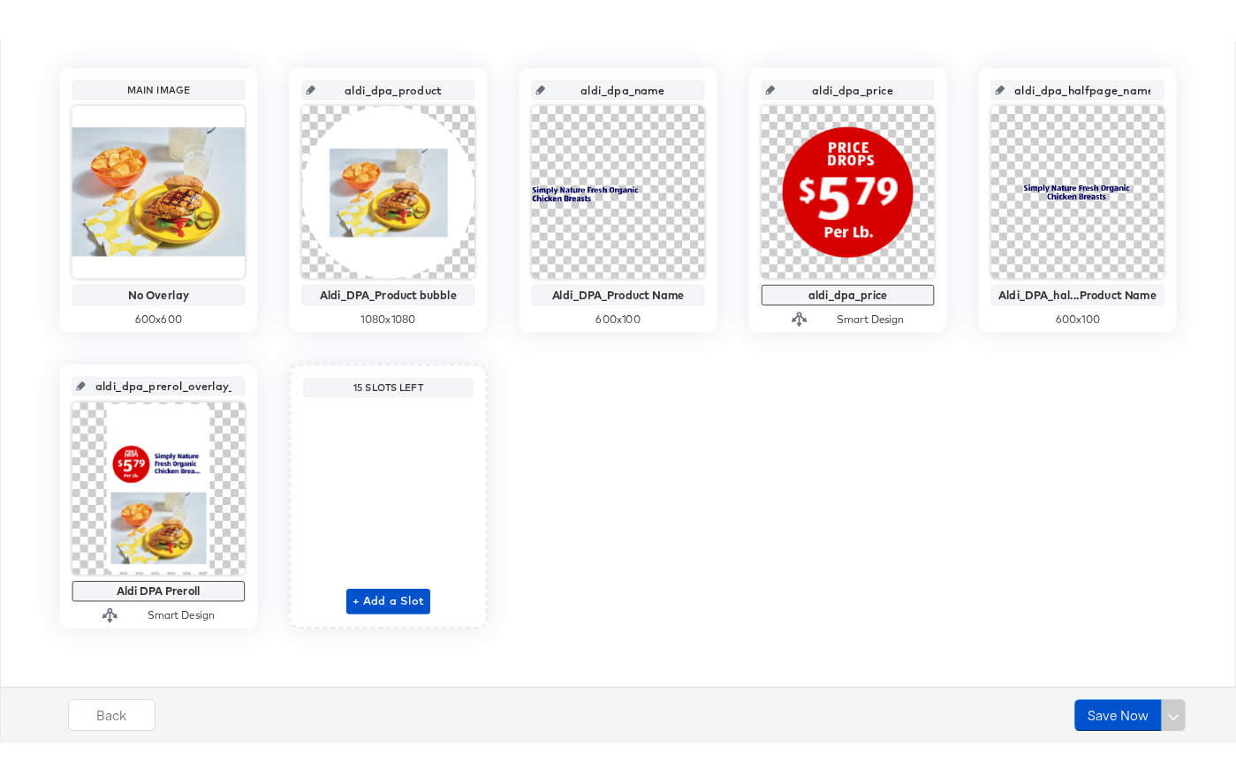
scroll to position [0, 0]
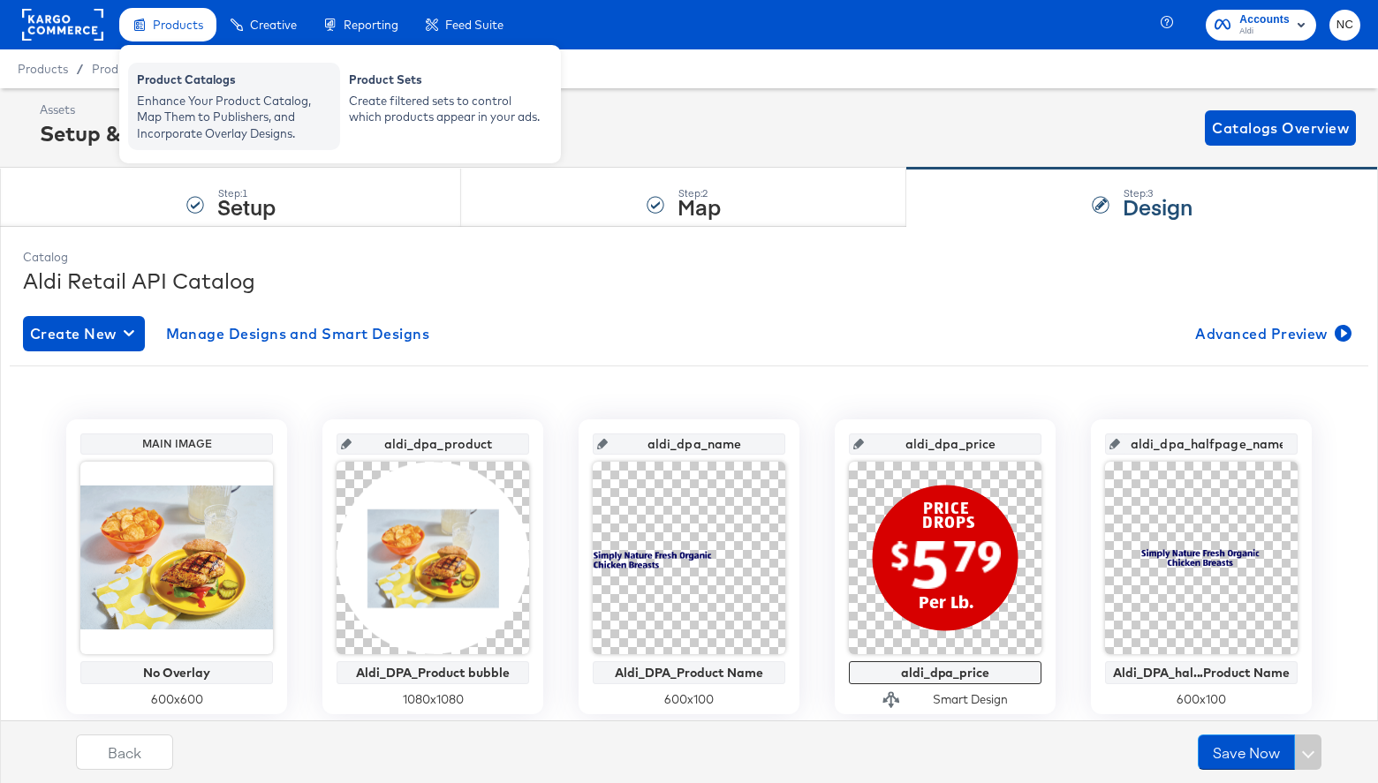
click at [178, 81] on div "Product Catalogs" at bounding box center [234, 82] width 194 height 21
